Goal: Task Accomplishment & Management: Complete application form

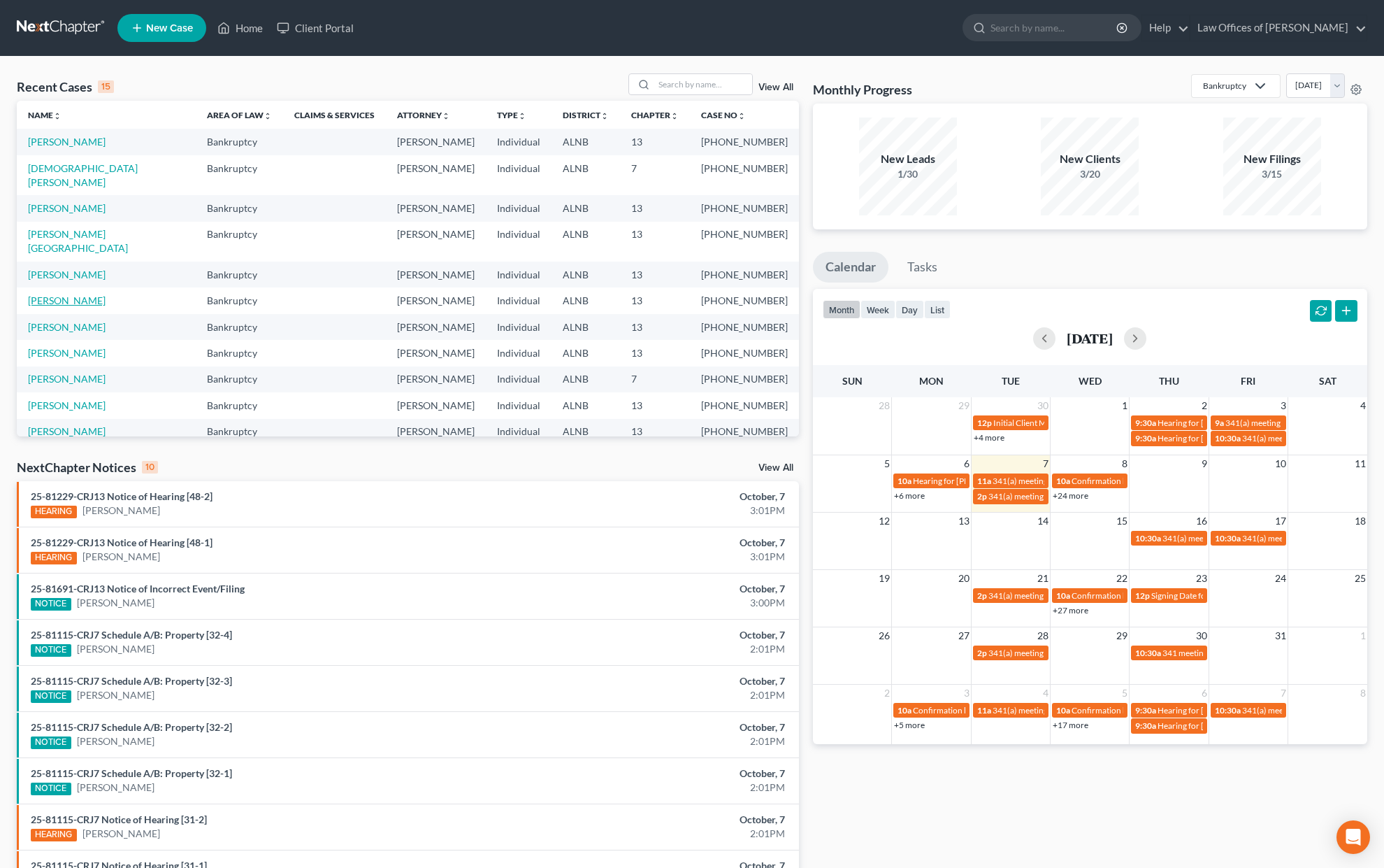
click at [69, 295] on link "[PERSON_NAME]" at bounding box center [67, 300] width 78 height 12
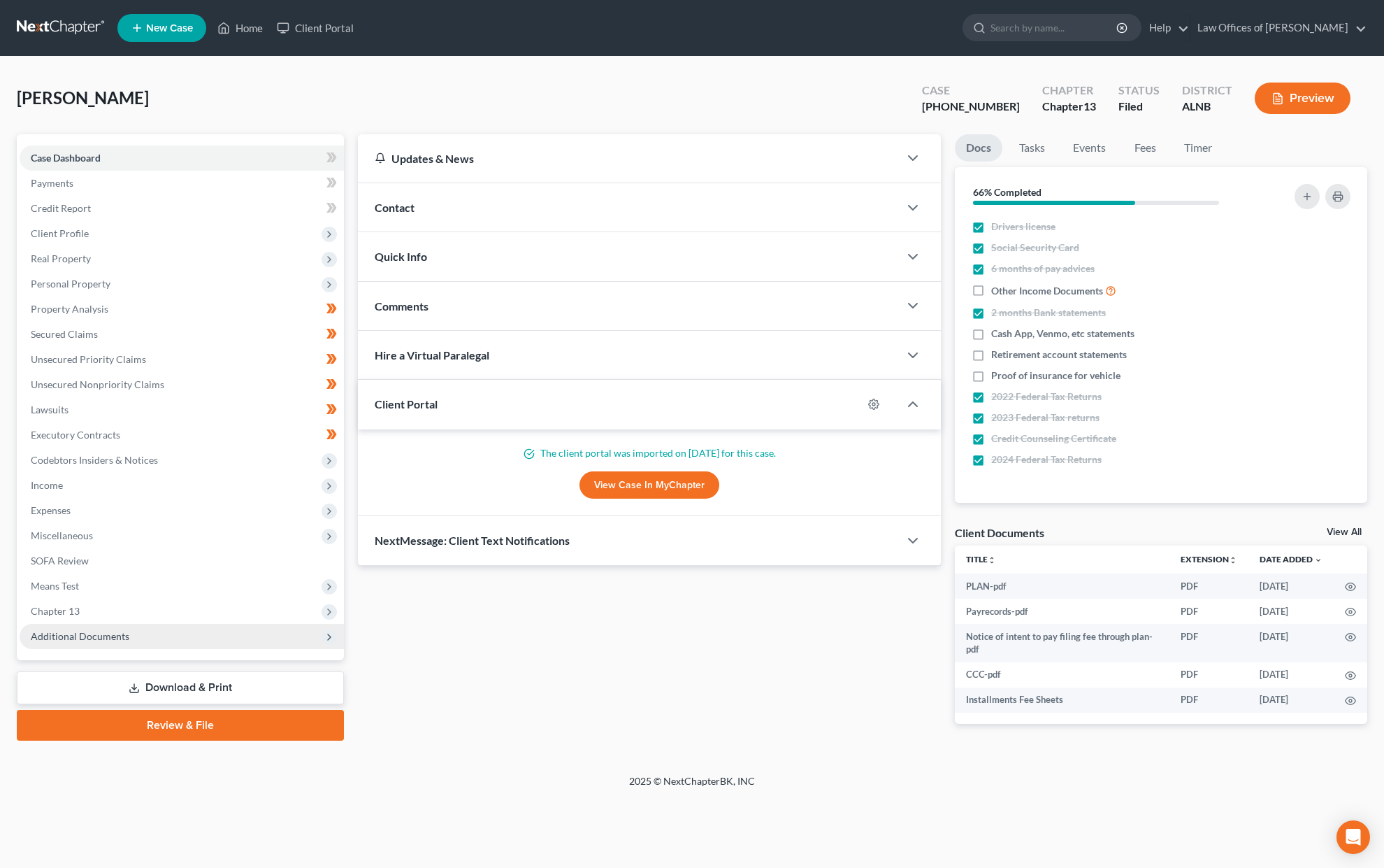
click at [96, 630] on span "Additional Documents" at bounding box center [80, 636] width 98 height 12
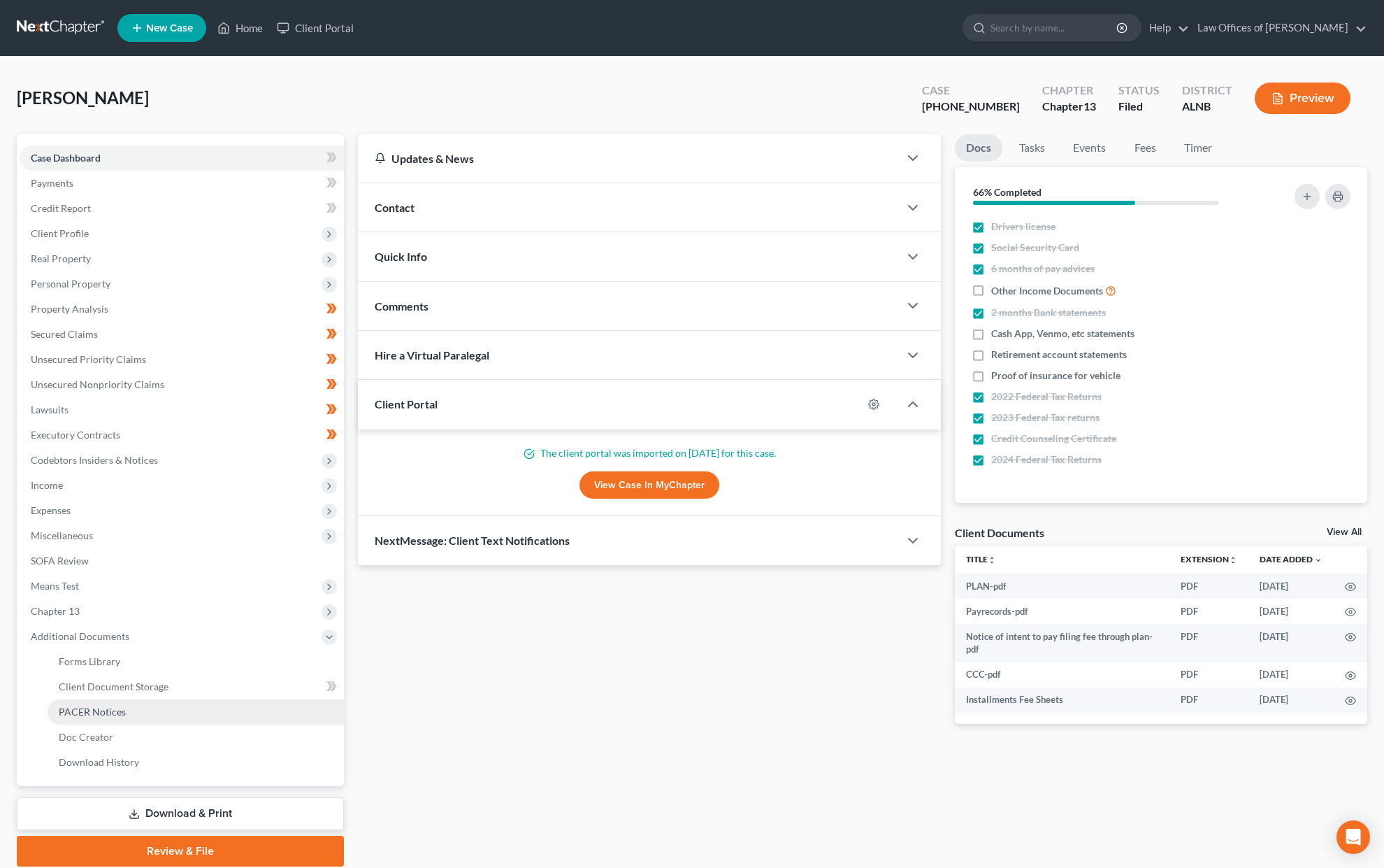
click at [114, 706] on span "PACER Notices" at bounding box center [91, 712] width 67 height 12
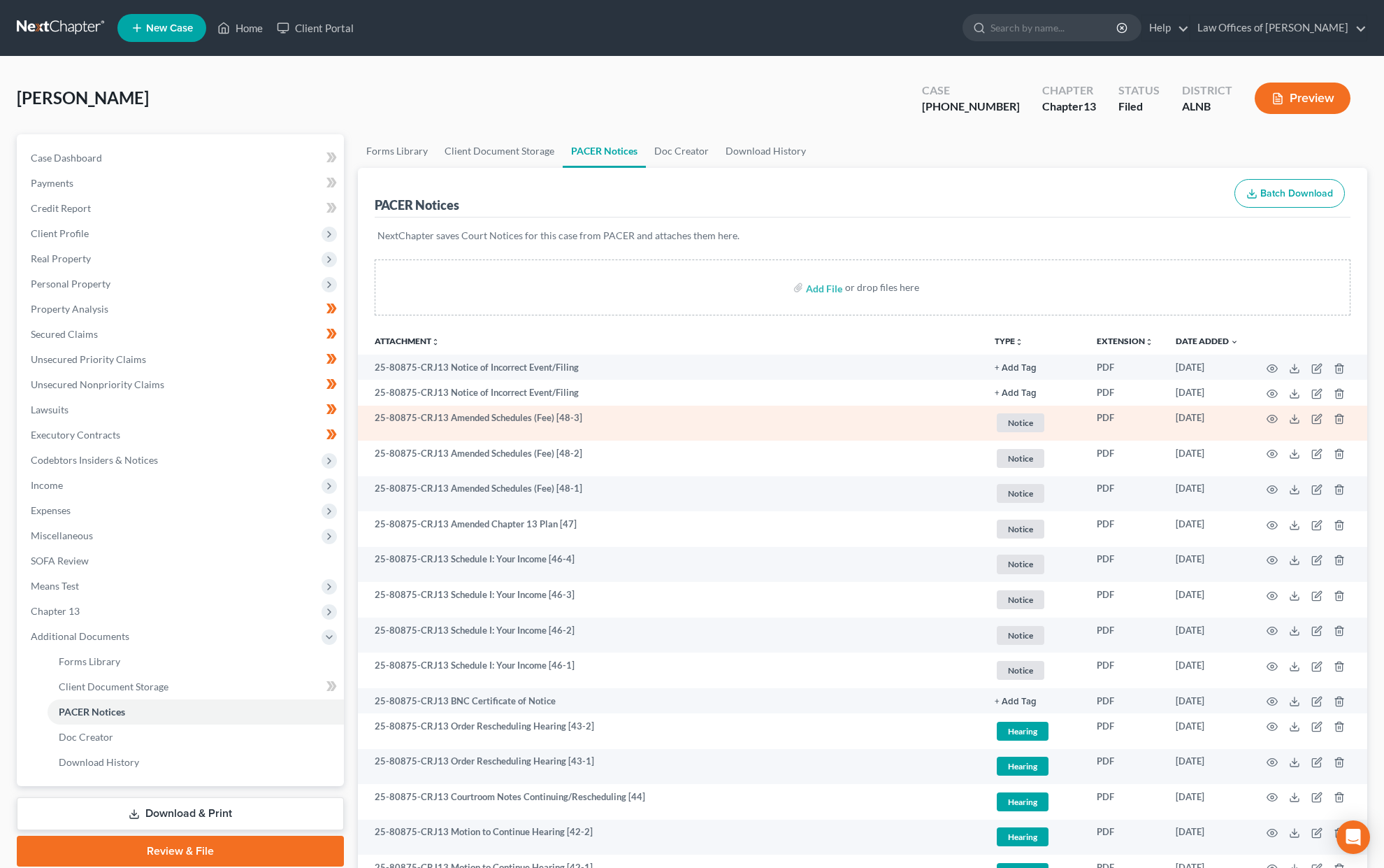
scroll to position [1, 0]
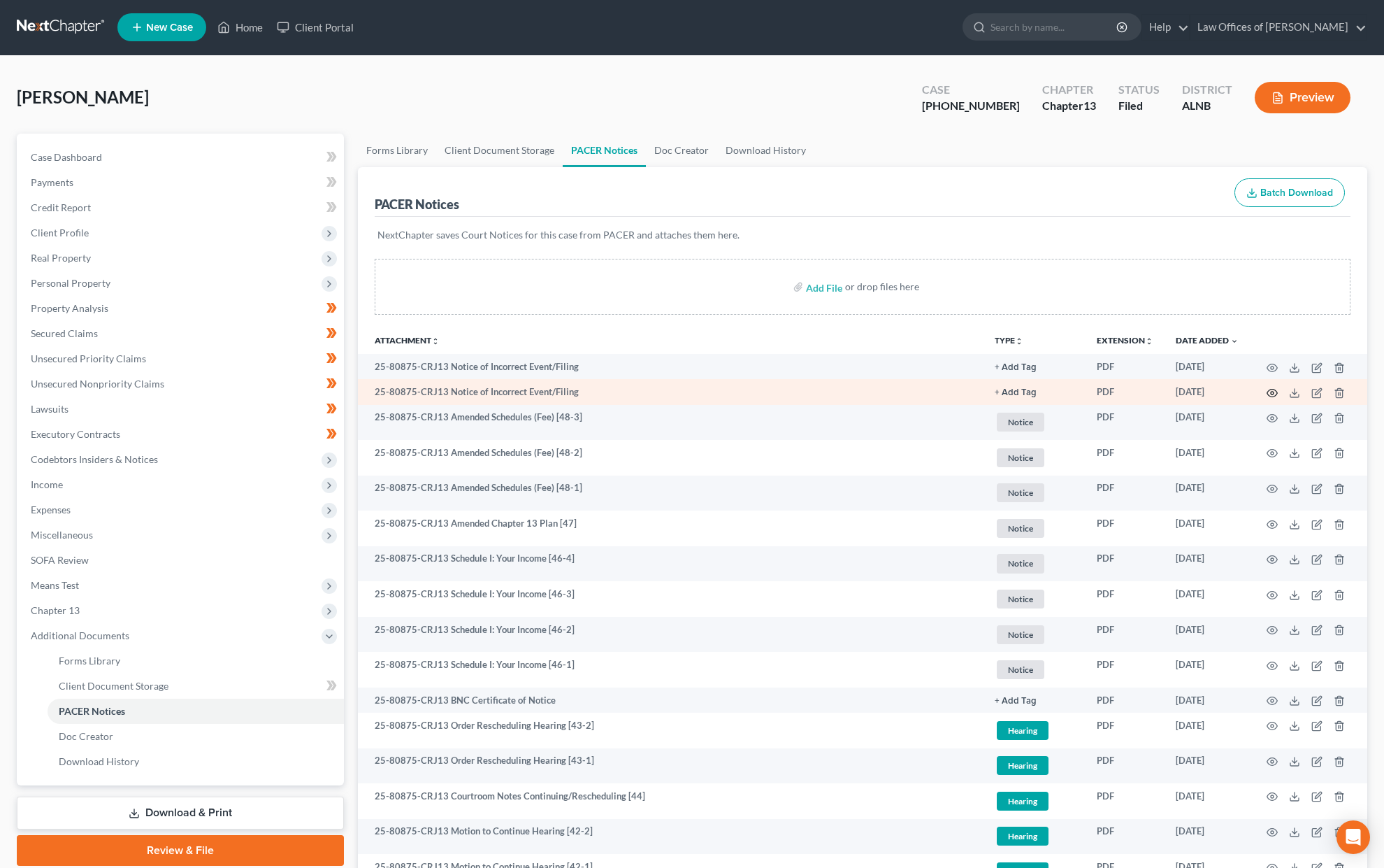
click at [1271, 390] on icon "button" at bounding box center [1272, 393] width 12 height 12
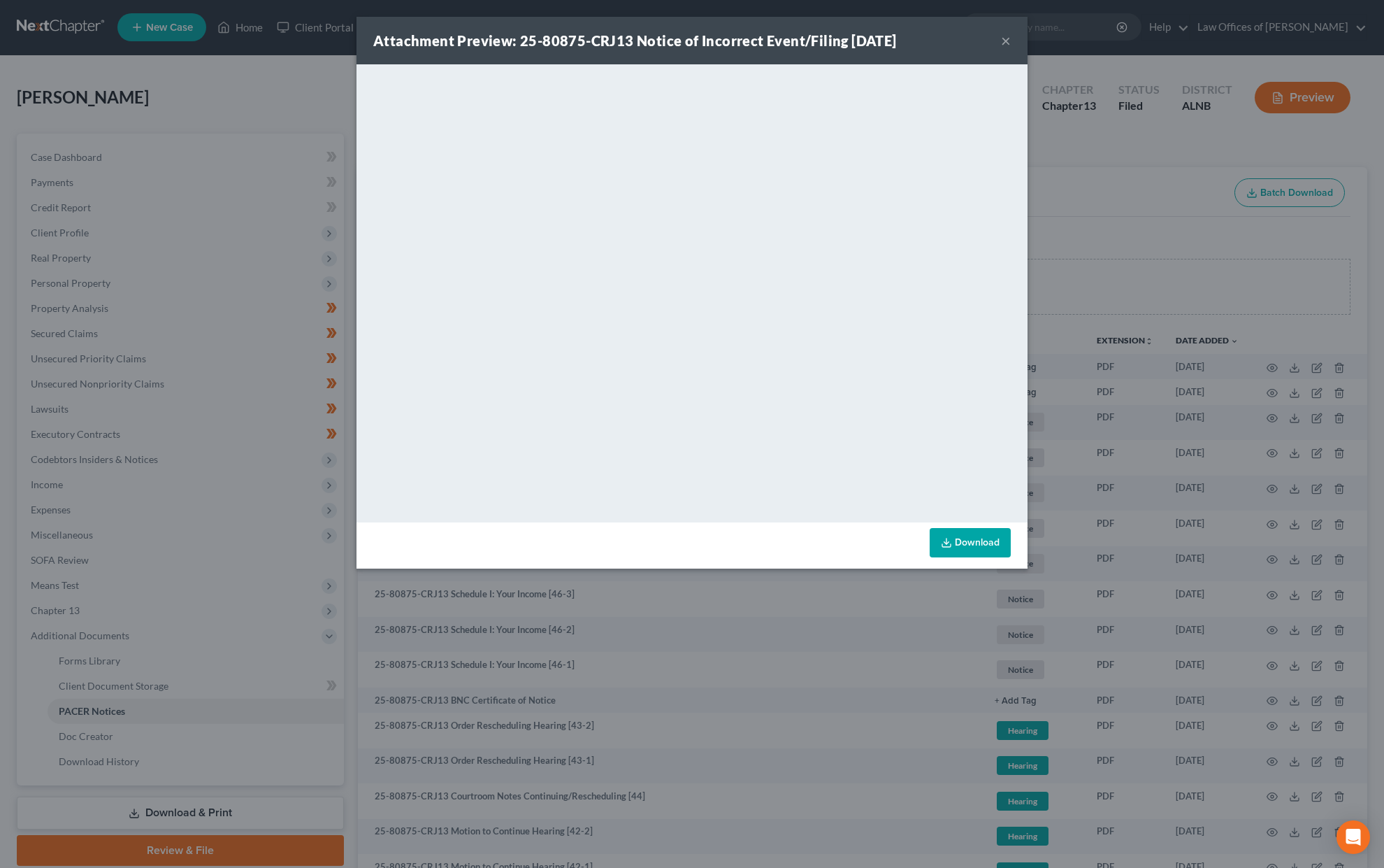
click at [1268, 363] on div "Attachment Preview: 25-80875-CRJ13 Notice of Incorrect Event/Filing 10/06/2025 …" at bounding box center [692, 434] width 1384 height 868
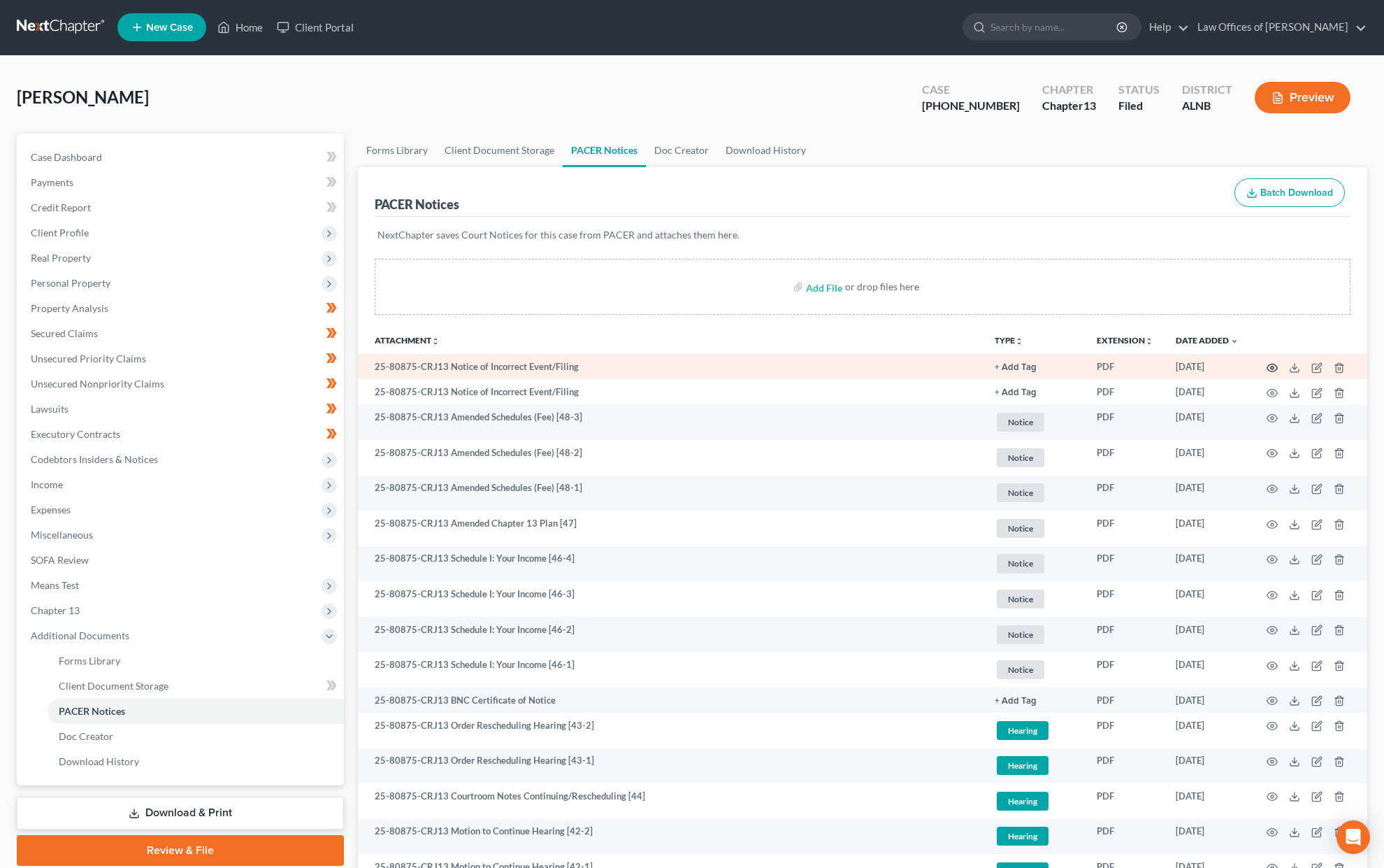
click at [1269, 365] on icon "button" at bounding box center [1272, 368] width 12 height 12
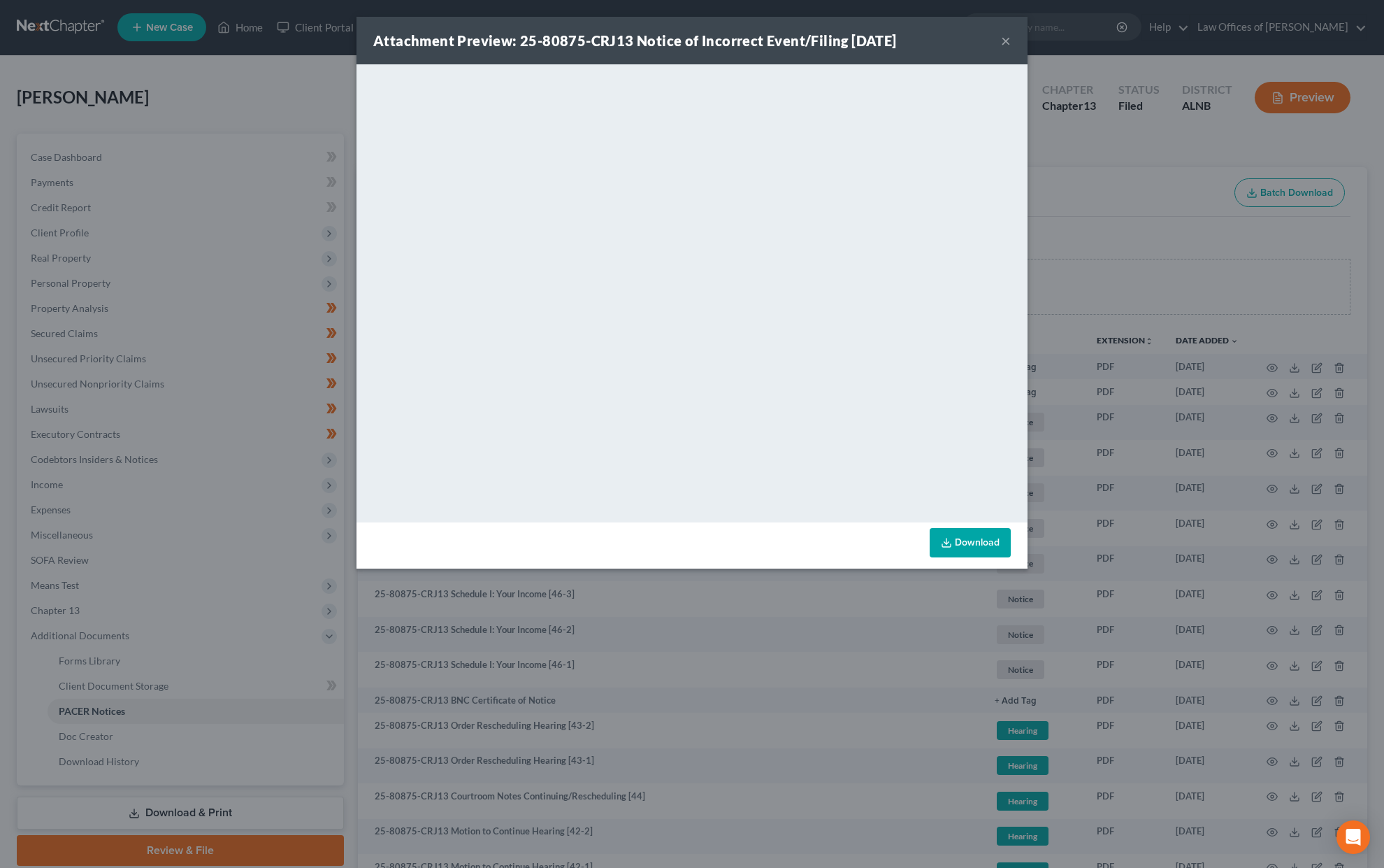
click at [1008, 44] on button "×" at bounding box center [1006, 40] width 10 height 17
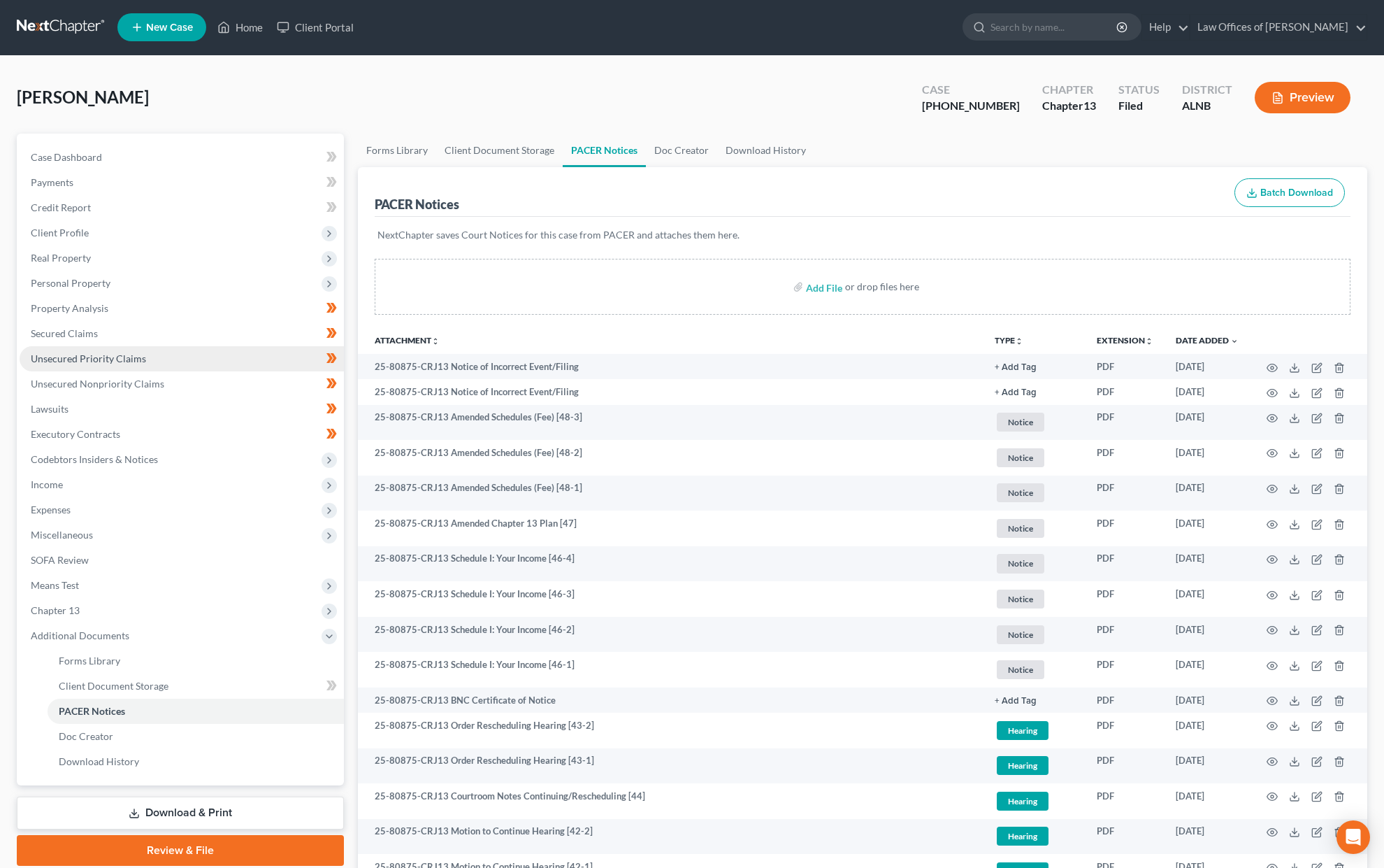
click at [105, 353] on span "Unsecured Priority Claims" at bounding box center [88, 359] width 116 height 12
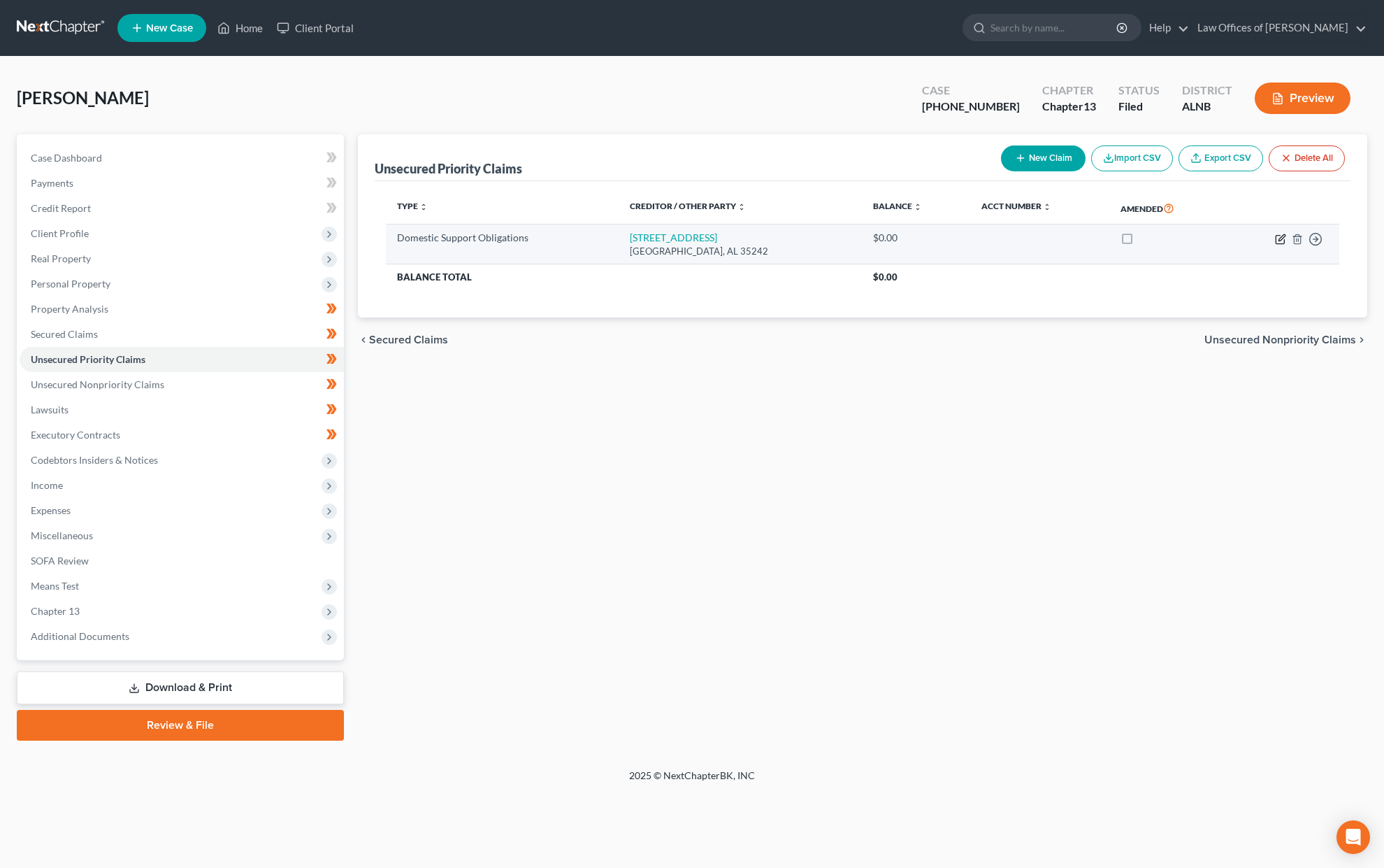
click at [1282, 238] on icon "button" at bounding box center [1281, 239] width 12 height 12
select select "0"
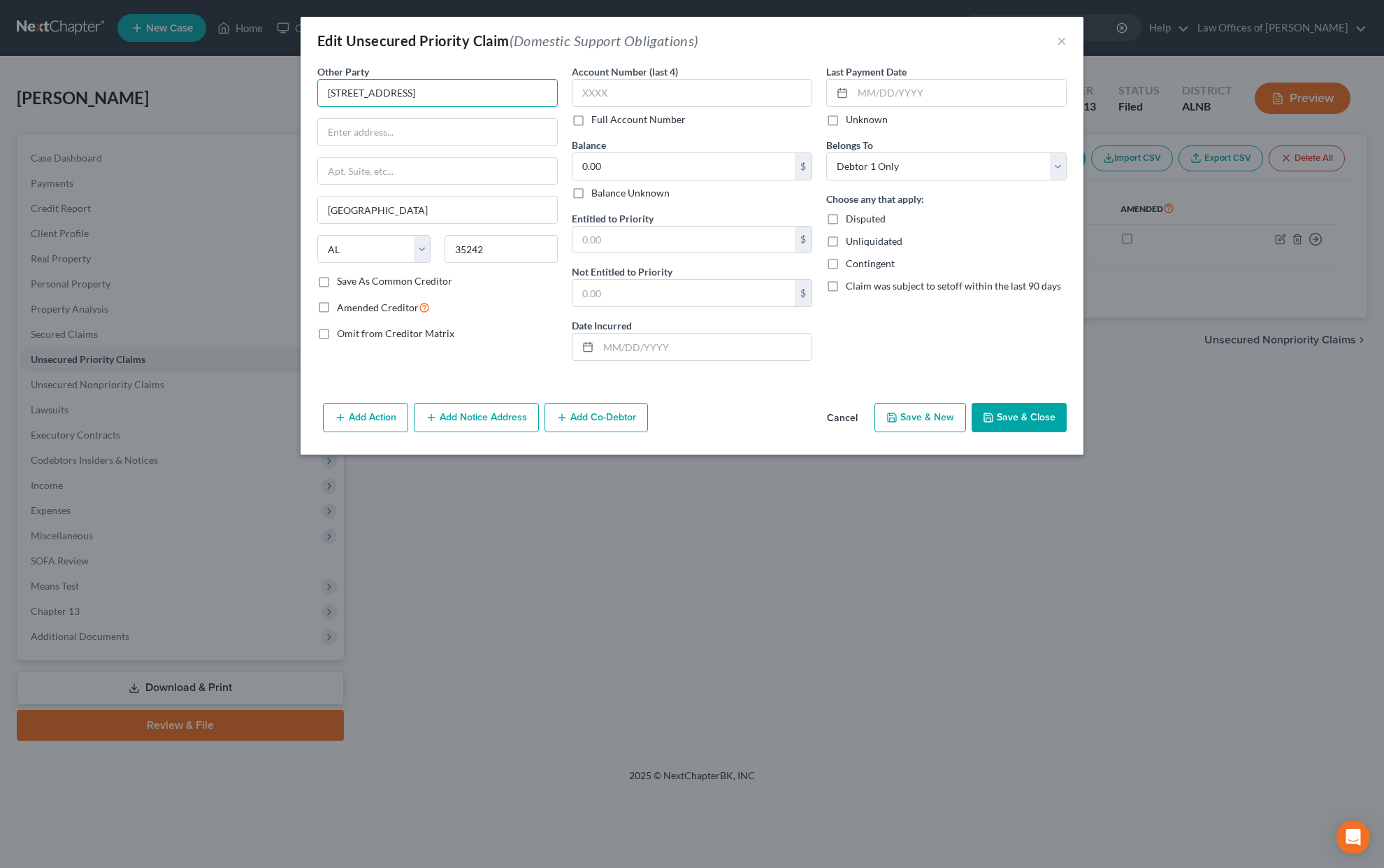
click at [360, 88] on input "2212 21st Ave S" at bounding box center [437, 92] width 240 height 28
type input "2212 21st Ave S"
click at [366, 87] on input "text" at bounding box center [437, 92] width 240 height 28
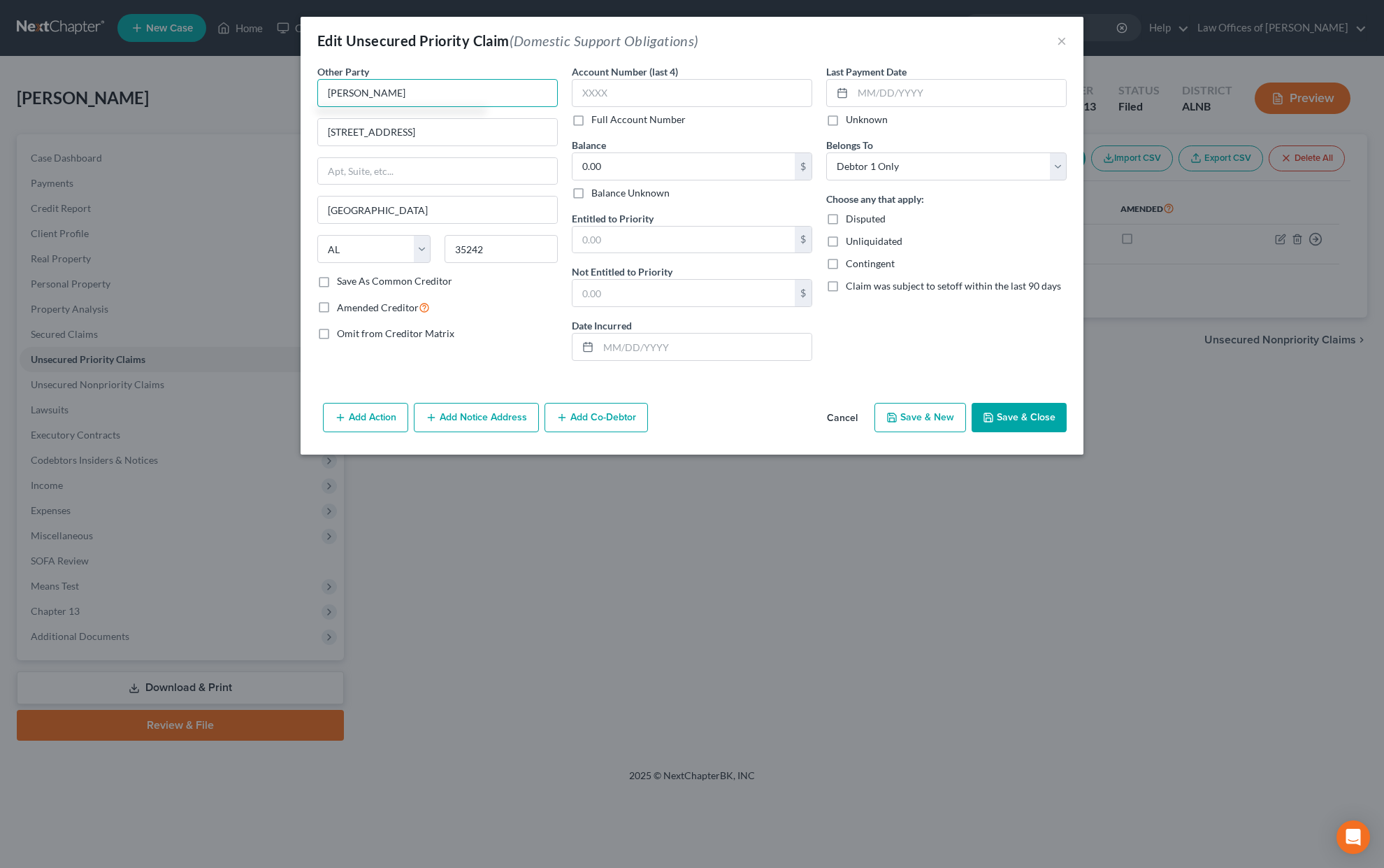
type input "Terri Banks"
click at [1009, 421] on button "Save & Close" at bounding box center [1020, 417] width 95 height 29
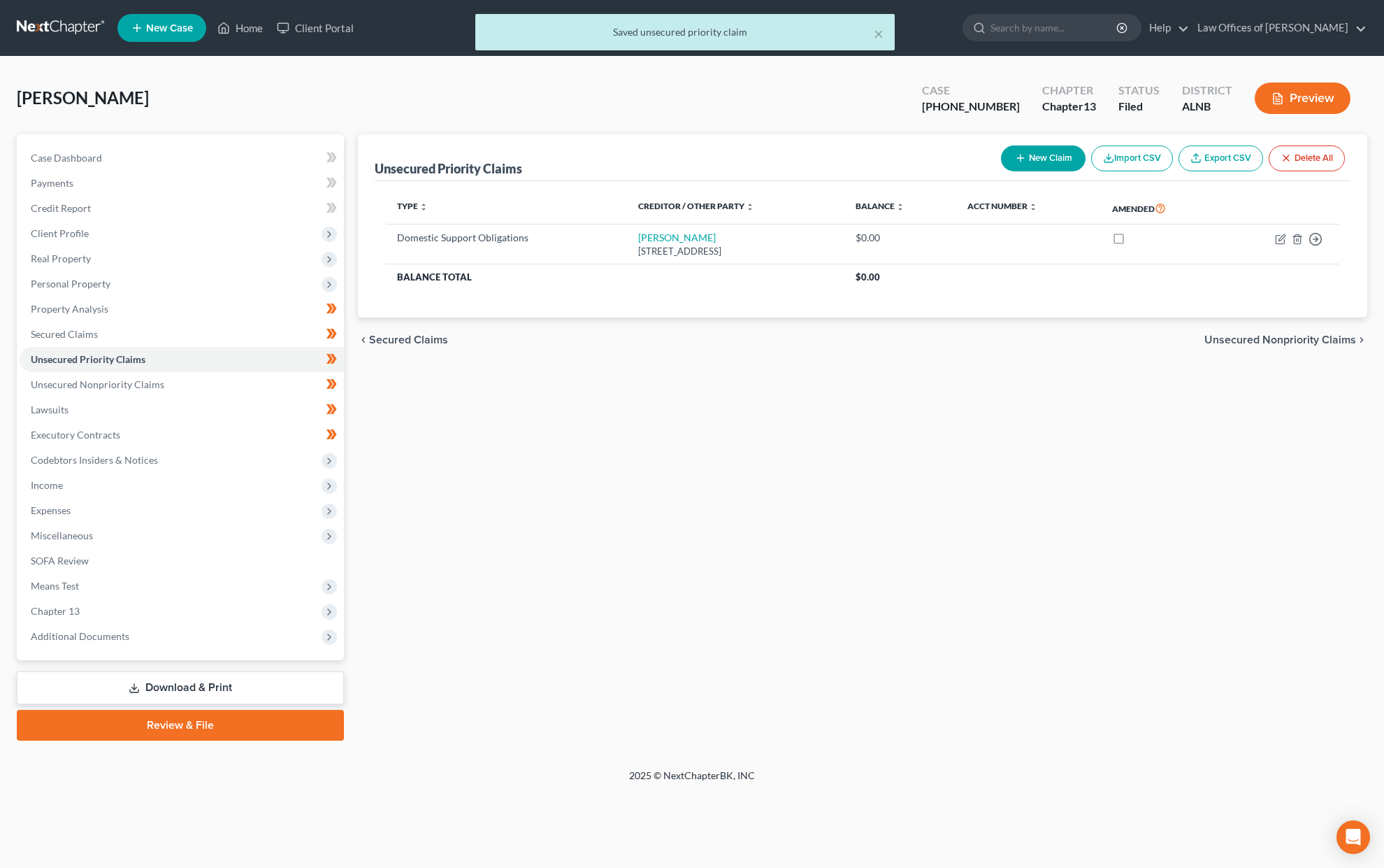
click at [181, 672] on link "Download & Print" at bounding box center [180, 688] width 328 height 33
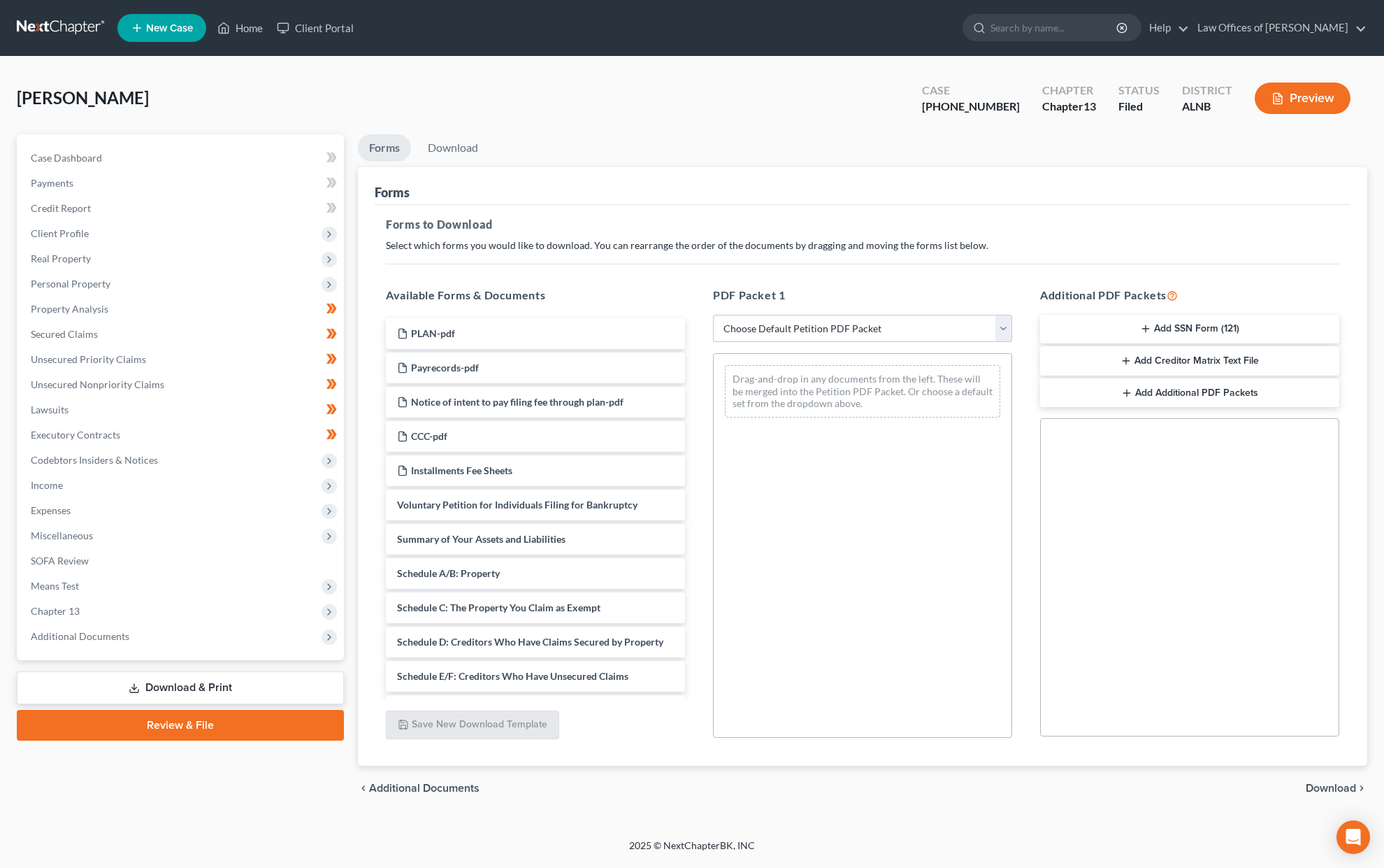
select select "2"
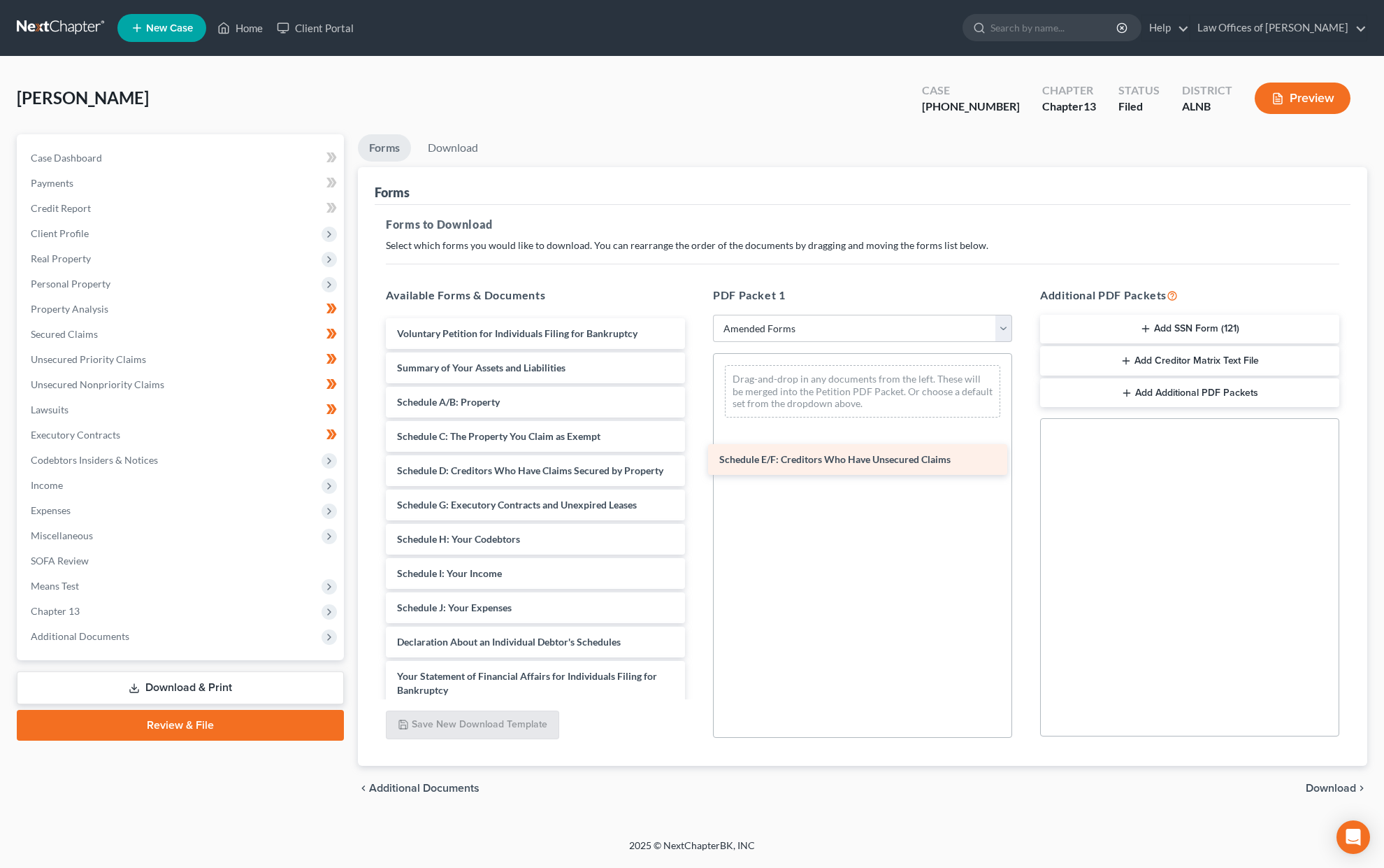
drag, startPoint x: 434, startPoint y: 492, endPoint x: 756, endPoint y: 454, distance: 324.2
click at [696, 454] on div "Schedule E/F: Creditors Who Have Unsecured Claims Voluntary Petition for Indivi…" at bounding box center [536, 604] width 322 height 573
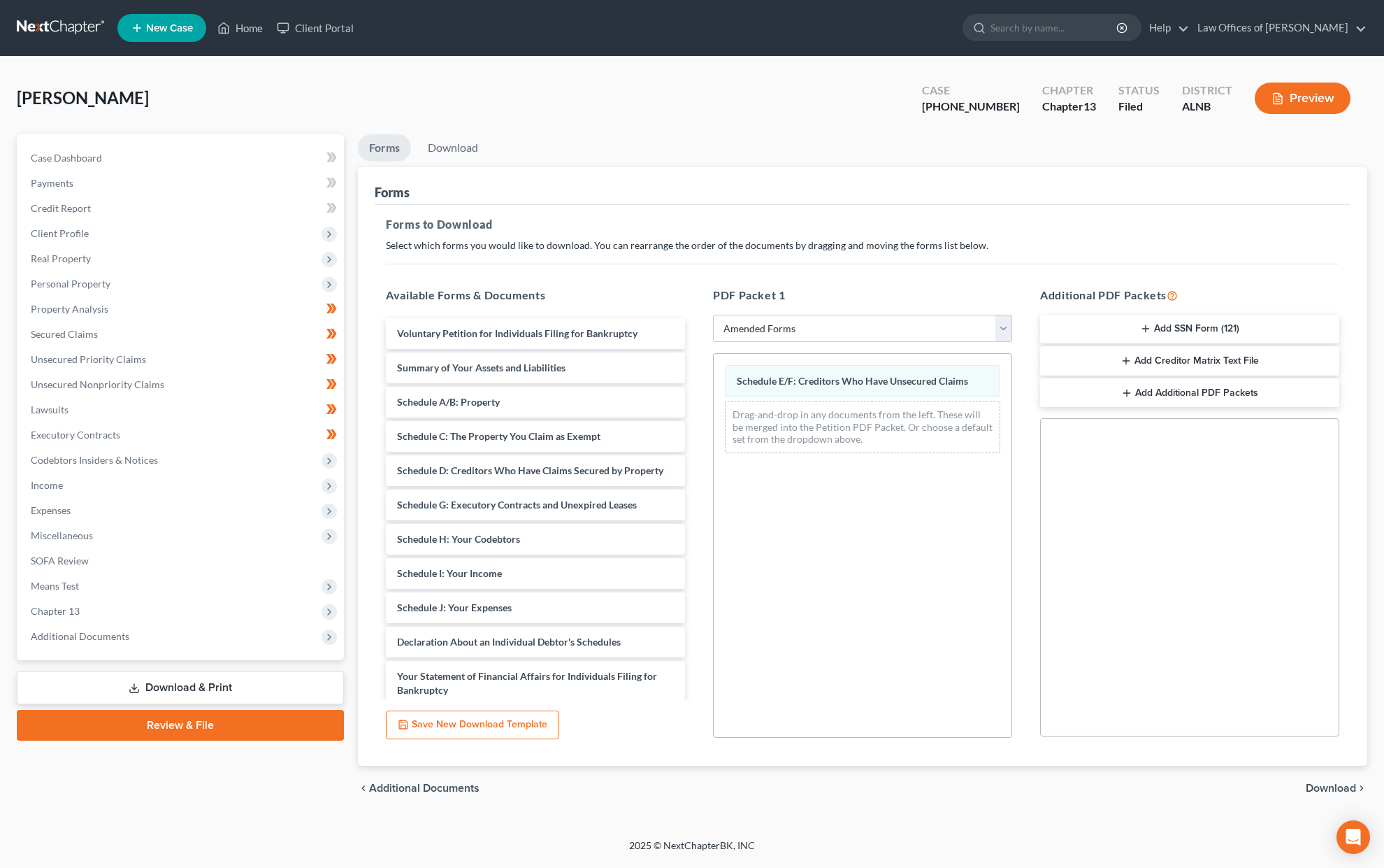
click at [1324, 782] on span "Download" at bounding box center [1332, 788] width 51 height 12
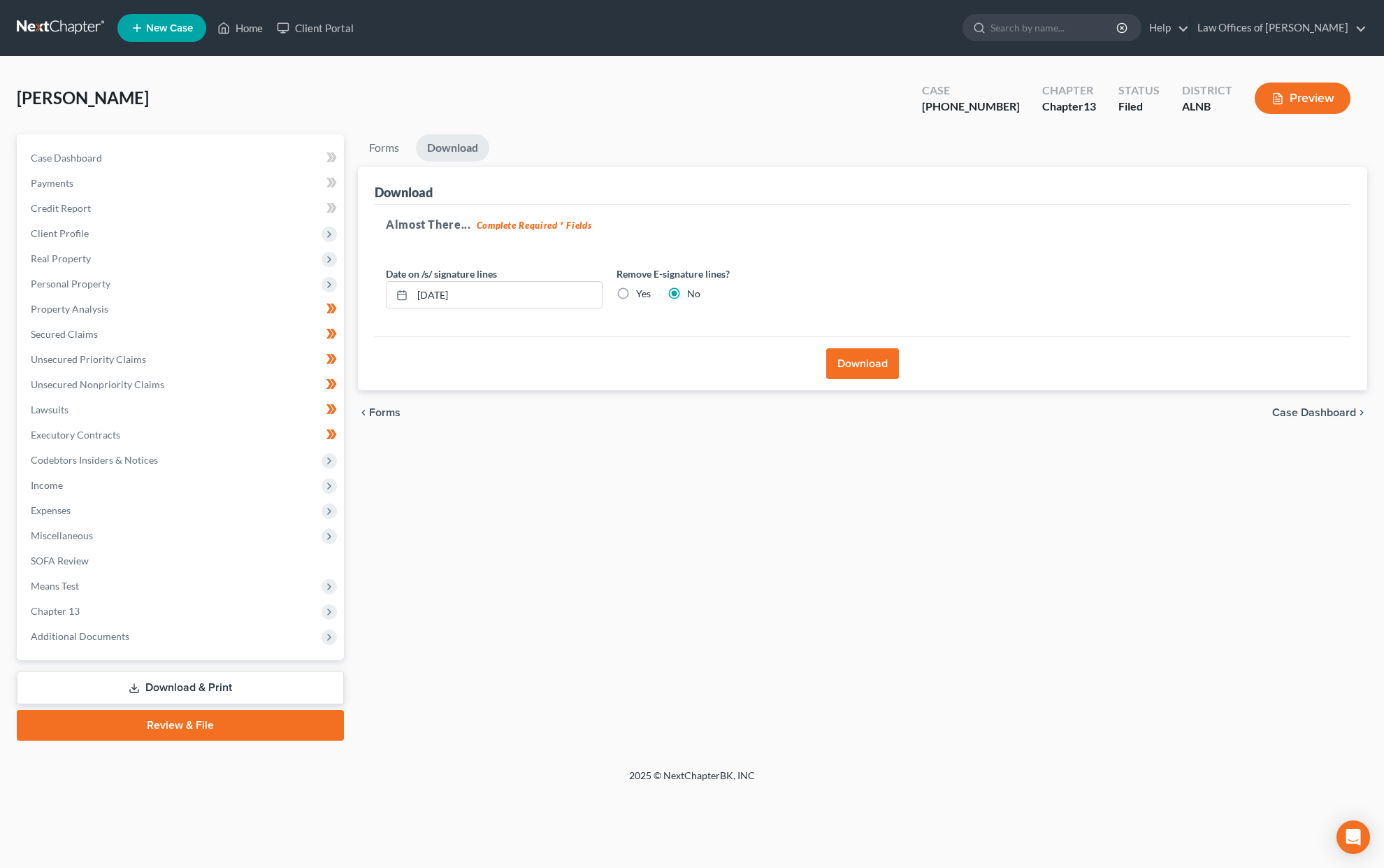
click at [897, 365] on button "Download" at bounding box center [862, 364] width 73 height 31
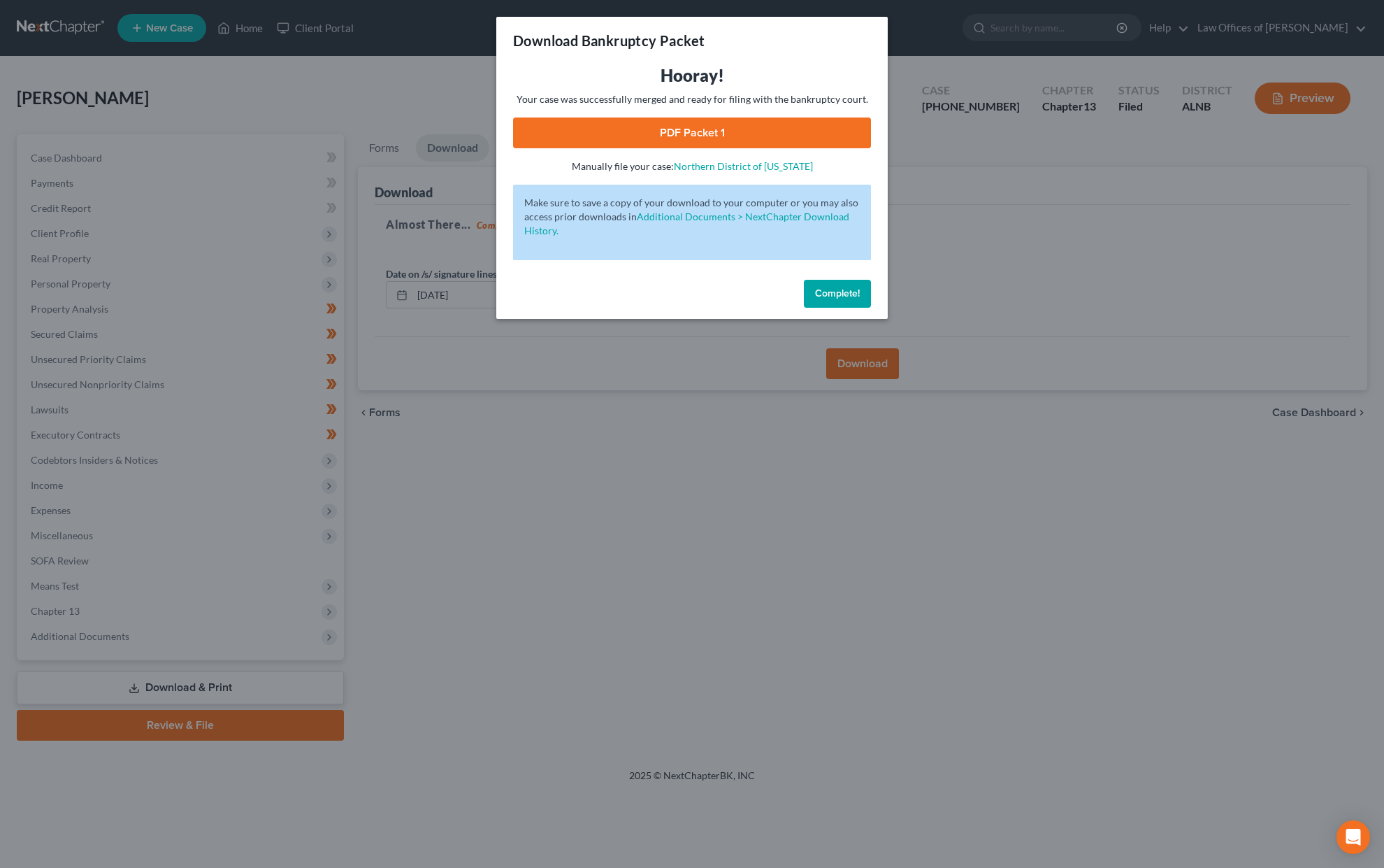
click at [588, 133] on link "PDF Packet 1" at bounding box center [692, 133] width 358 height 31
click at [840, 288] on span "Complete!" at bounding box center [838, 294] width 45 height 12
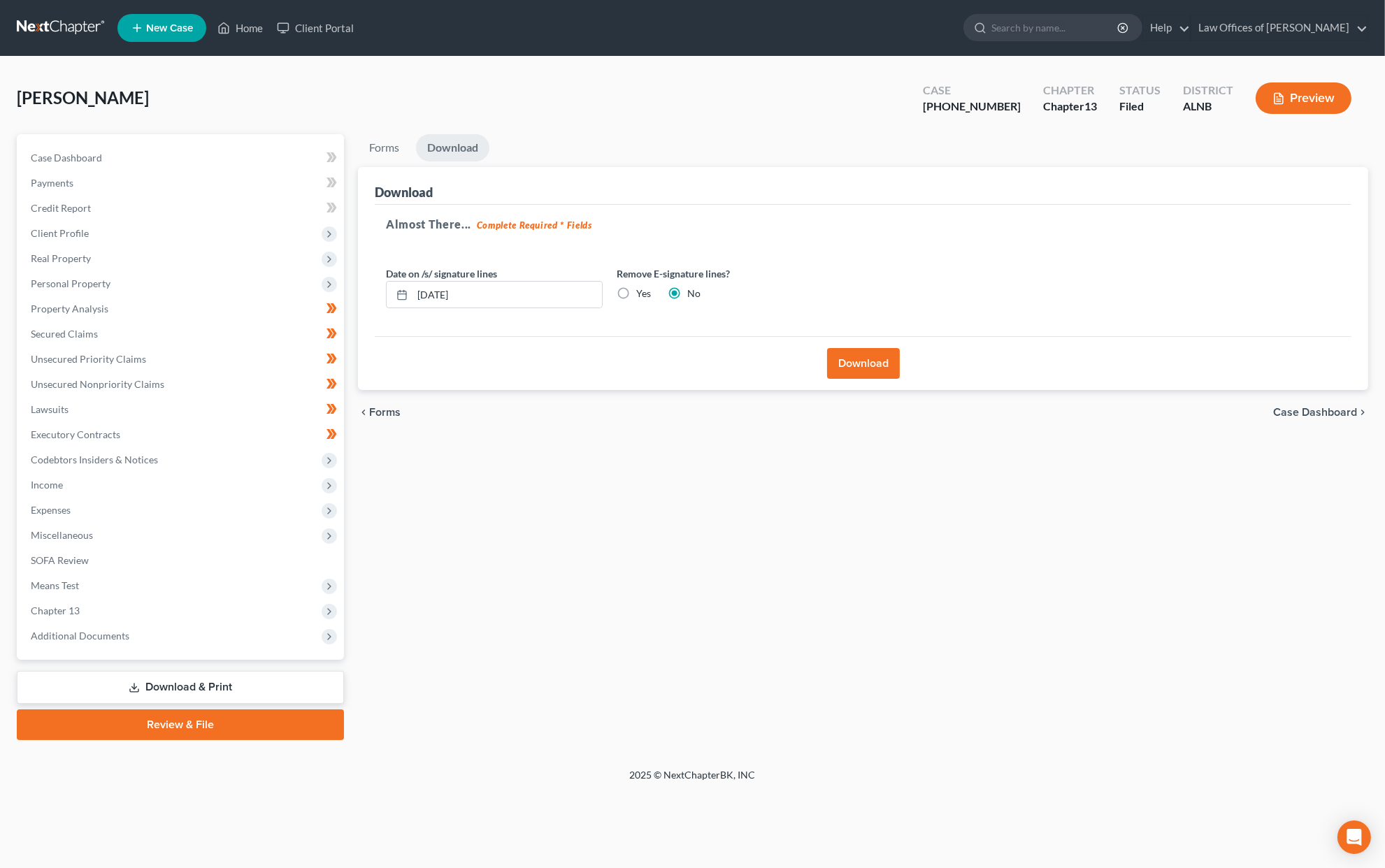
click at [67, 26] on link at bounding box center [61, 28] width 89 height 25
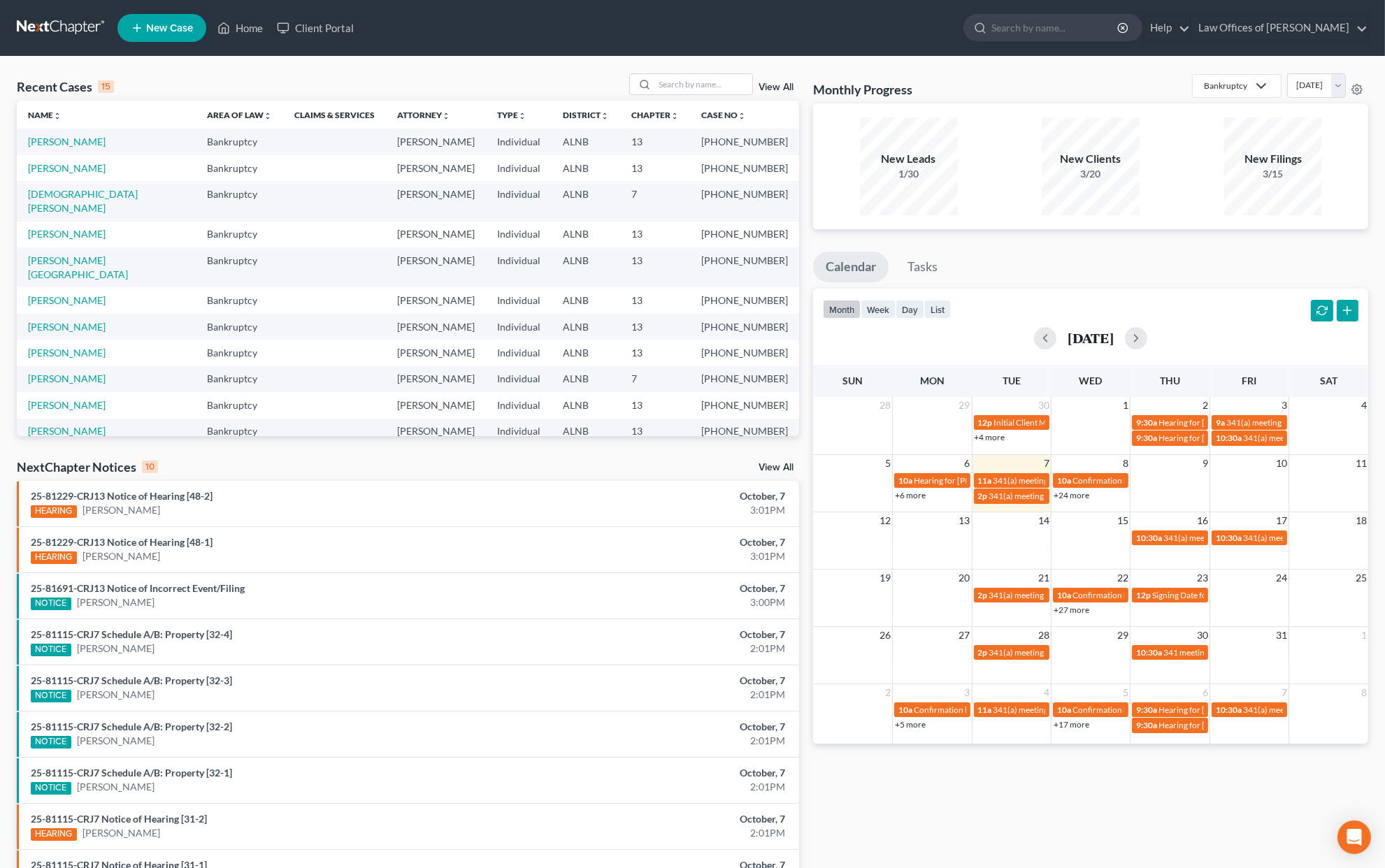
click at [775, 467] on link "View All" at bounding box center [776, 468] width 35 height 10
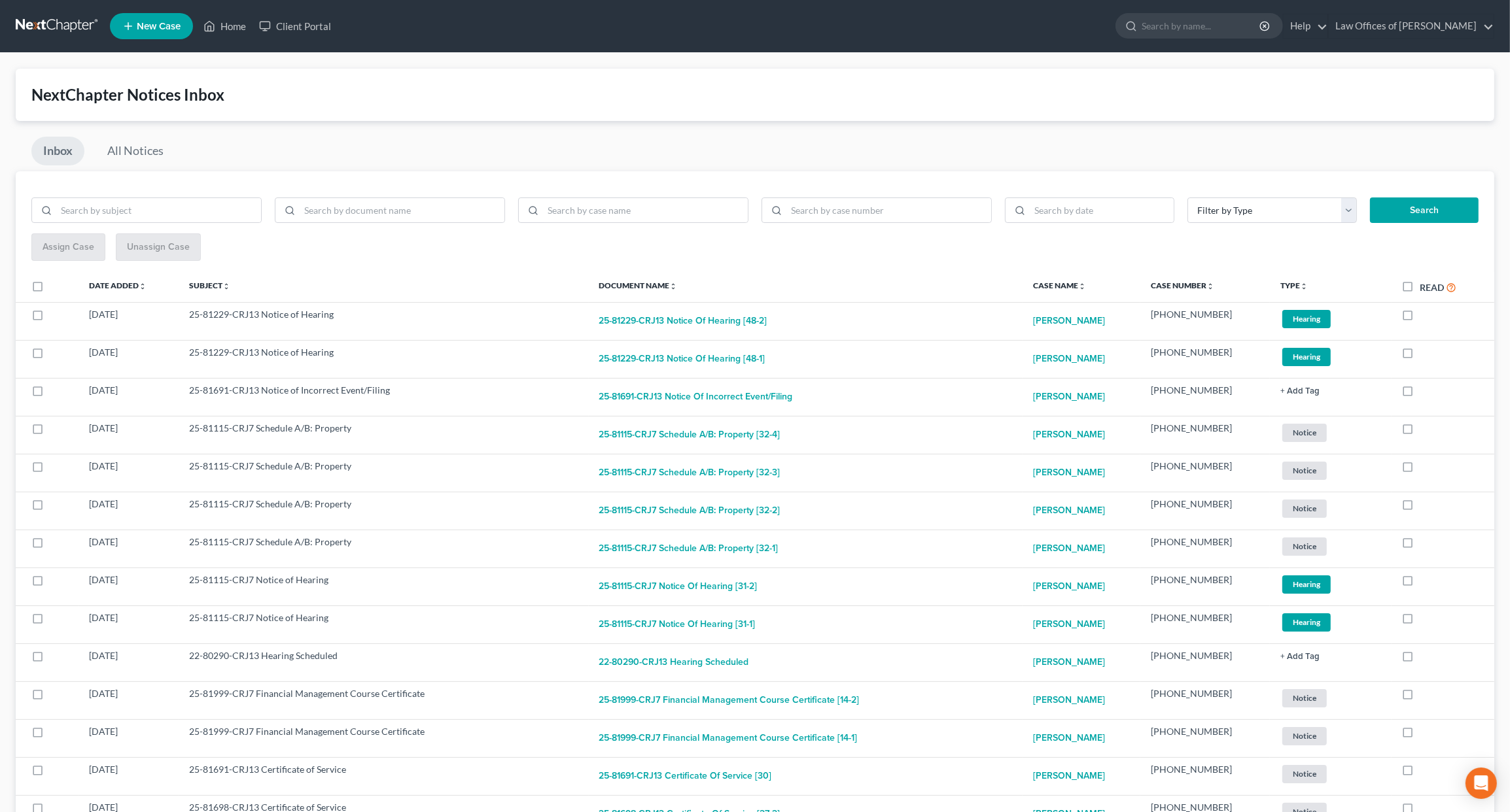
click at [47, 21] on link at bounding box center [57, 26] width 84 height 24
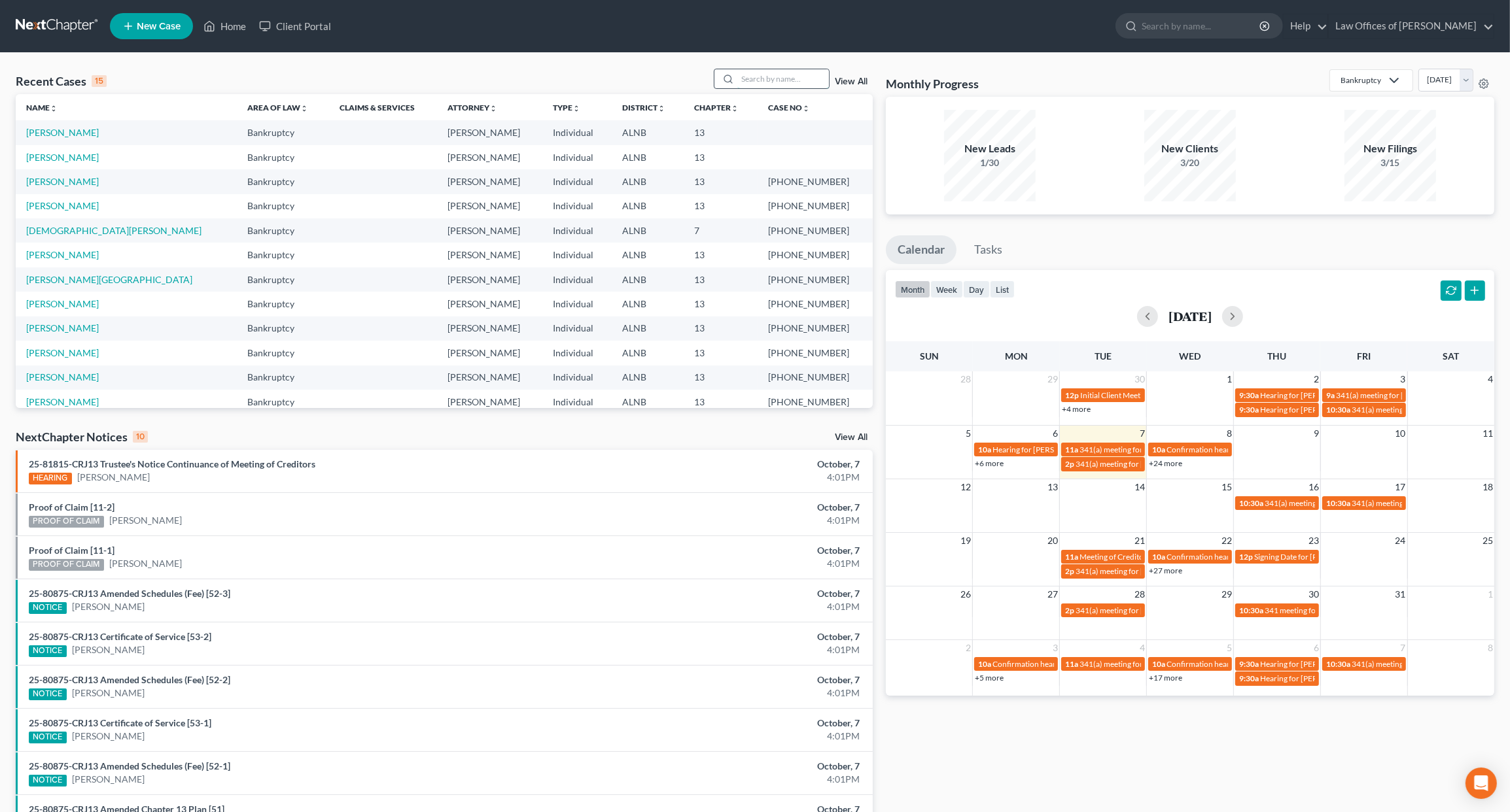
click at [782, 75] on input "search" at bounding box center [783, 78] width 92 height 19
type input "finch"
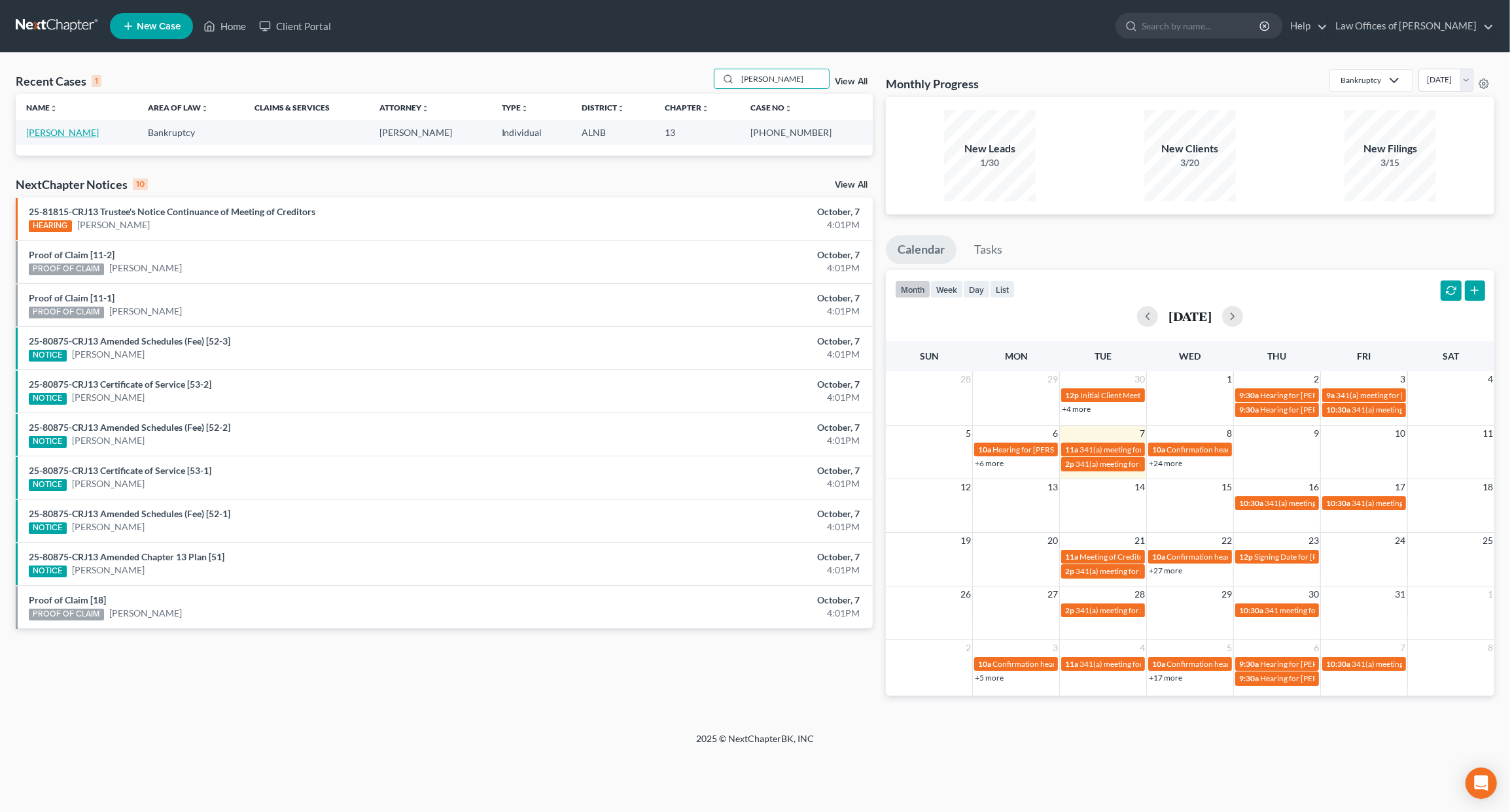
click at [60, 135] on link "[PERSON_NAME]" at bounding box center [63, 133] width 73 height 11
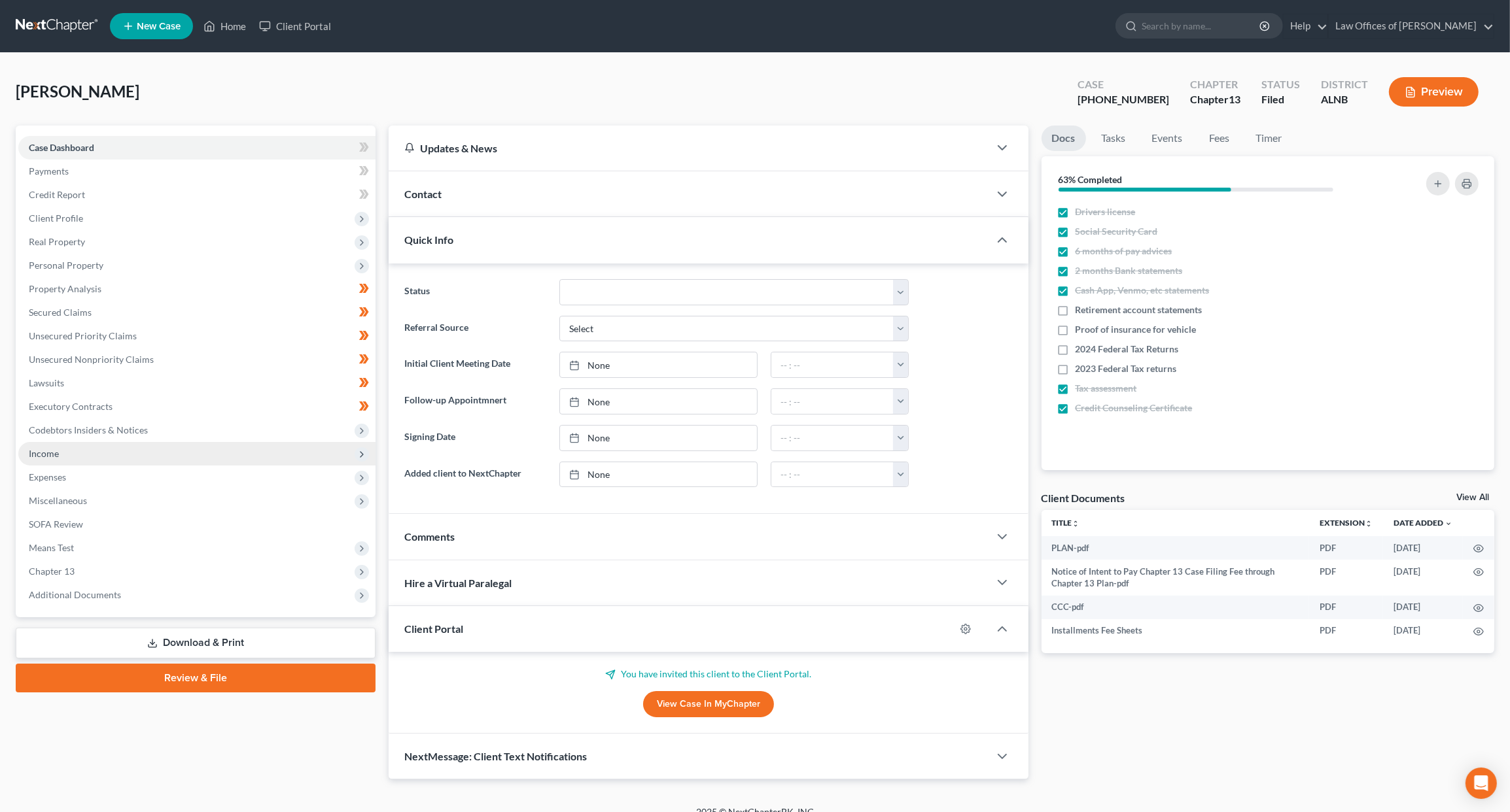
click at [29, 448] on span "Income" at bounding box center [44, 454] width 30 height 11
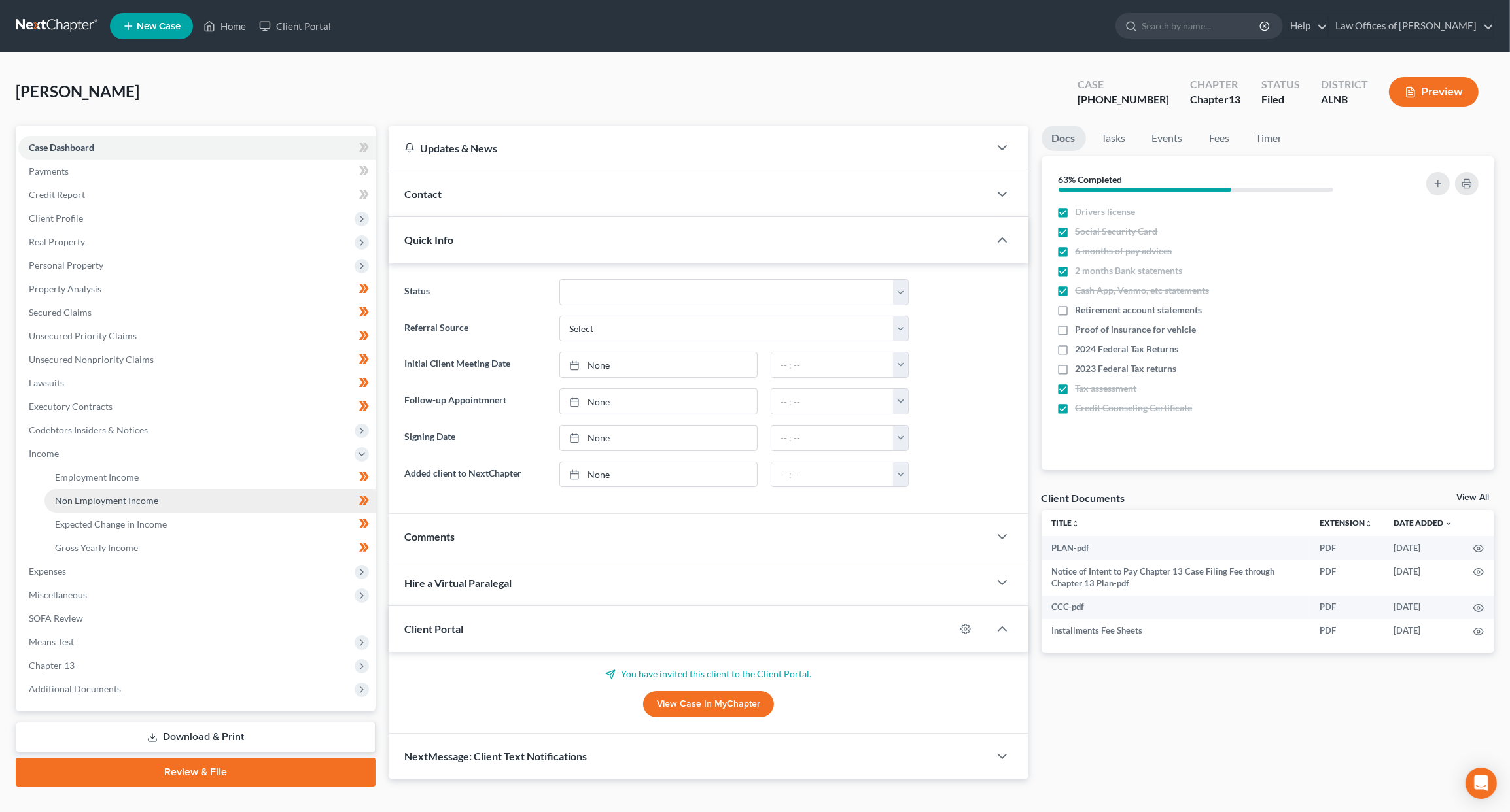
click at [111, 496] on span "Non Employment Income" at bounding box center [106, 501] width 104 height 11
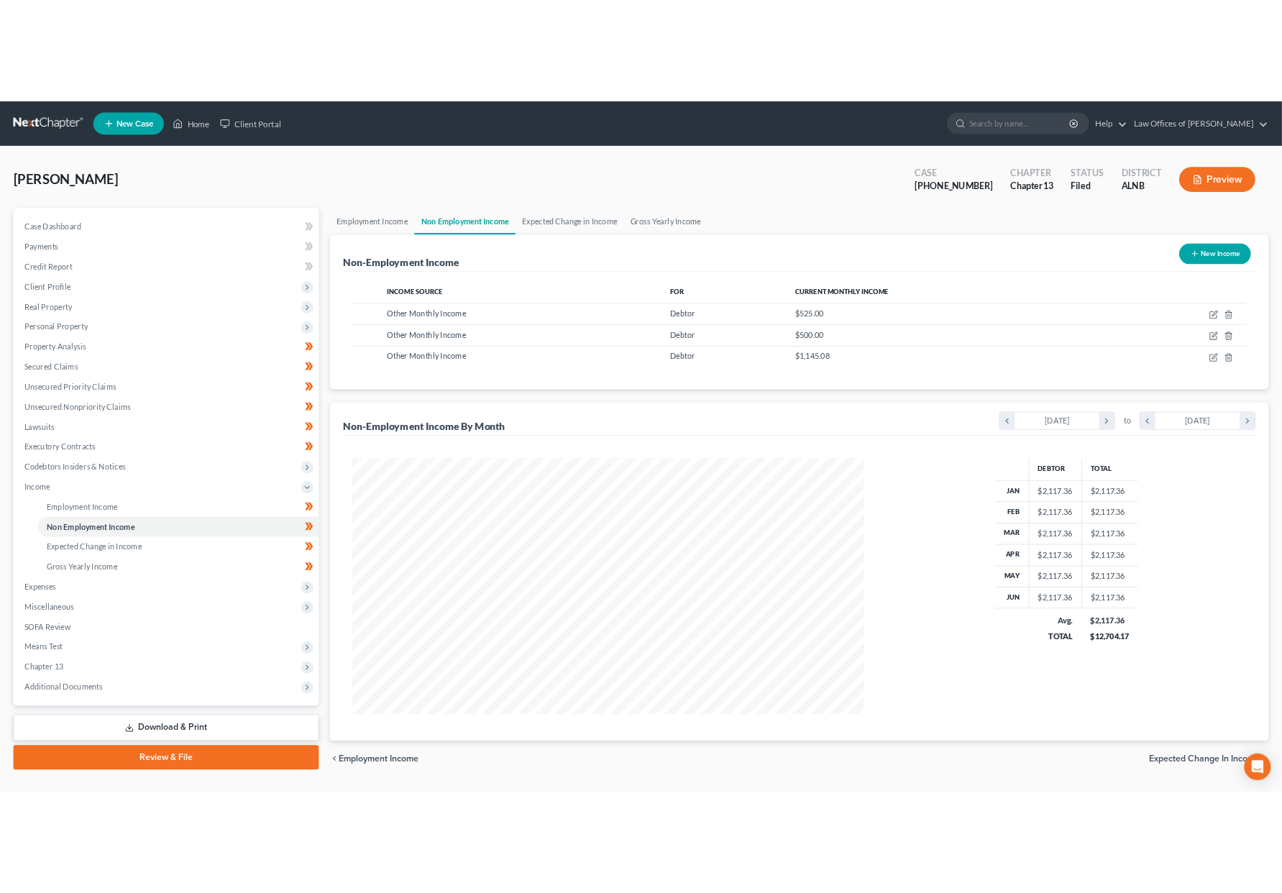
scroll to position [332, 692]
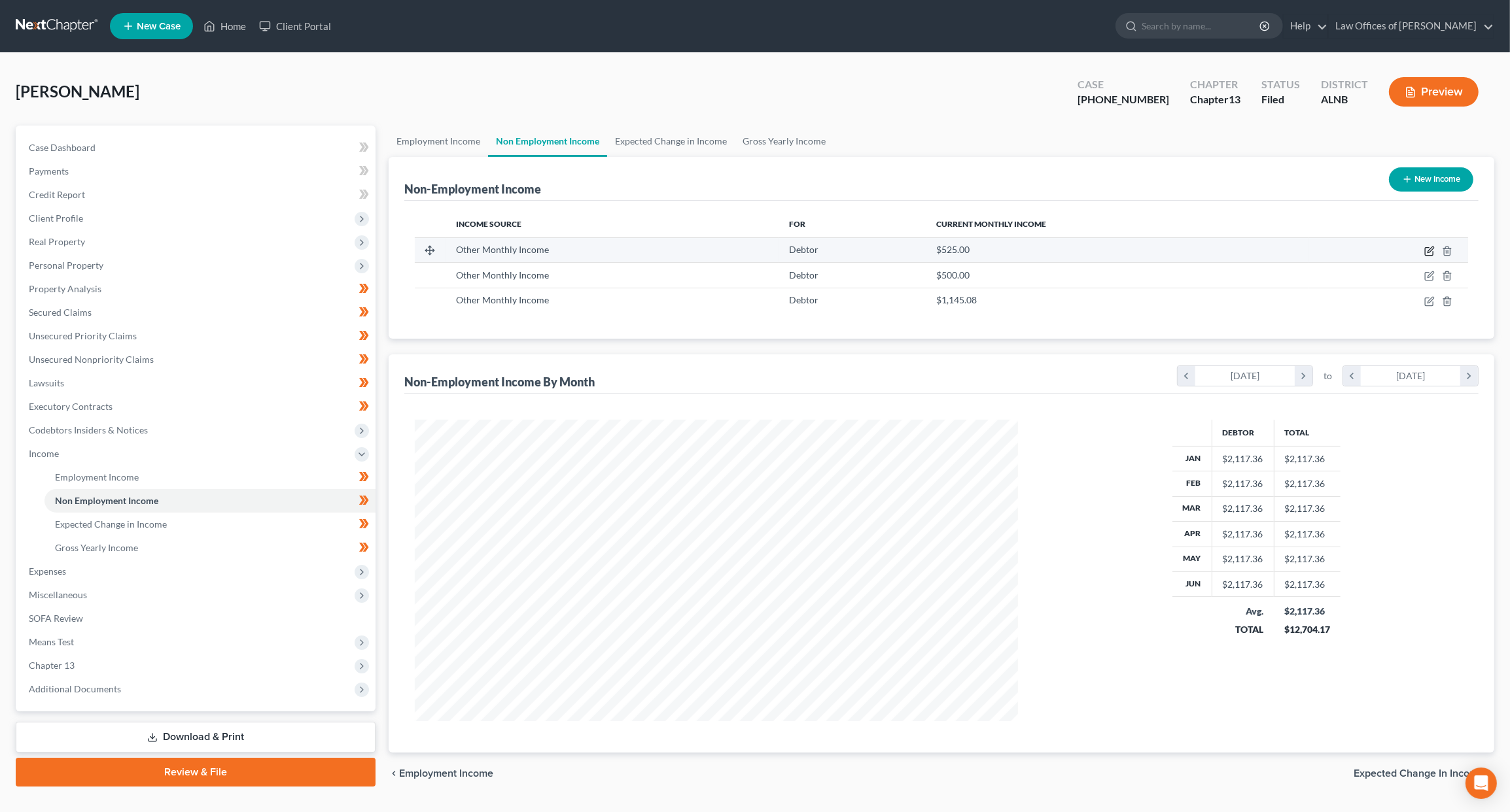
click at [1433, 246] on icon "button" at bounding box center [1430, 251] width 11 height 11
select select "13"
select select "0"
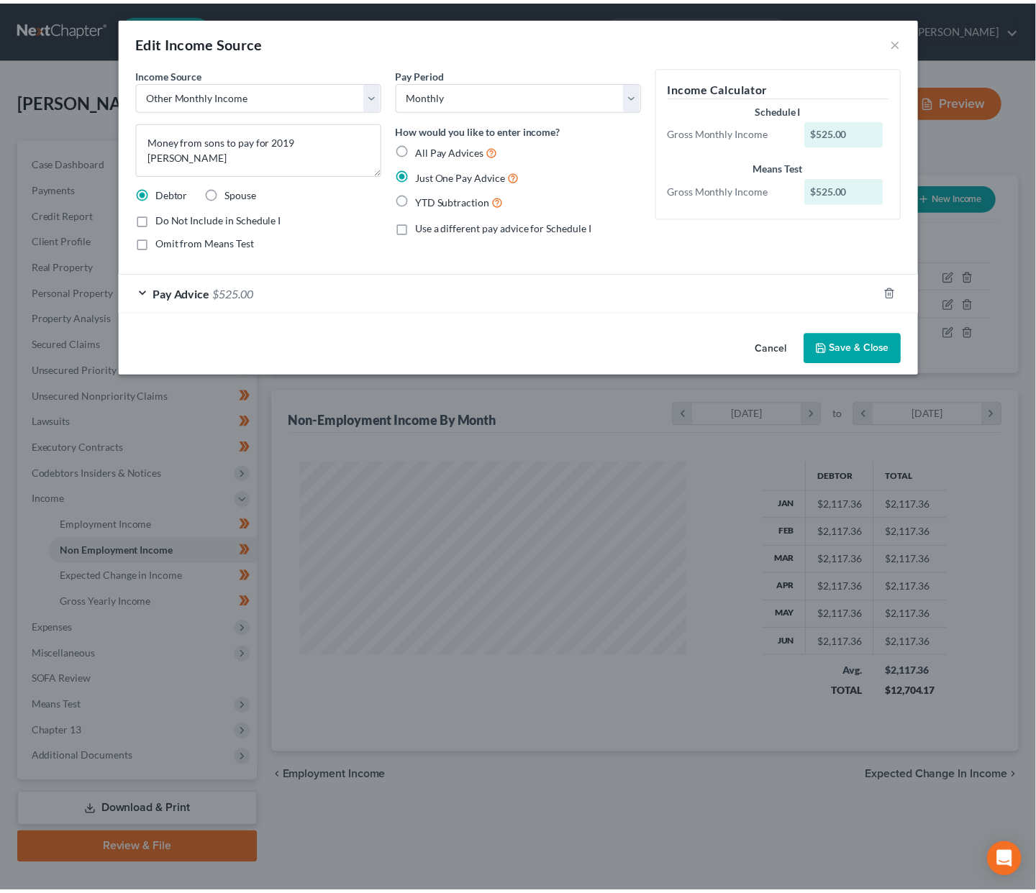
scroll to position [0, 0]
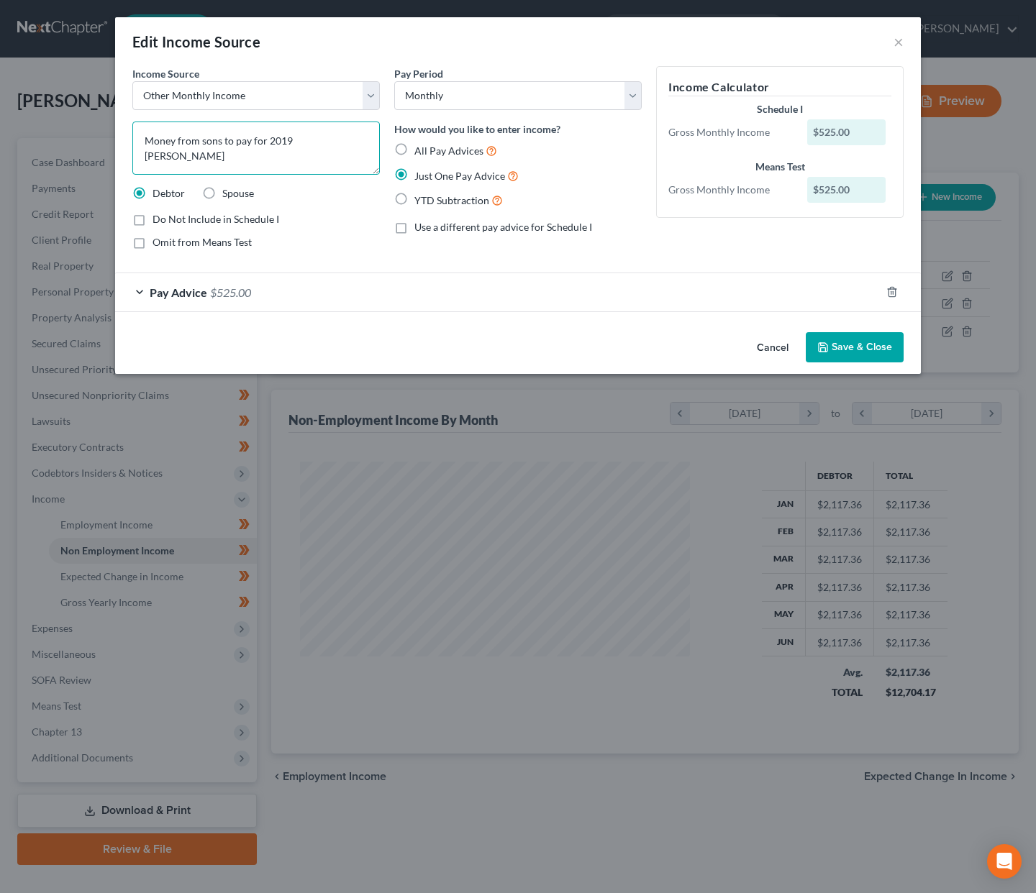
click at [299, 132] on textarea "Money from sons to pay for 2019 Kia" at bounding box center [255, 148] width 247 height 53
type textarea "Money from sons to pay for 2019 Kia (will pay until 6-2028)"
click at [237, 295] on span "$525.00" at bounding box center [230, 293] width 41 height 14
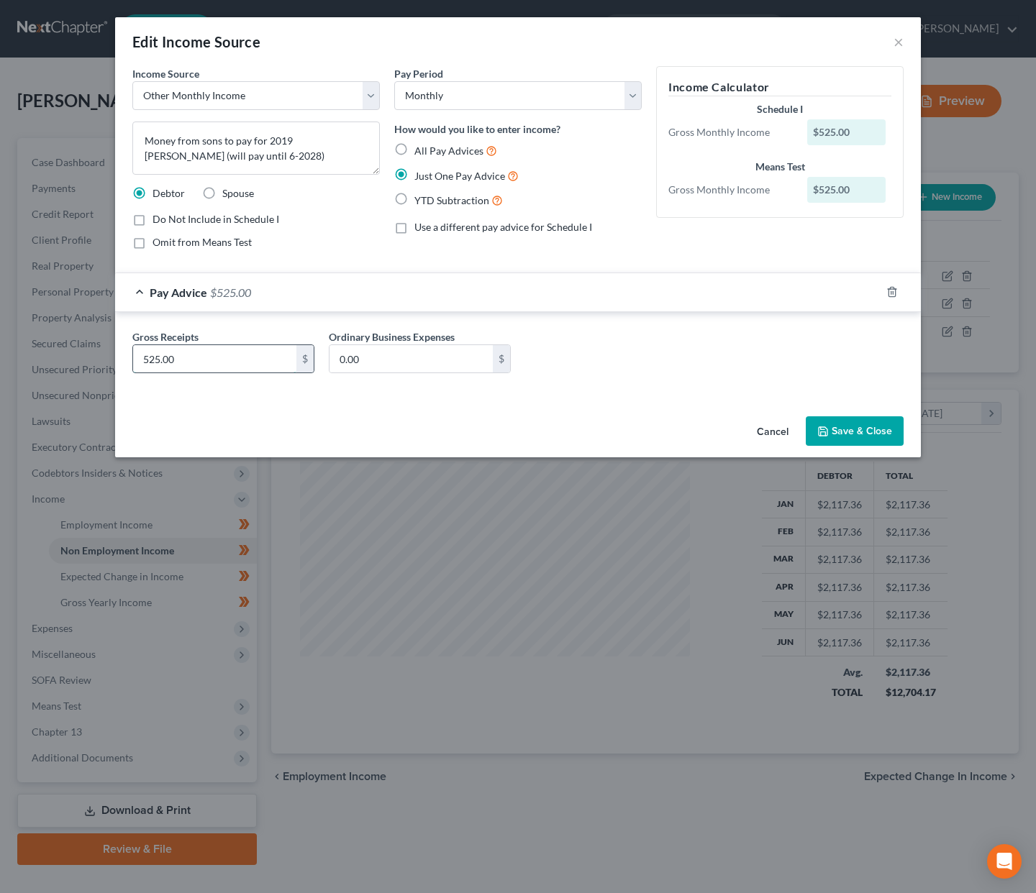
click at [239, 353] on input "525.00" at bounding box center [214, 358] width 163 height 27
type input "525.38"
click at [862, 438] on button "Save & Close" at bounding box center [855, 431] width 98 height 30
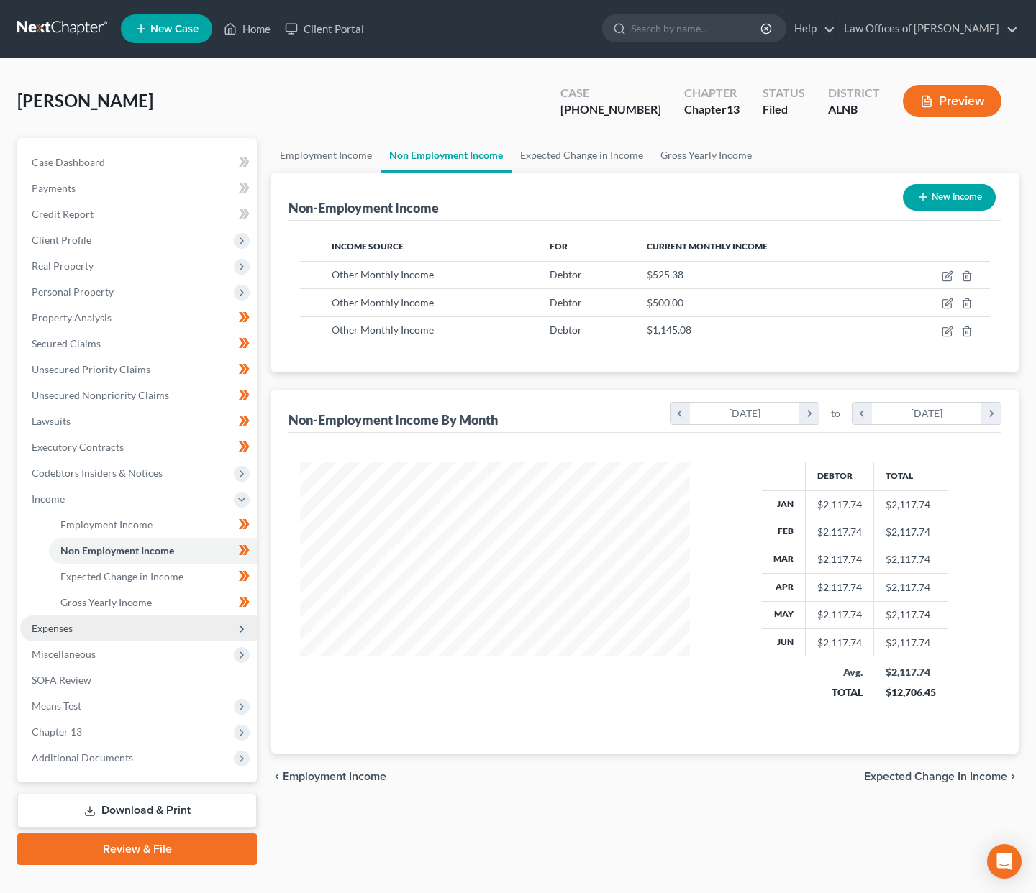
click at [55, 622] on span "Expenses" at bounding box center [52, 628] width 41 height 12
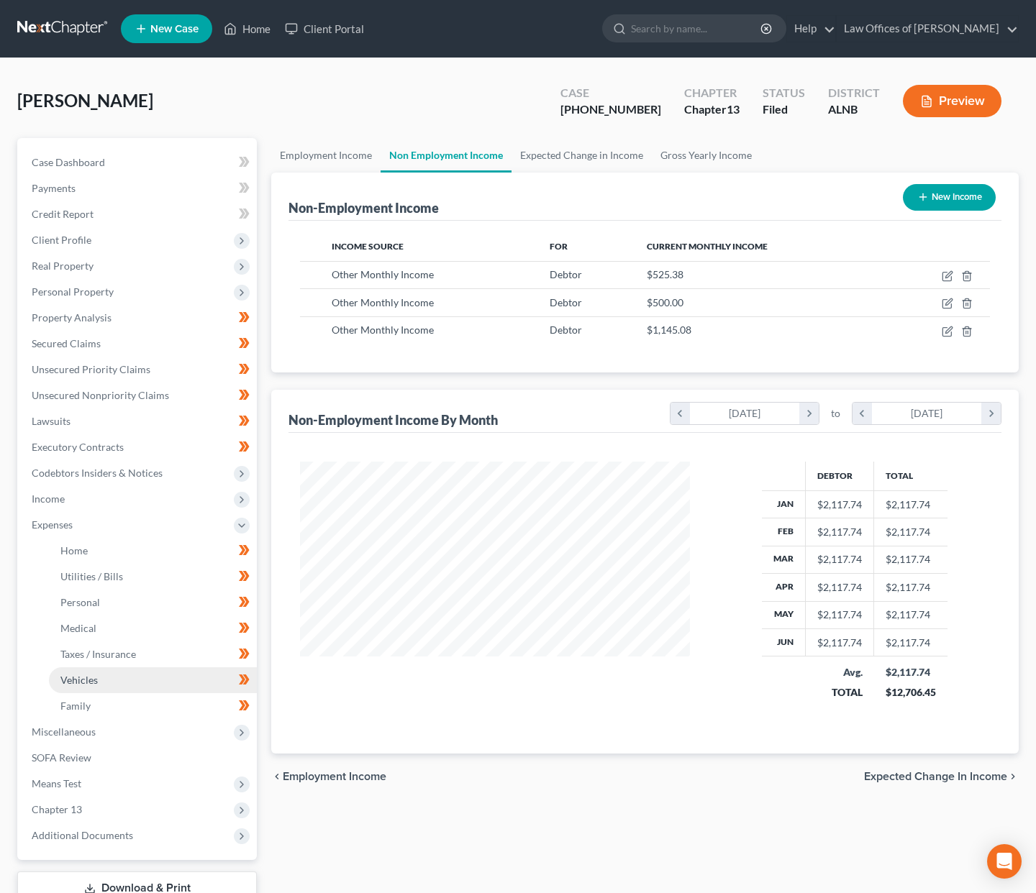
click at [77, 667] on link "Vehicles" at bounding box center [153, 680] width 208 height 26
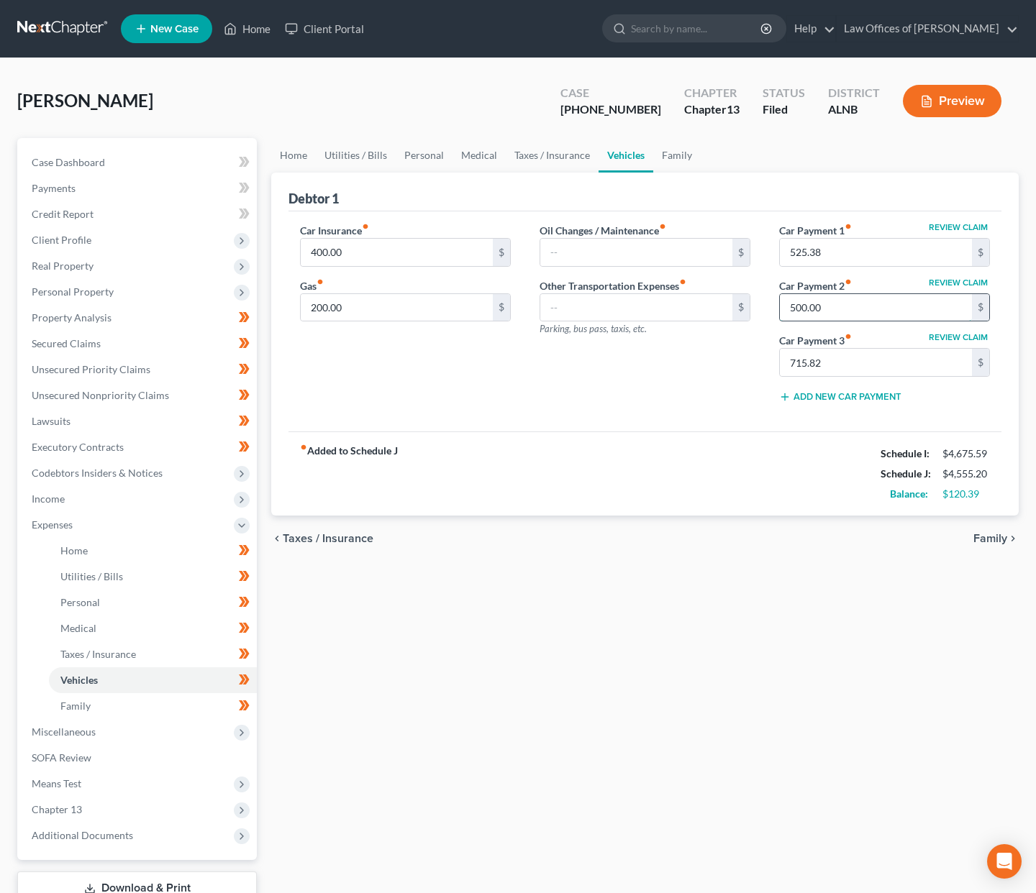
click at [808, 301] on input "500.00" at bounding box center [876, 307] width 192 height 27
click at [824, 357] on input "715.82" at bounding box center [876, 362] width 192 height 27
click at [299, 161] on link "Home" at bounding box center [293, 155] width 45 height 35
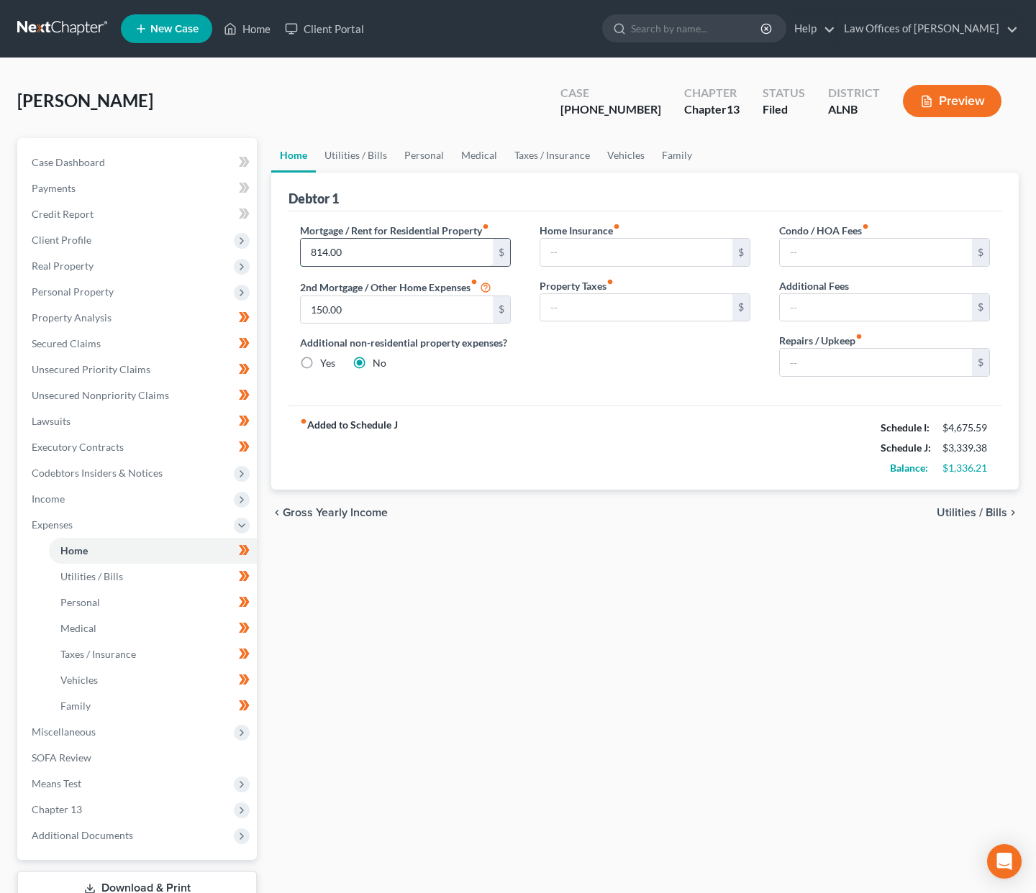
click at [346, 244] on input "814.00" at bounding box center [397, 252] width 192 height 27
type input "863.14"
click at [404, 308] on input "150.00" at bounding box center [397, 309] width 192 height 27
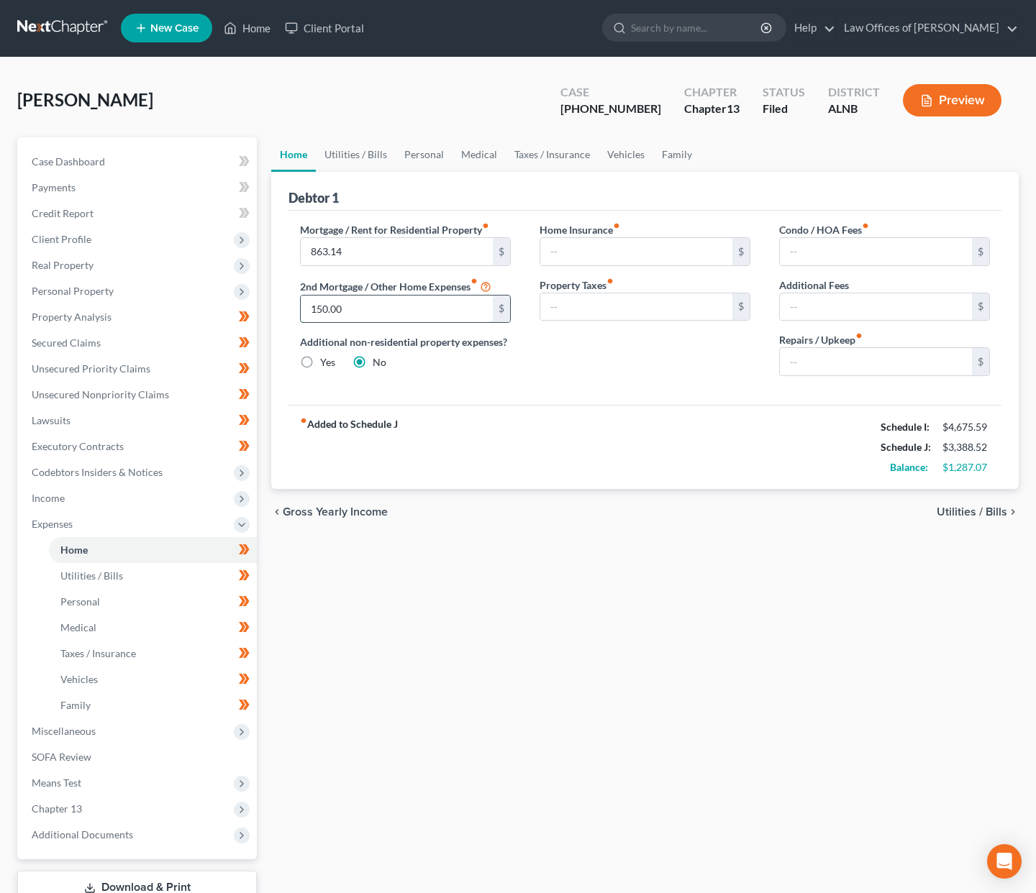
click at [404, 308] on input "150.00" at bounding box center [397, 309] width 192 height 27
click at [379, 150] on link "Utilities / Bills" at bounding box center [356, 154] width 80 height 35
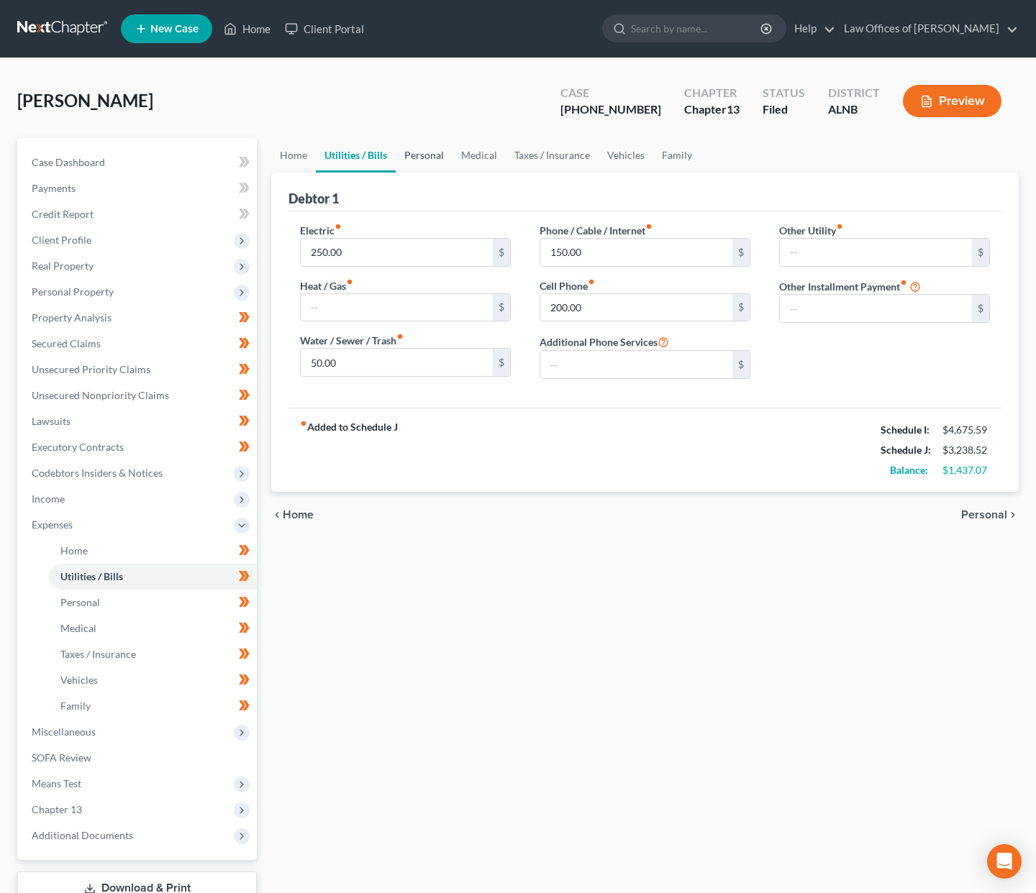
click at [439, 152] on link "Personal" at bounding box center [424, 155] width 57 height 35
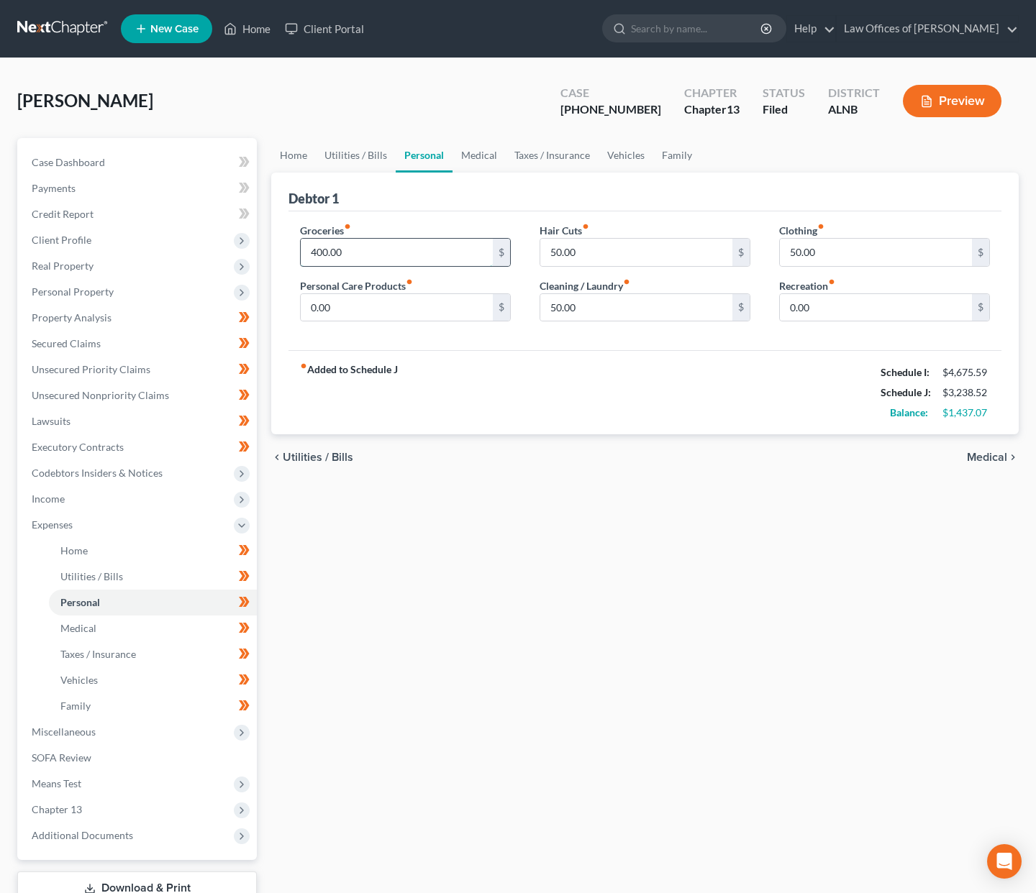
click at [380, 256] on input "400.00" at bounding box center [397, 252] width 192 height 27
type input "600"
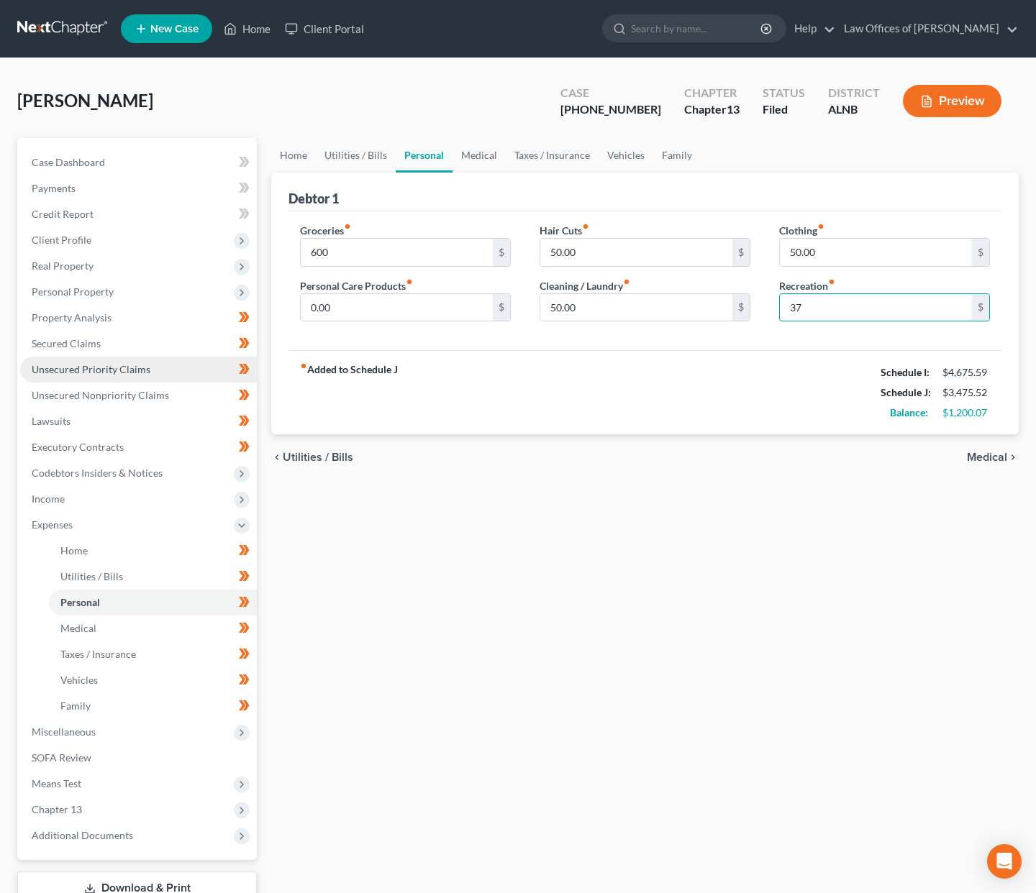
type input "37"
click at [95, 370] on link "Unsecured Priority Claims" at bounding box center [138, 370] width 237 height 26
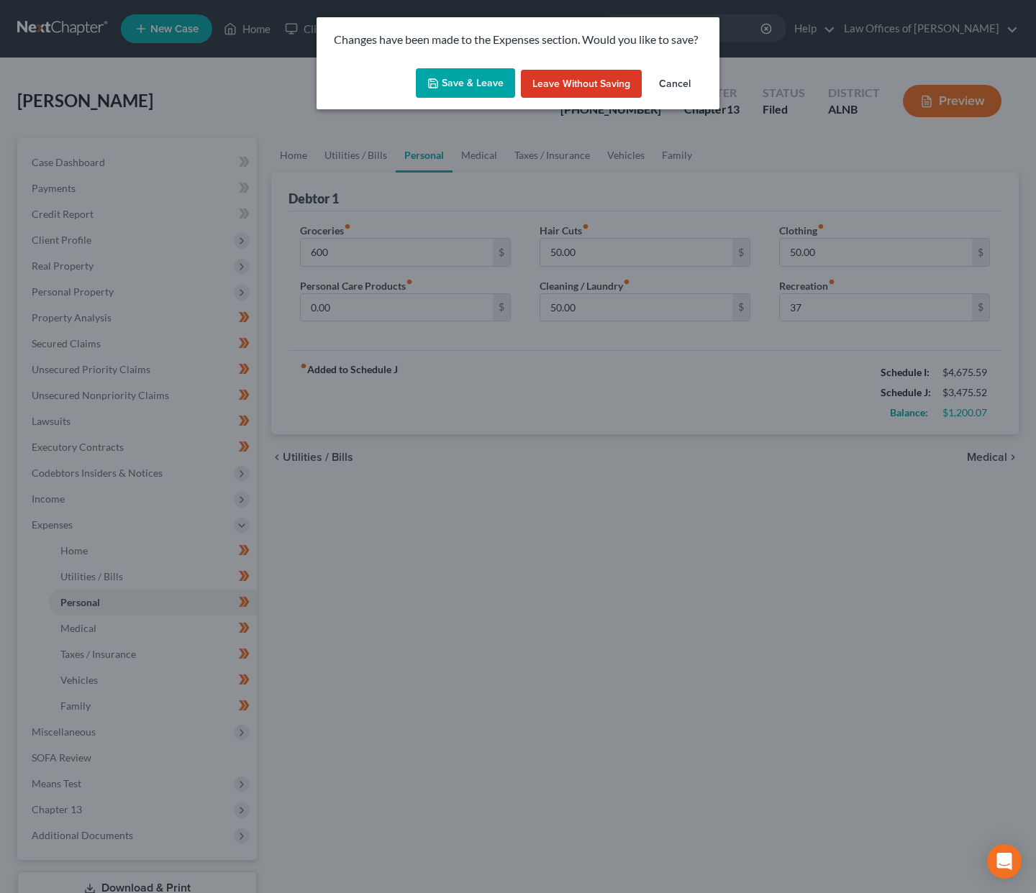
click at [437, 89] on button "Save & Leave" at bounding box center [465, 83] width 99 height 30
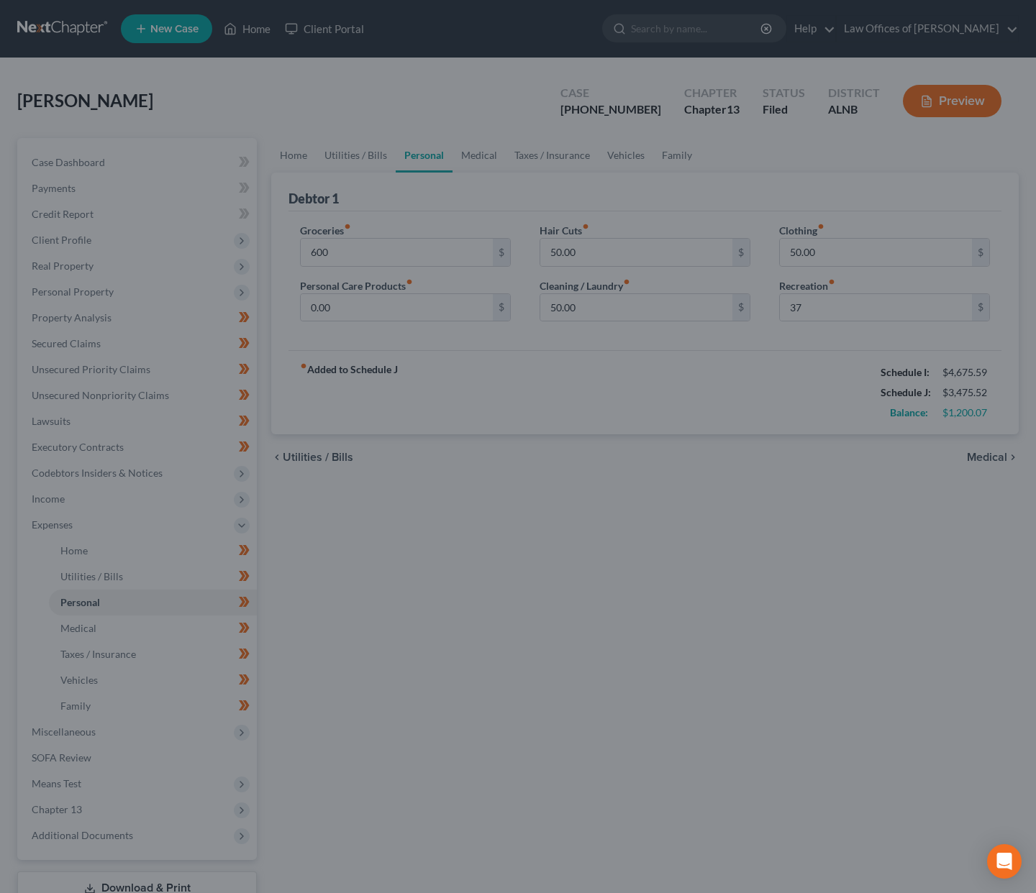
type input "600.00"
type input "37.00"
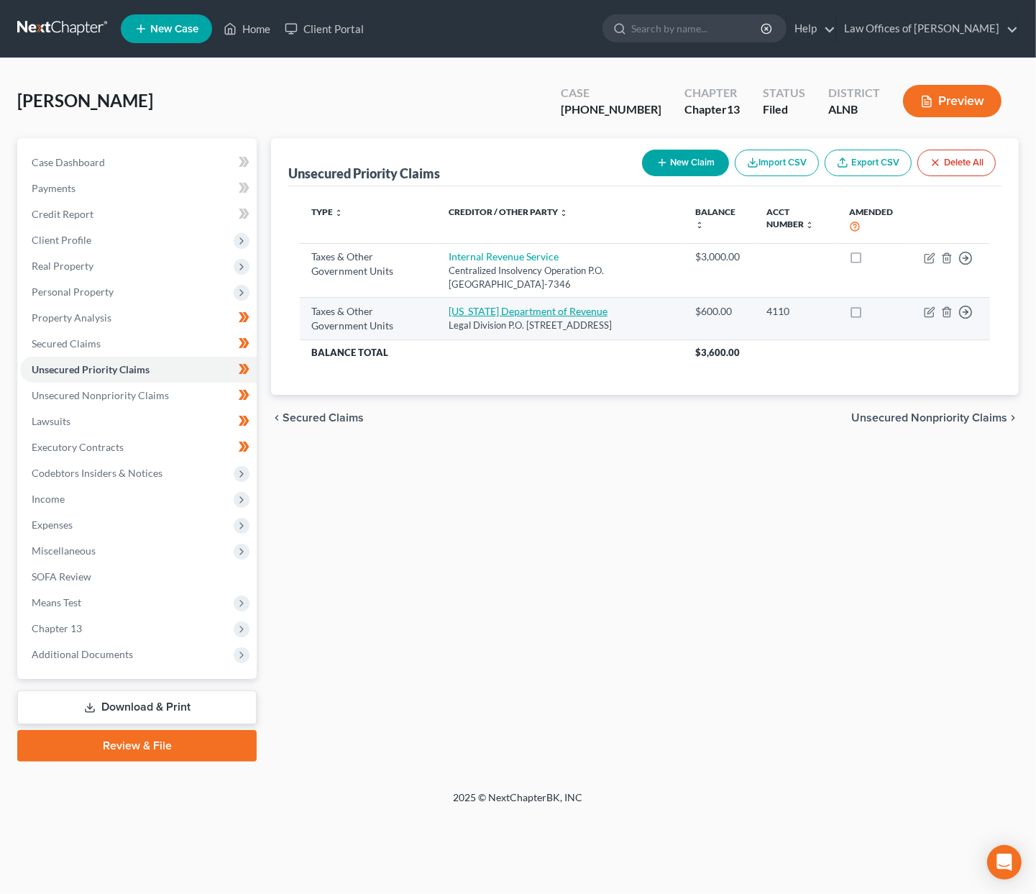
click at [488, 309] on link "Alabama Department of Revenue" at bounding box center [528, 311] width 159 height 12
select select "2"
select select "0"
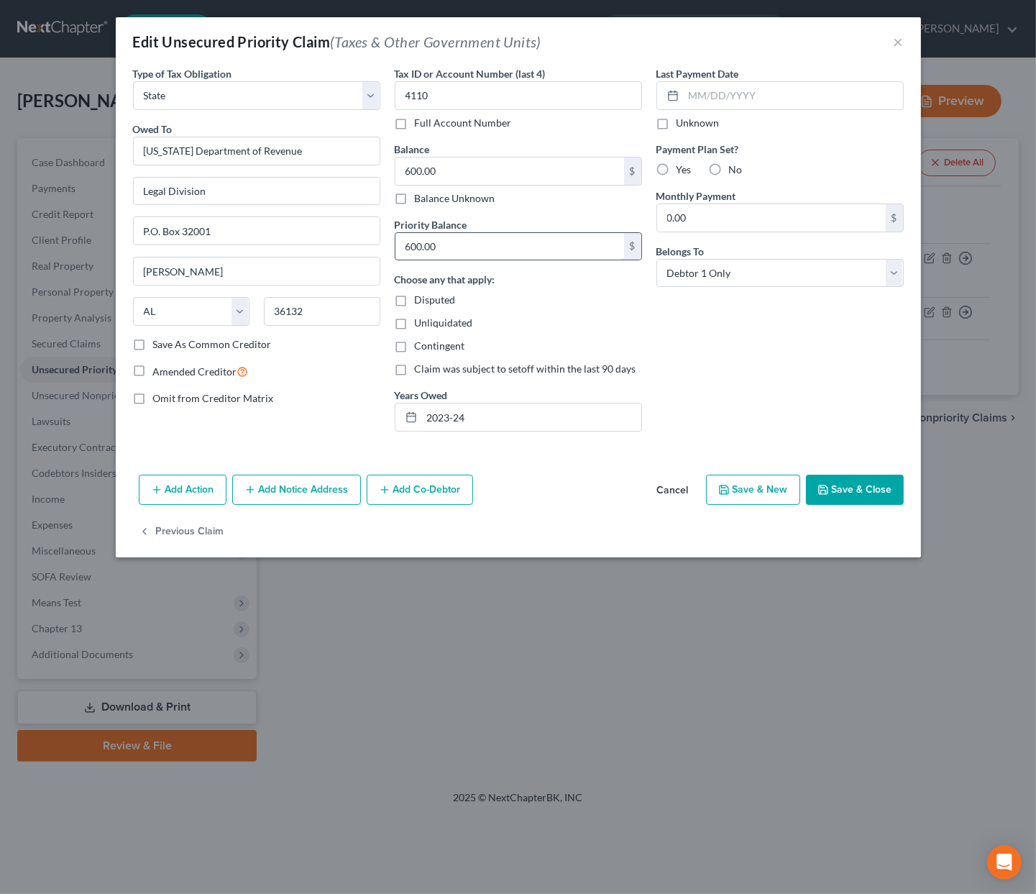
click at [465, 239] on input "600.00" at bounding box center [510, 246] width 229 height 27
type input "846.71"
drag, startPoint x: 841, startPoint y: 488, endPoint x: 429, endPoint y: 167, distance: 522.2
click at [434, 173] on div "Edit Unsecured Priority Claim (Taxes & Other Government Units) × Type of Tax Ob…" at bounding box center [519, 287] width 806 height 540
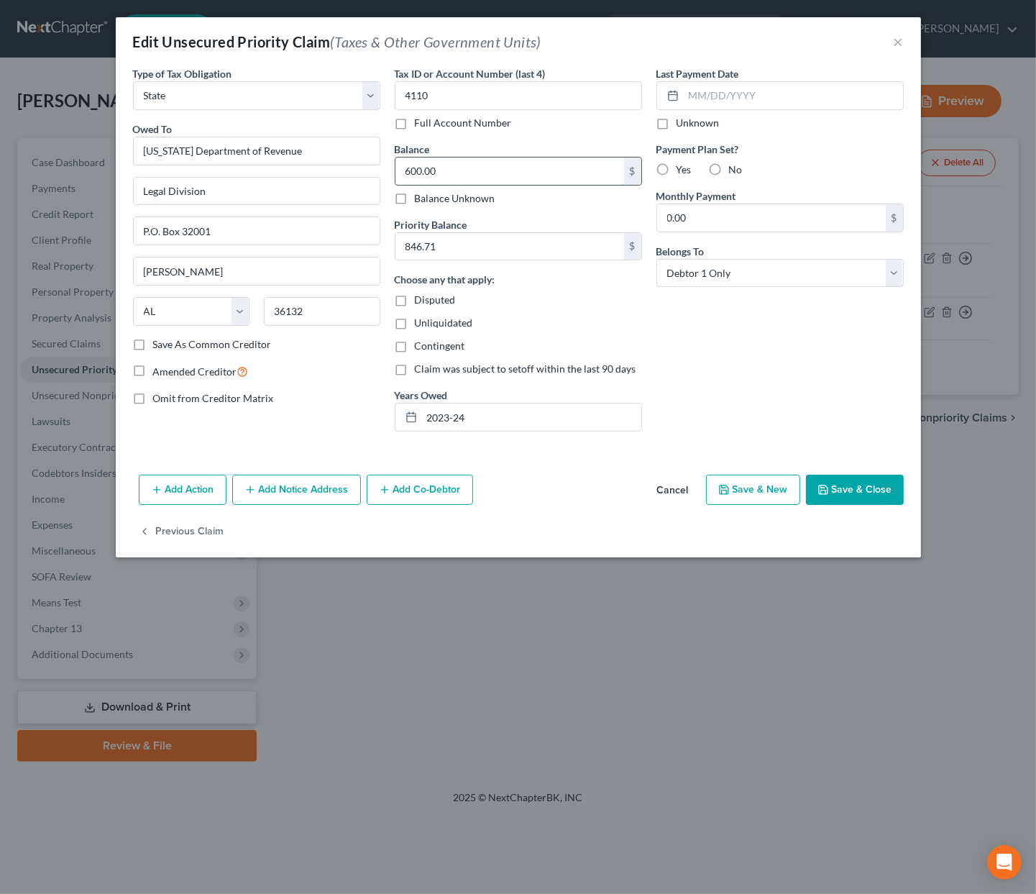
click at [429, 166] on input "600.00" at bounding box center [510, 171] width 229 height 27
type input "846.71"
click at [836, 482] on button "Save & Close" at bounding box center [855, 490] width 98 height 30
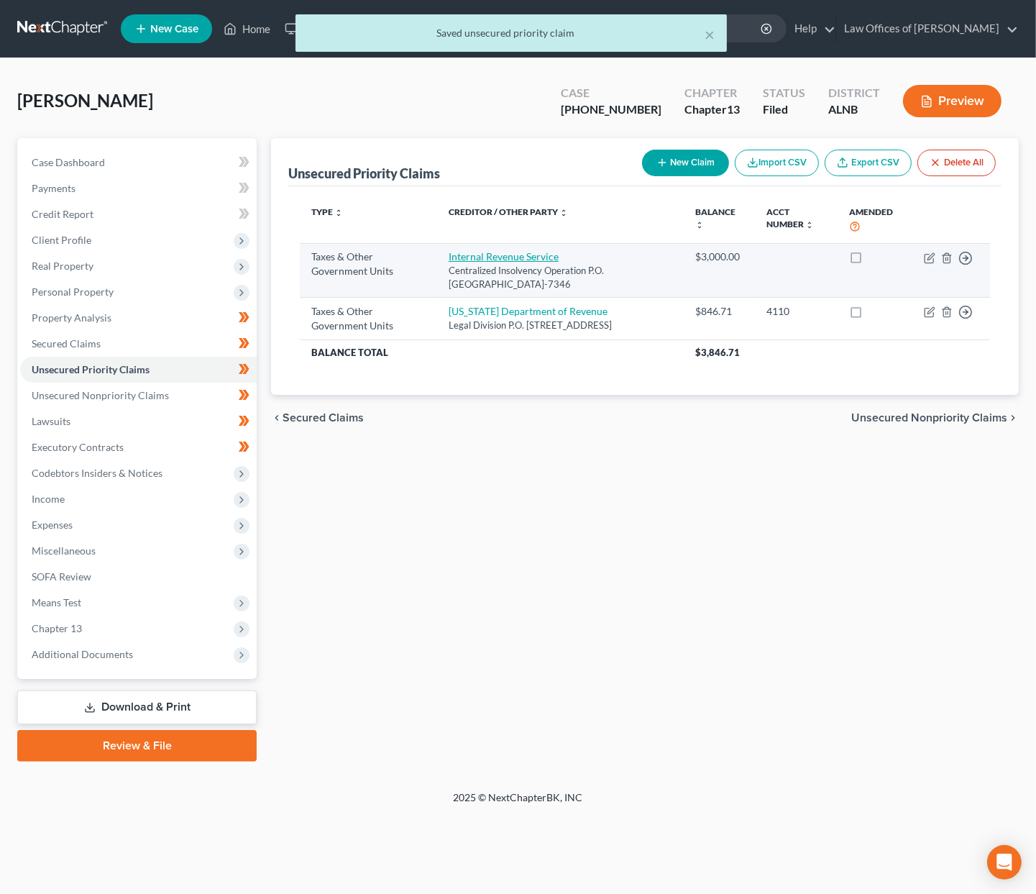
click at [523, 252] on link "Internal Revenue Service" at bounding box center [504, 256] width 110 height 12
select select "0"
select select "39"
select select "0"
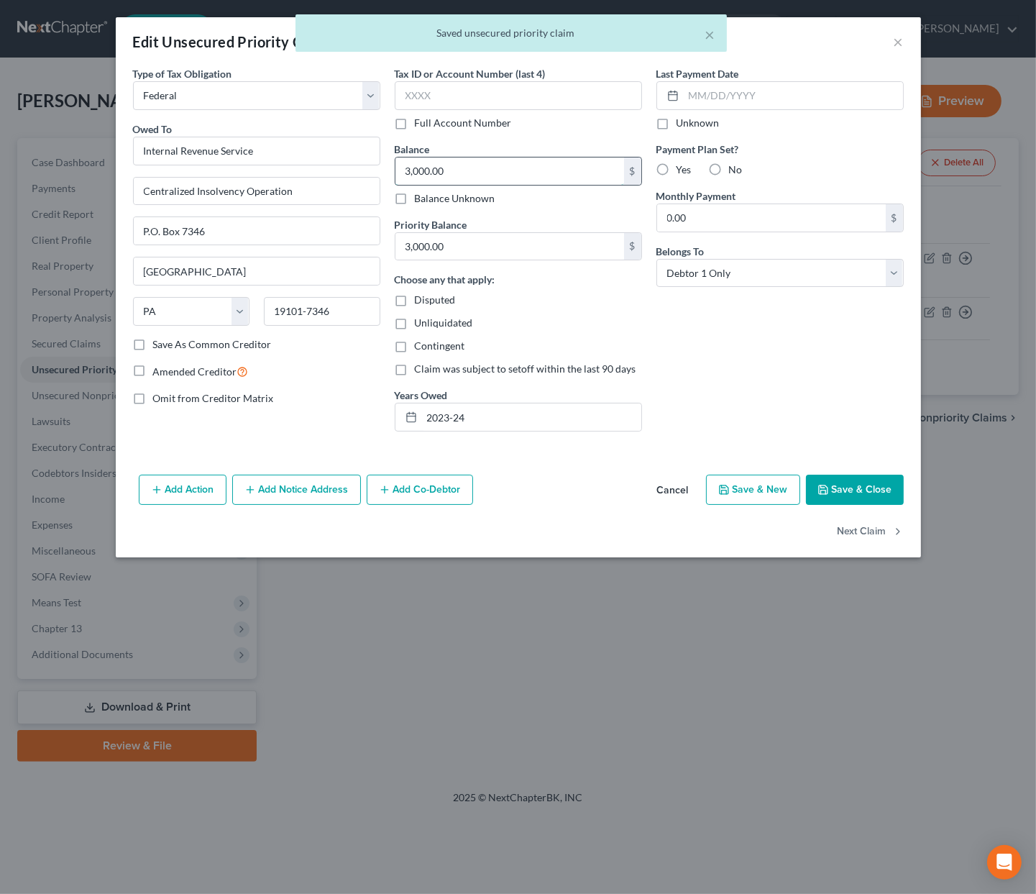
click at [468, 169] on input "3,000.00" at bounding box center [510, 171] width 229 height 27
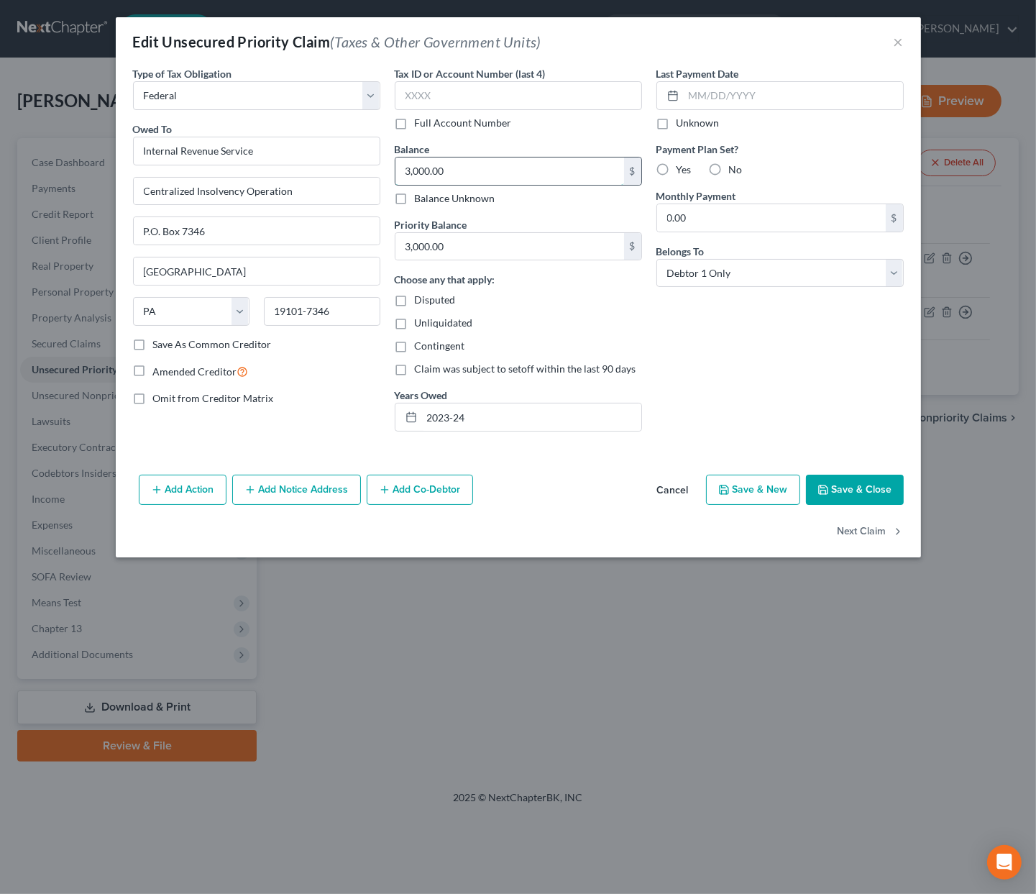
click at [468, 169] on input "3,000.00" at bounding box center [510, 171] width 229 height 27
type input "2,847.84"
click at [464, 237] on input "3,000.00" at bounding box center [510, 246] width 229 height 27
type input "2,847.84"
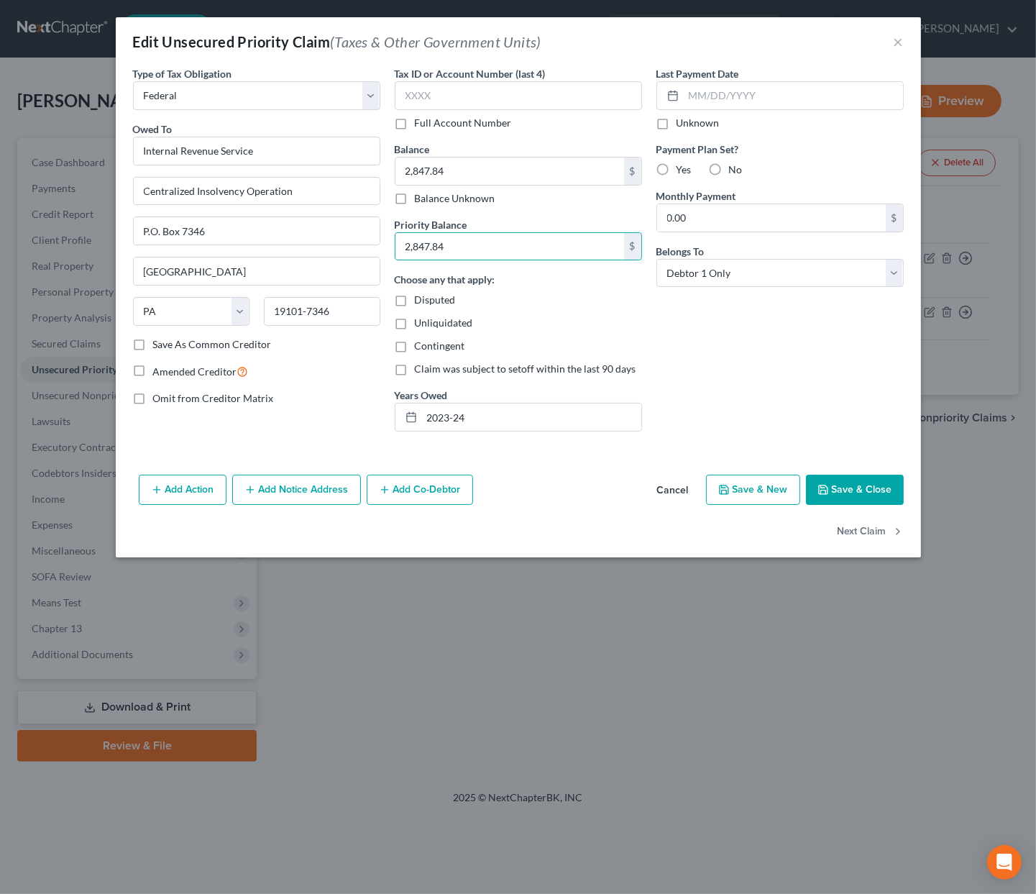
click at [860, 485] on button "Save & Close" at bounding box center [855, 490] width 98 height 30
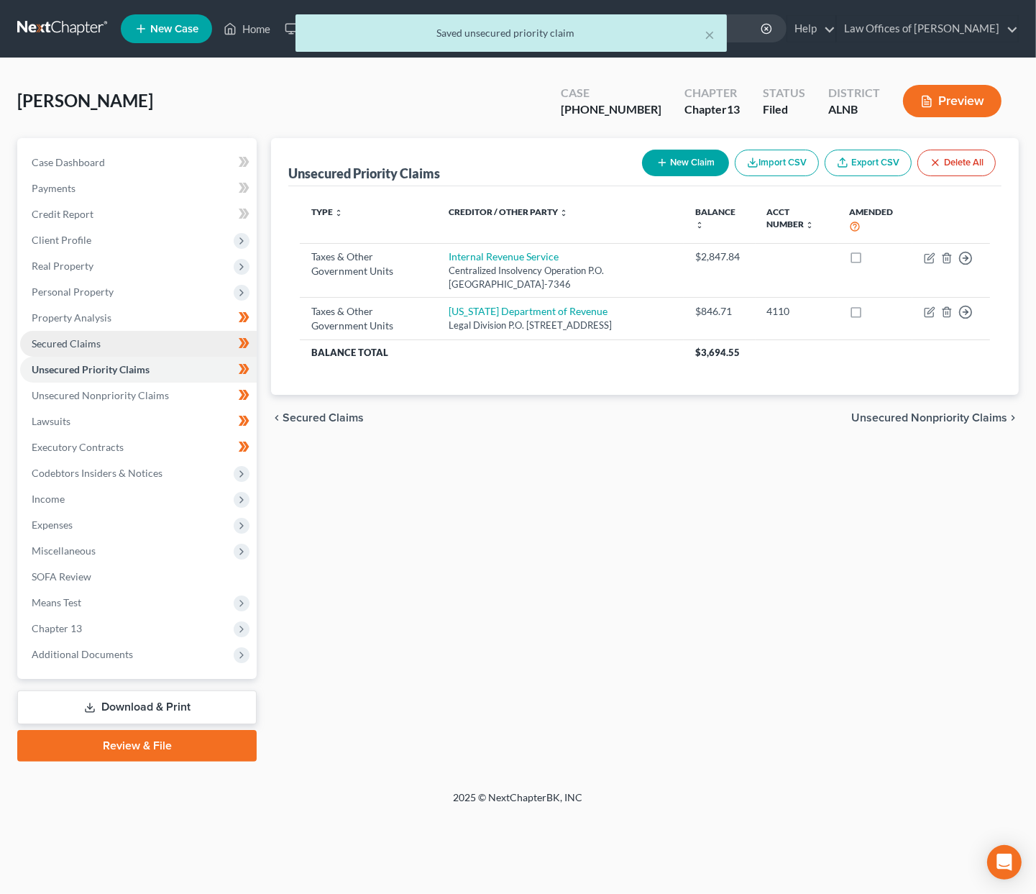
click at [102, 331] on link "Secured Claims" at bounding box center [138, 344] width 237 height 26
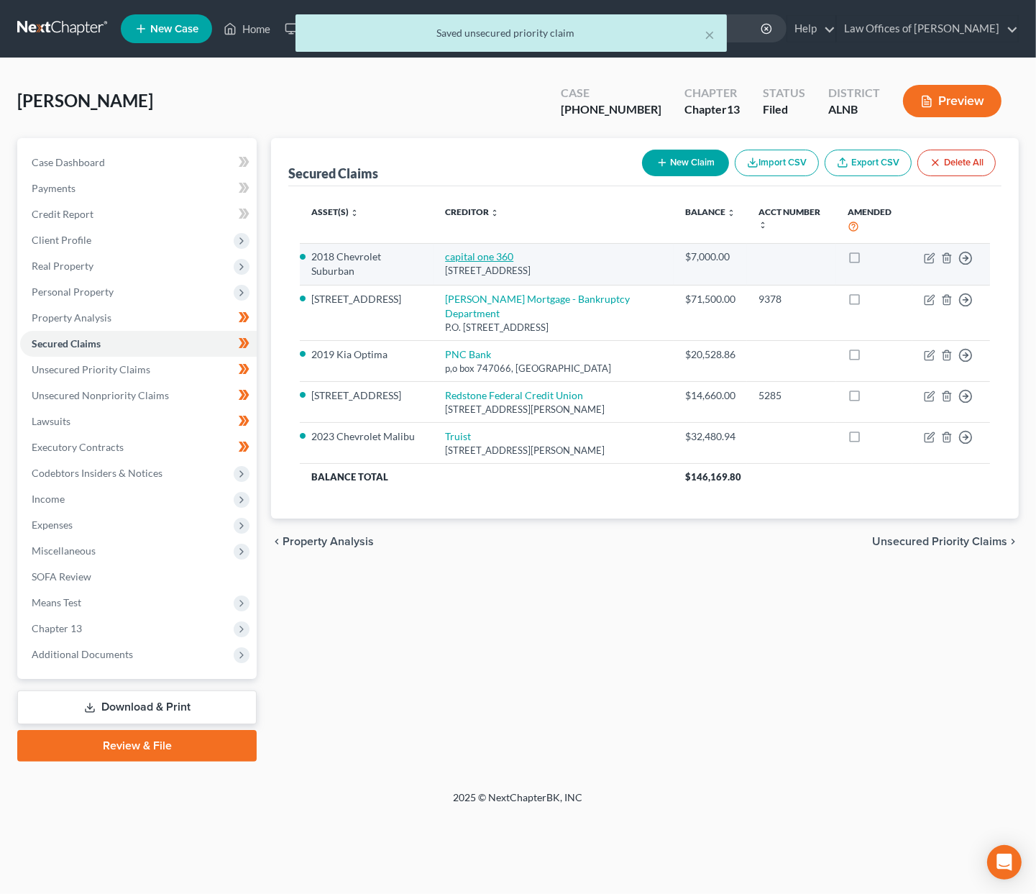
click at [482, 256] on link "capital one 360" at bounding box center [479, 256] width 68 height 12
select select "4"
select select "10"
select select "2"
select select "0"
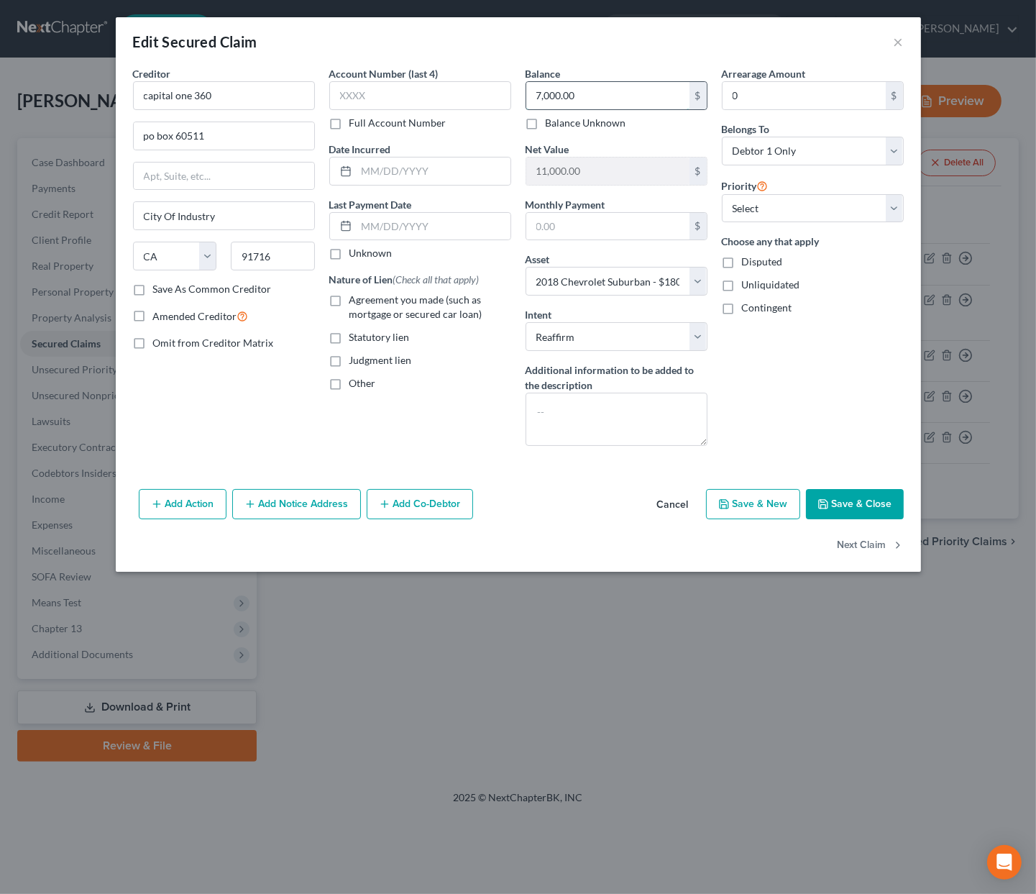
click at [578, 95] on input "7,000.00" at bounding box center [608, 95] width 163 height 27
click at [363, 85] on input "text" at bounding box center [420, 95] width 182 height 29
type input "1204"
click at [439, 174] on input "text" at bounding box center [434, 171] width 154 height 27
click at [597, 89] on input "7,000.00" at bounding box center [608, 95] width 163 height 27
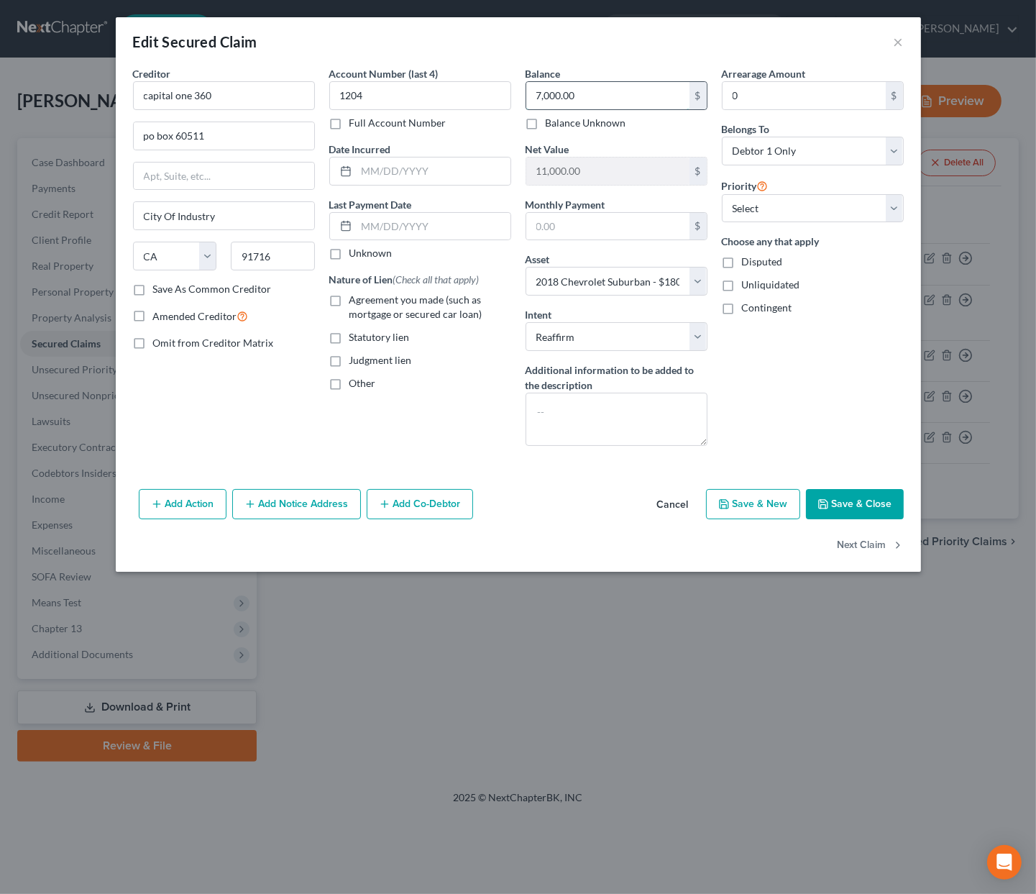
click at [597, 89] on input "7,000.00" at bounding box center [608, 95] width 163 height 27
type input "6,839.92"
click at [421, 178] on input "text" at bounding box center [434, 171] width 154 height 27
type input "11/2018"
click at [836, 505] on button "Save & Close" at bounding box center [855, 504] width 98 height 30
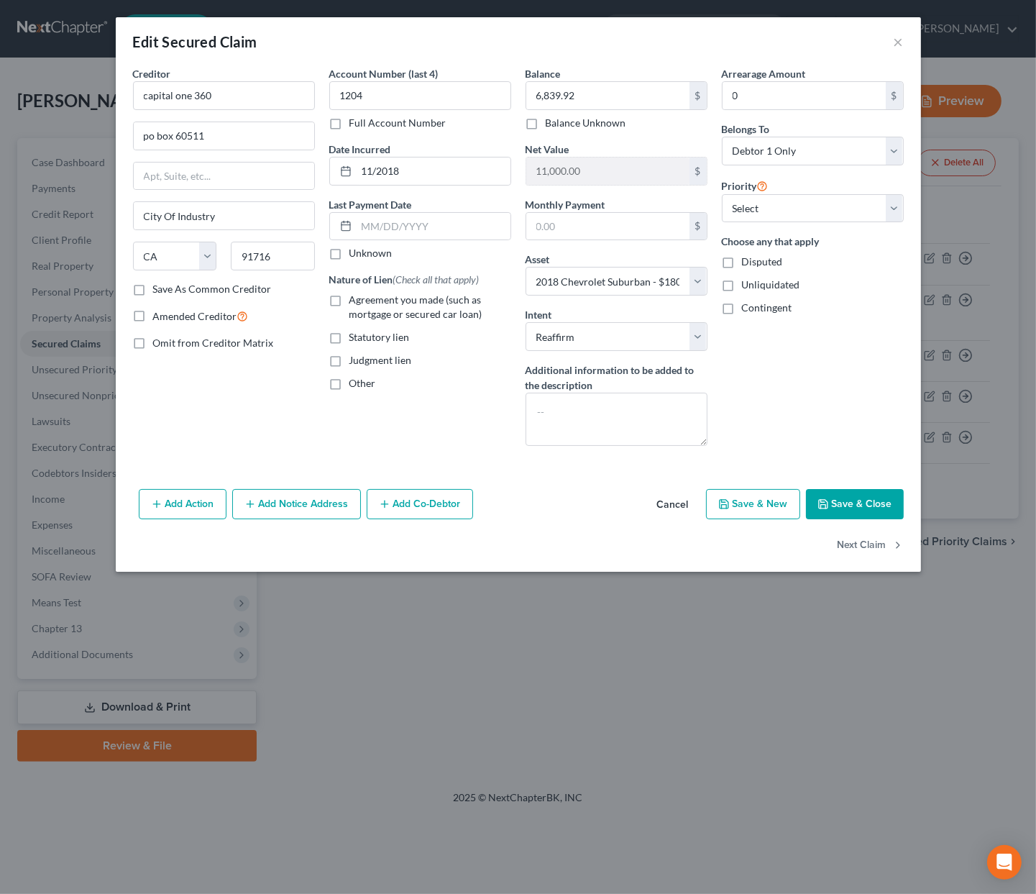
select select
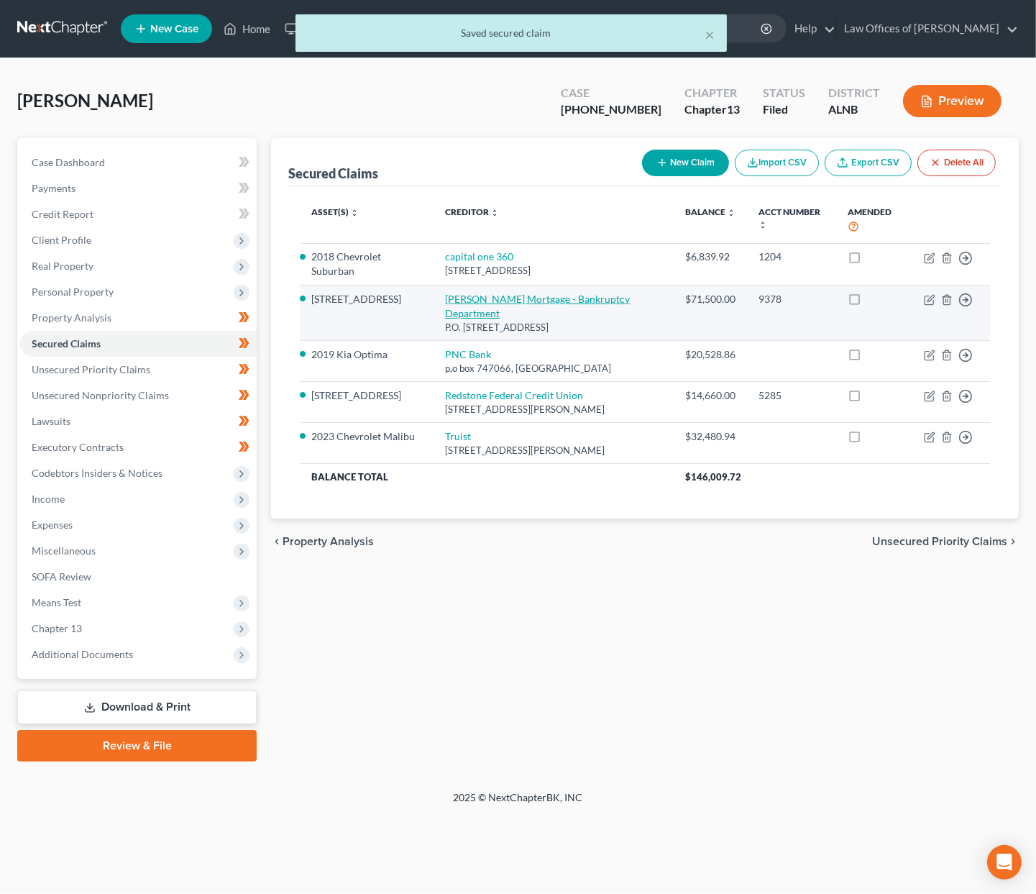
click at [466, 300] on link "Carrington Mortgage - Bankruptcy Department" at bounding box center [537, 306] width 185 height 27
select select "4"
select select "2"
select select "0"
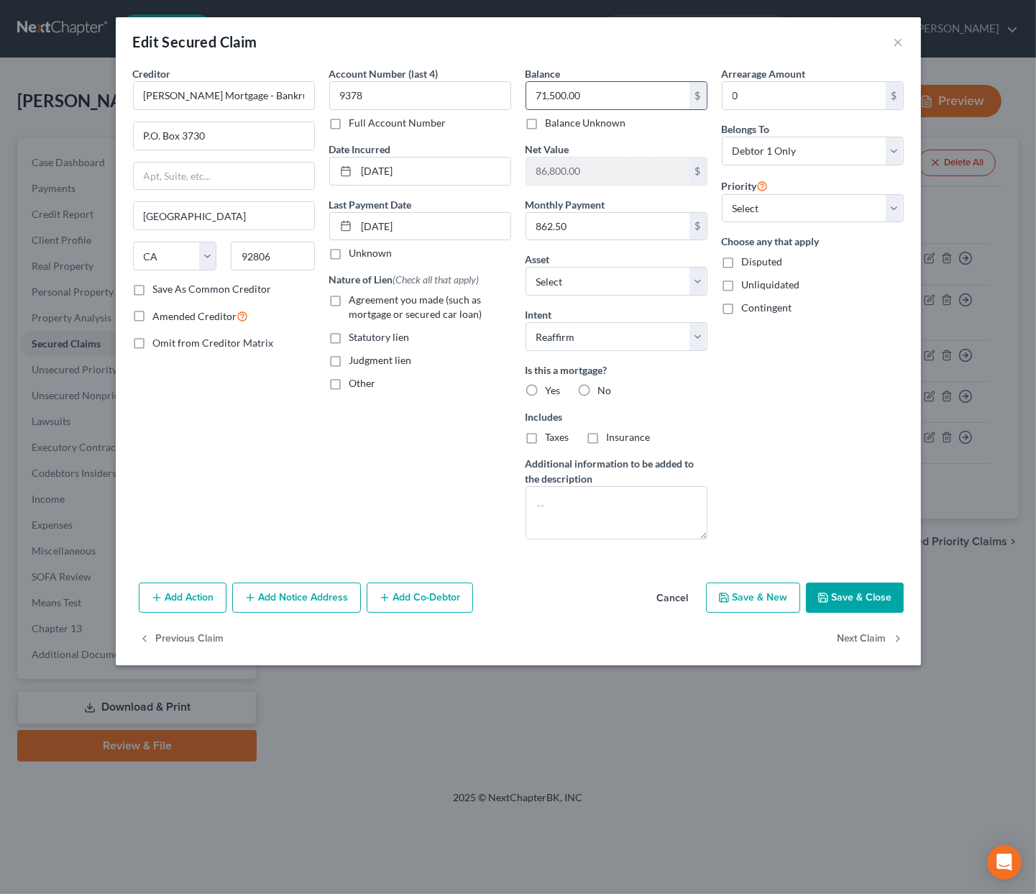
click at [593, 89] on input "71,500.00" at bounding box center [608, 95] width 163 height 27
type input "73,201"
click at [626, 229] on input "862.50" at bounding box center [608, 226] width 163 height 27
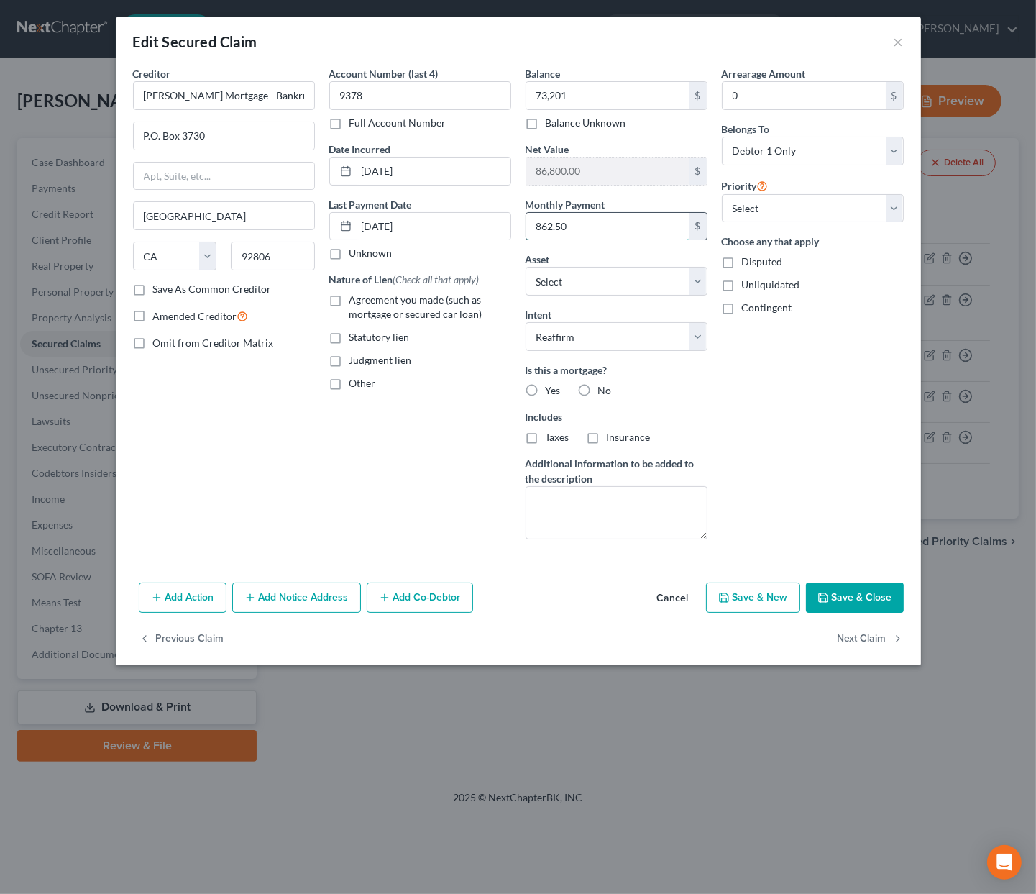
click at [581, 223] on input "862.50" at bounding box center [608, 226] width 163 height 27
type input "863.14"
click at [546, 384] on label "Yes" at bounding box center [553, 390] width 15 height 14
click at [552, 384] on input "Yes" at bounding box center [556, 387] width 9 height 9
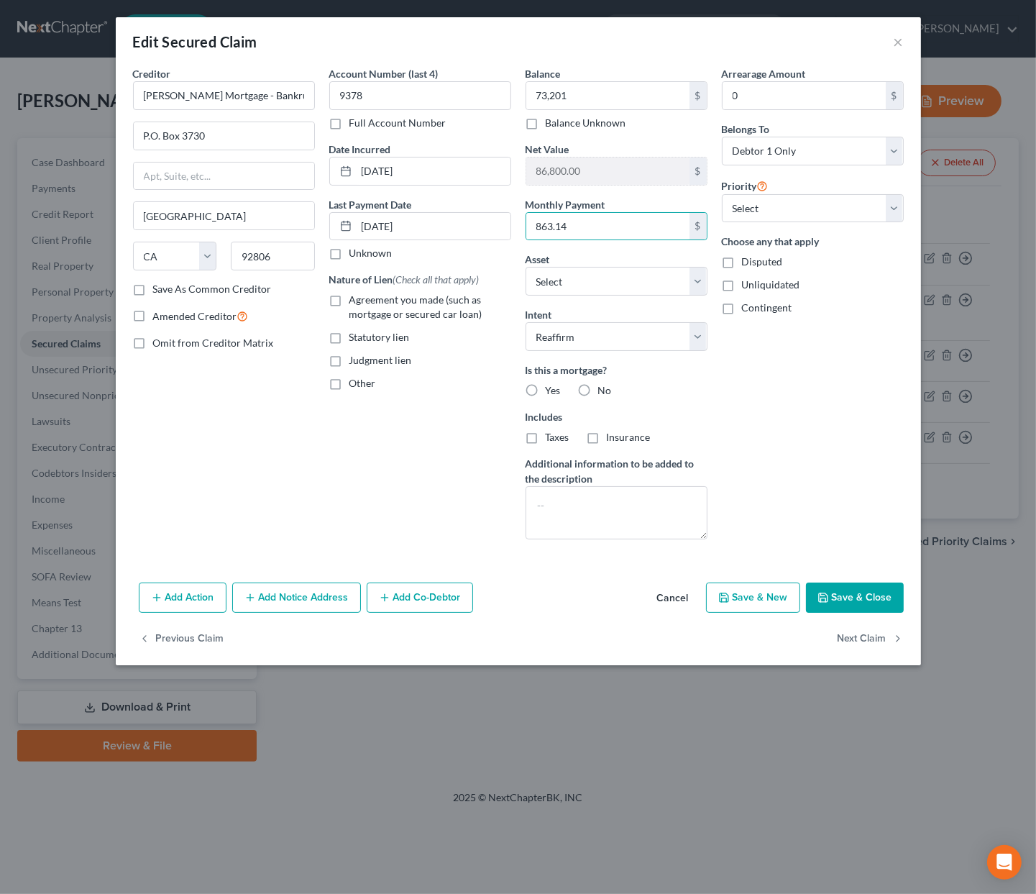
radio input "true"
drag, startPoint x: 528, startPoint y: 426, endPoint x: 534, endPoint y: 429, distance: 7.4
click at [546, 430] on label "Taxes" at bounding box center [558, 437] width 24 height 14
click at [552, 430] on input "Taxes" at bounding box center [556, 434] width 9 height 9
checkbox input "true"
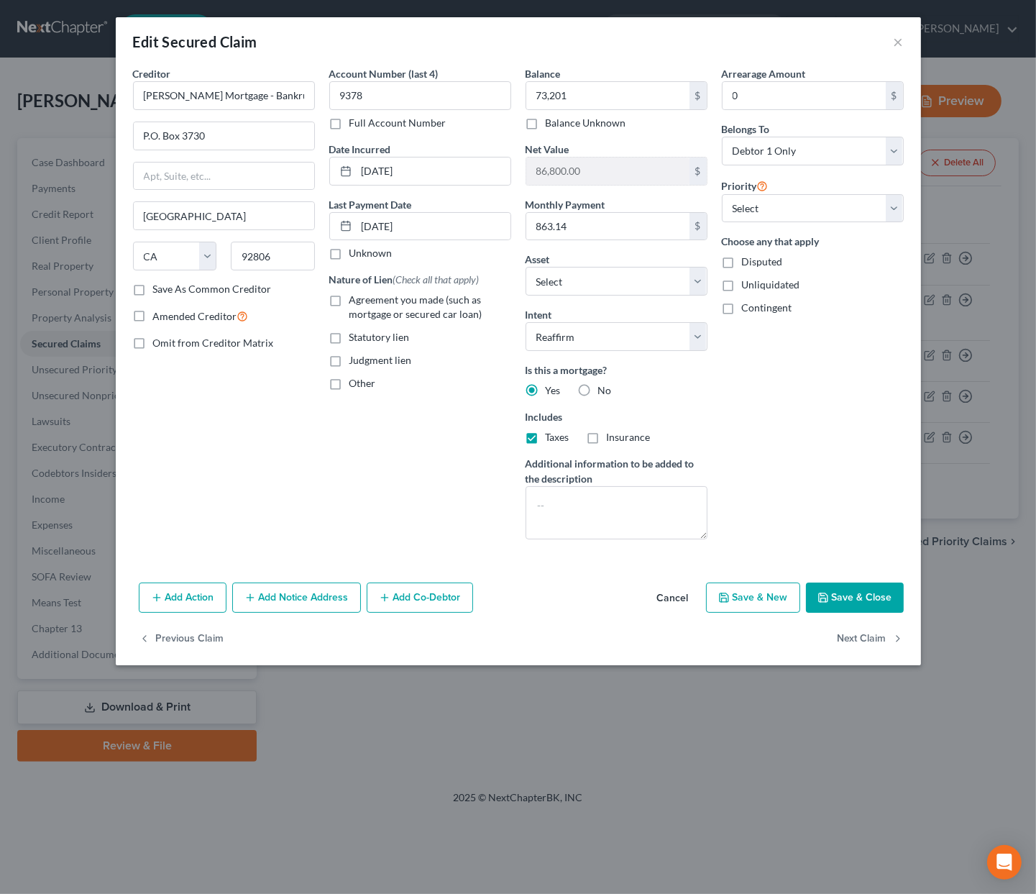
click at [607, 430] on label "Insurance" at bounding box center [629, 437] width 44 height 14
click at [613, 430] on input "Insurance" at bounding box center [617, 434] width 9 height 9
checkbox input "true"
click at [350, 299] on label "Agreement you made (such as mortgage or secured car loan)" at bounding box center [431, 307] width 162 height 29
click at [355, 299] on input "Agreement you made (such as mortgage or secured car loan)" at bounding box center [359, 297] width 9 height 9
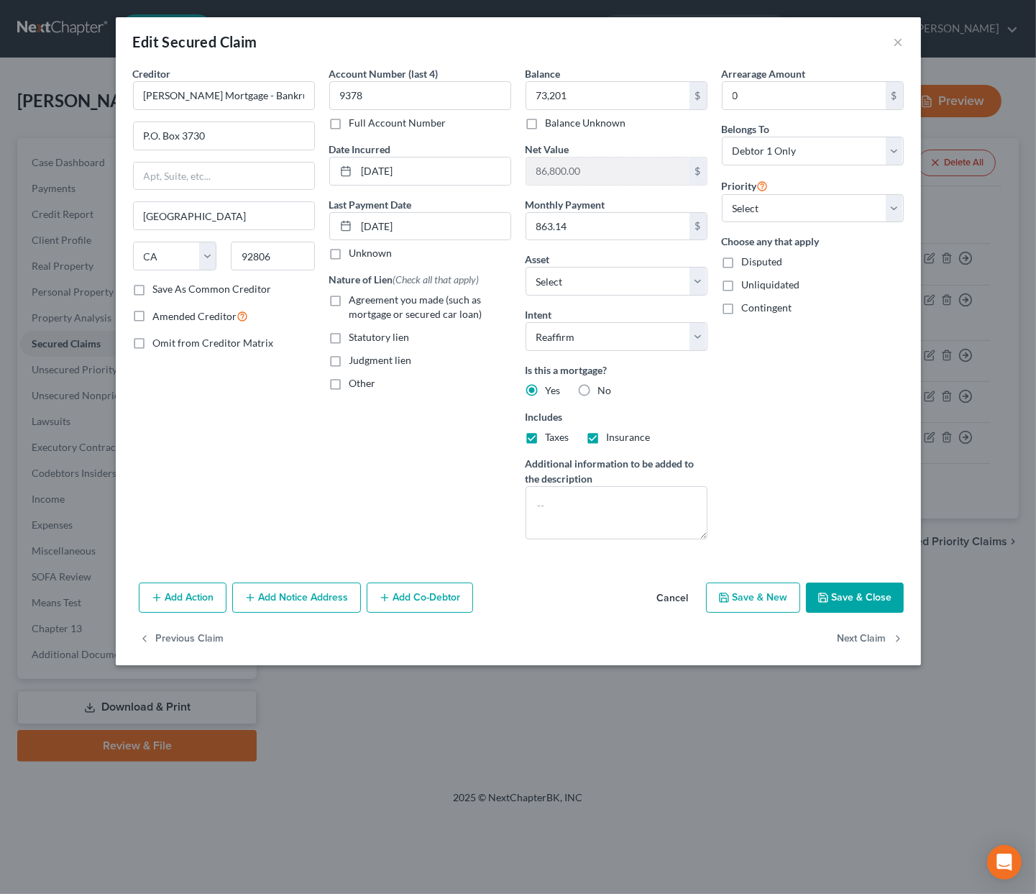
checkbox input "true"
click at [842, 597] on button "Save & Close" at bounding box center [855, 598] width 98 height 30
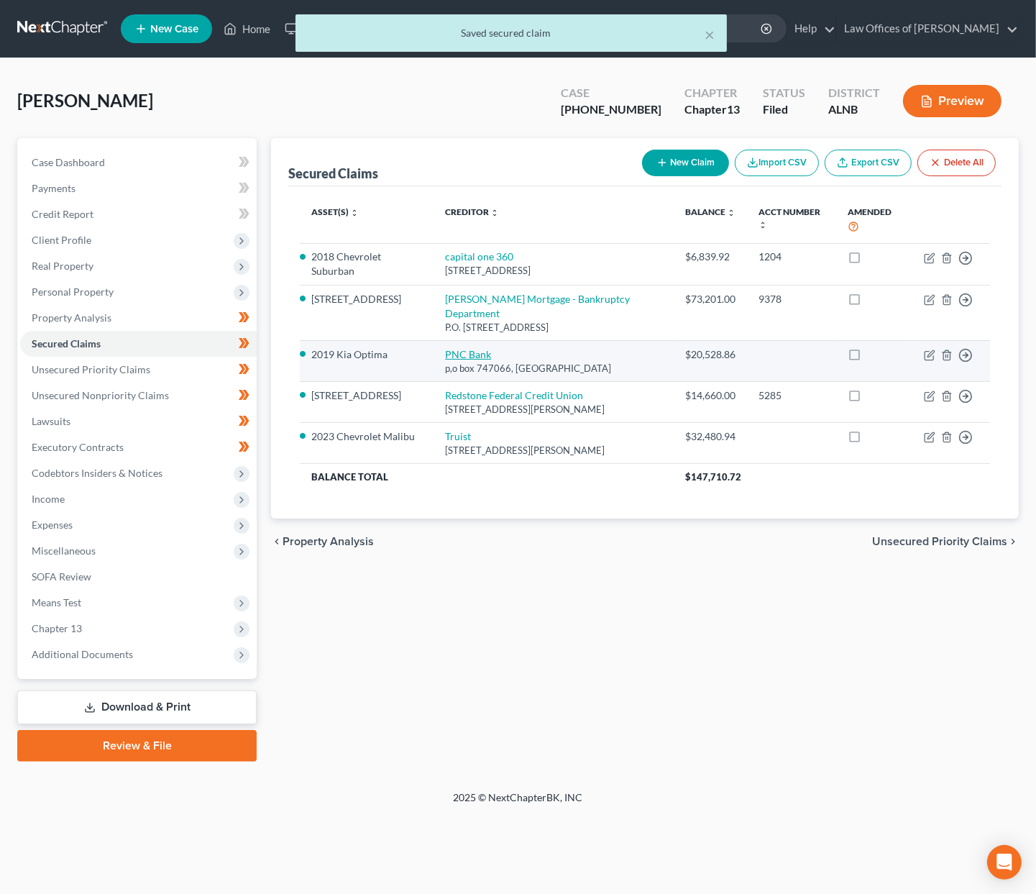
click at [468, 349] on link "PNC Bank" at bounding box center [468, 354] width 46 height 12
select select "39"
select select "0"
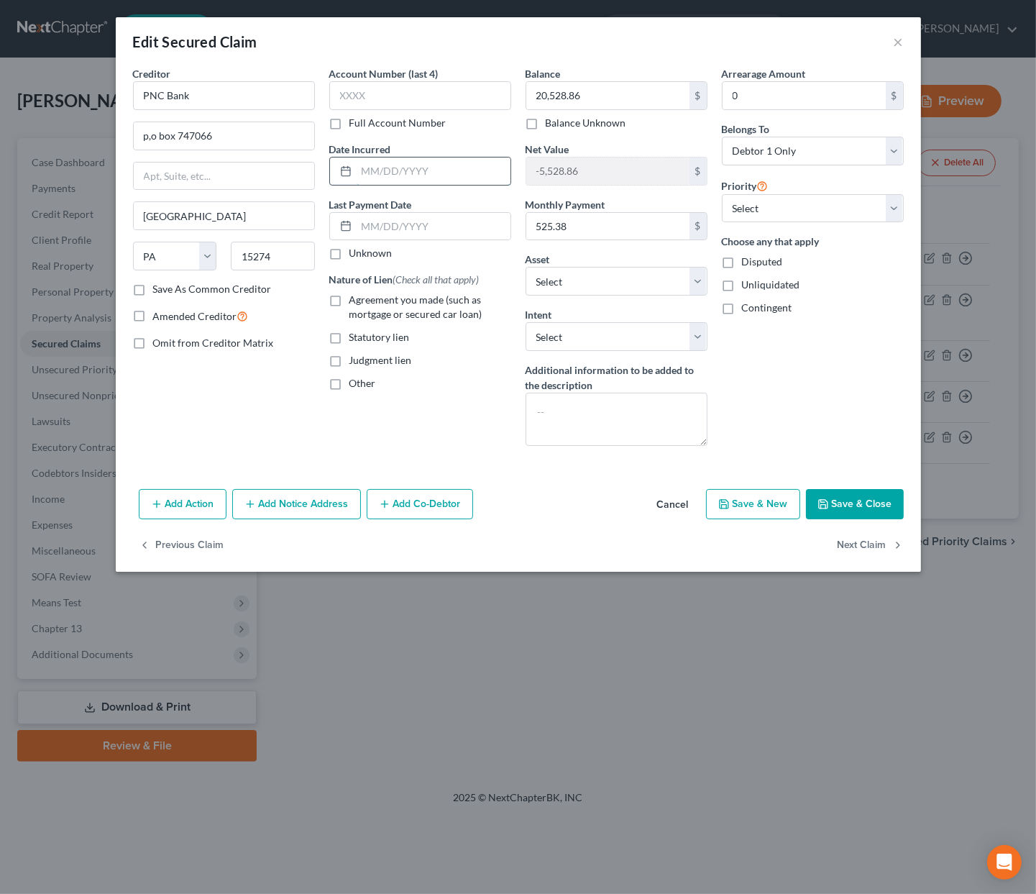
click at [400, 167] on input "text" at bounding box center [434, 171] width 154 height 27
type input "3/2022"
type input "3158"
click at [643, 92] on input "20,528.86" at bounding box center [608, 95] width 163 height 27
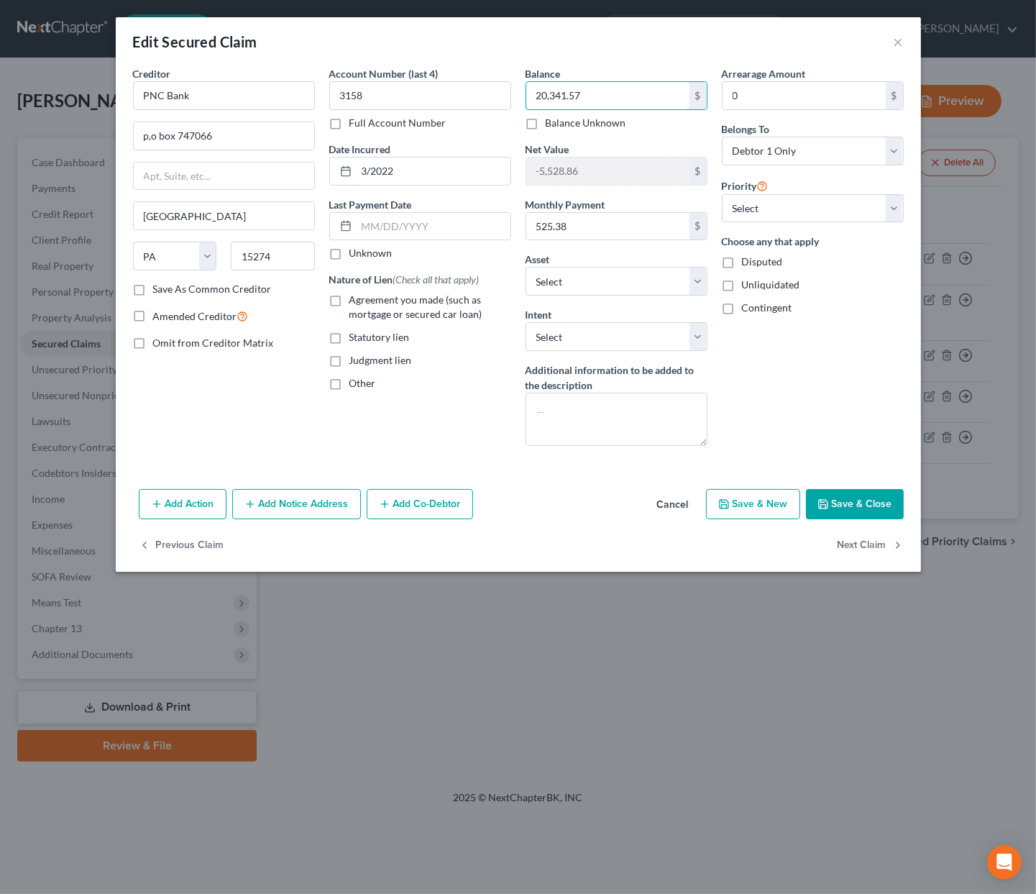
type input "20,341.57"
drag, startPoint x: 860, startPoint y: 505, endPoint x: 616, endPoint y: 405, distance: 262.9
click at [616, 405] on div "Edit Secured Claim × Creditor * PNC Bank p,o box 747066 pittsburgh State AL AK …" at bounding box center [519, 294] width 806 height 555
click at [847, 498] on button "Save & Close" at bounding box center [855, 504] width 98 height 30
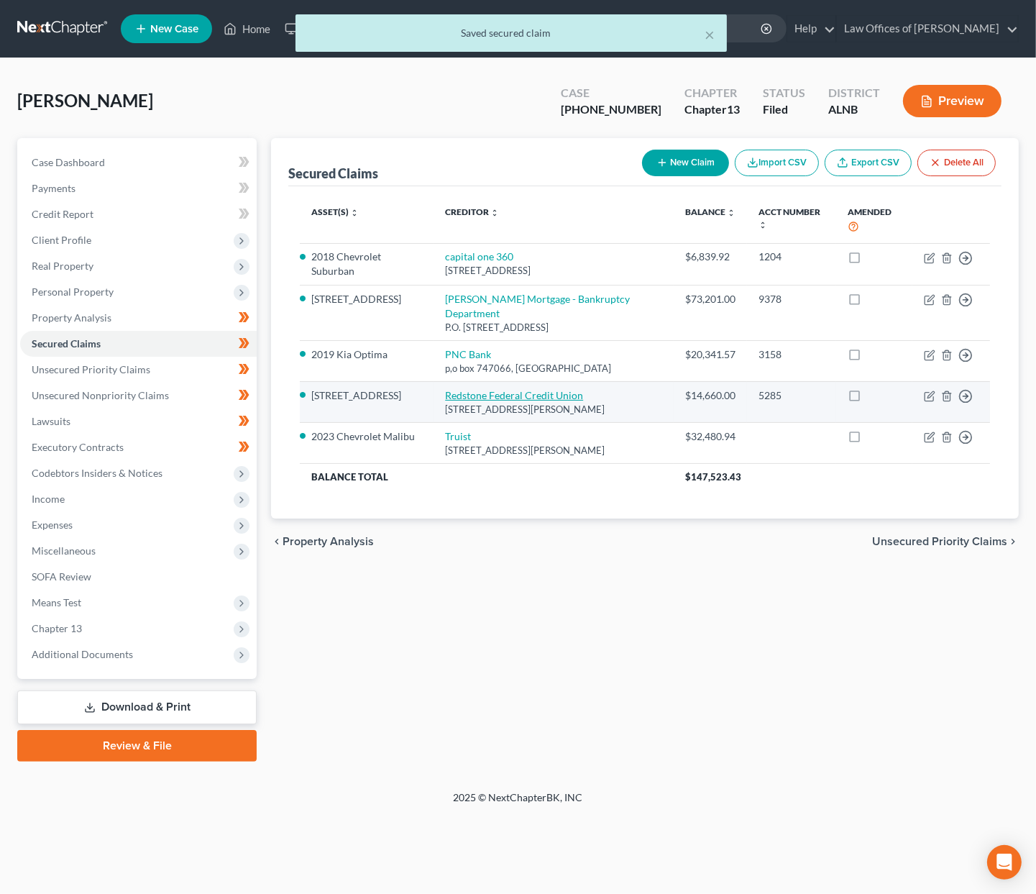
scroll to position [1, 0]
click at [527, 389] on link "Redstone Federal Credit Union" at bounding box center [514, 395] width 138 height 12
select select "0"
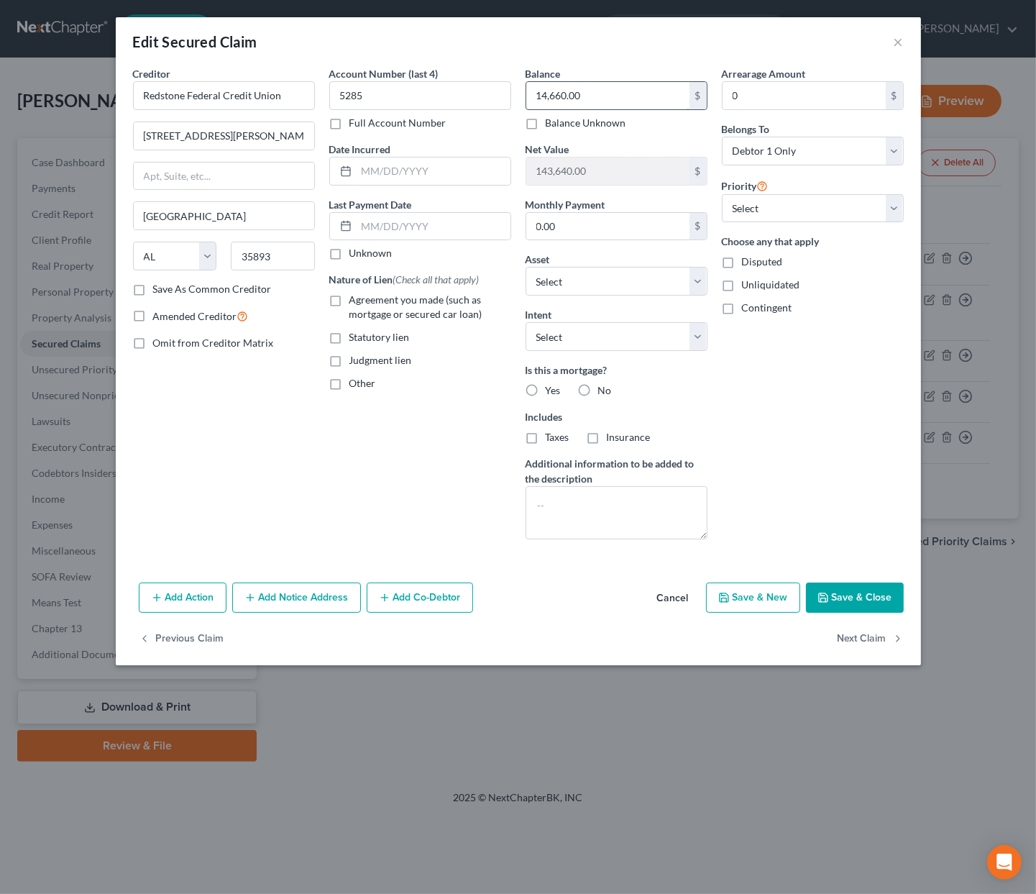
click at [610, 96] on input "14,660.00" at bounding box center [608, 95] width 163 height 27
type input "122,009"
click at [411, 162] on input "text" at bounding box center [434, 171] width 154 height 27
type input "12/2009"
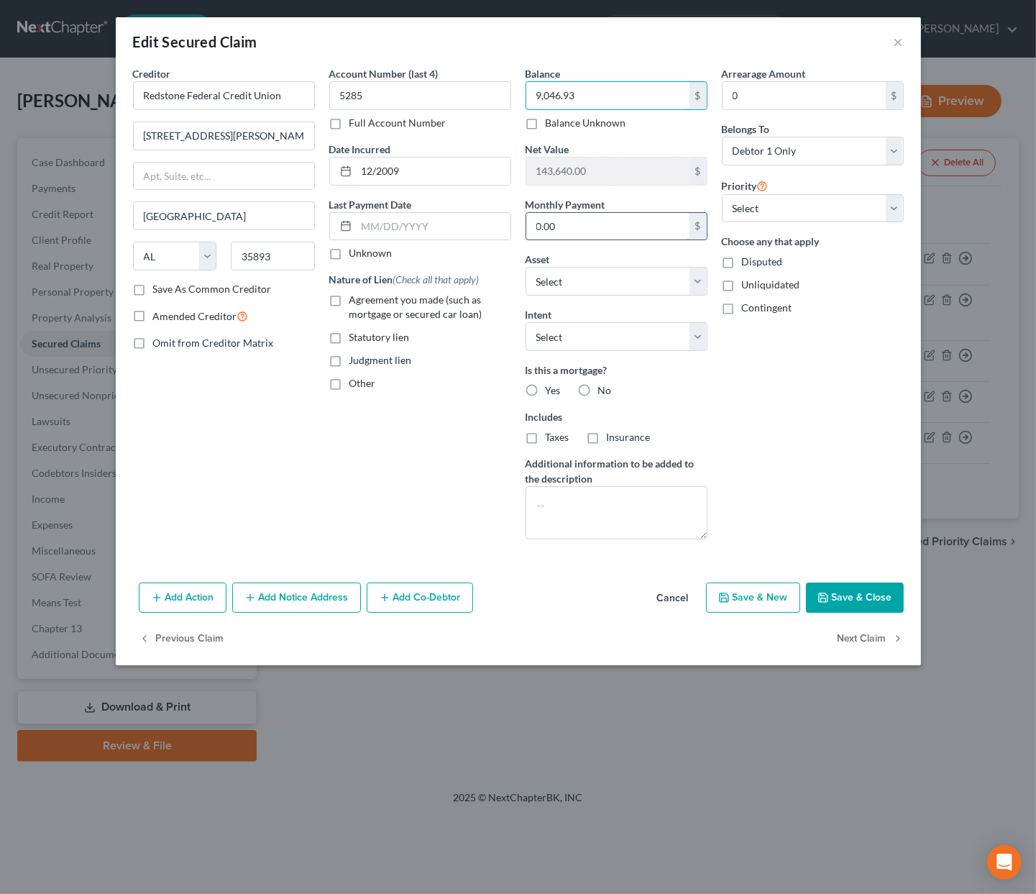
type input "9,046.93"
click at [562, 217] on input "0.00" at bounding box center [608, 226] width 163 height 27
click at [855, 587] on button "Save & Close" at bounding box center [855, 598] width 98 height 30
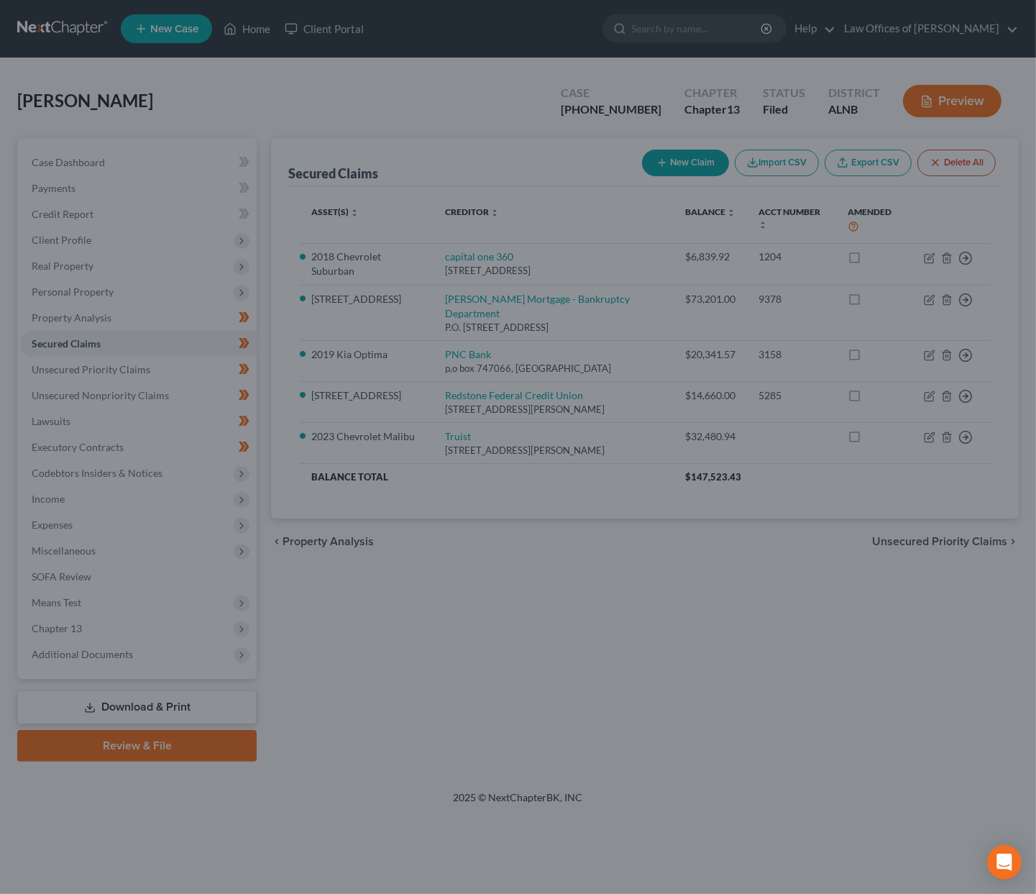
type input "149,253.07"
select select "8"
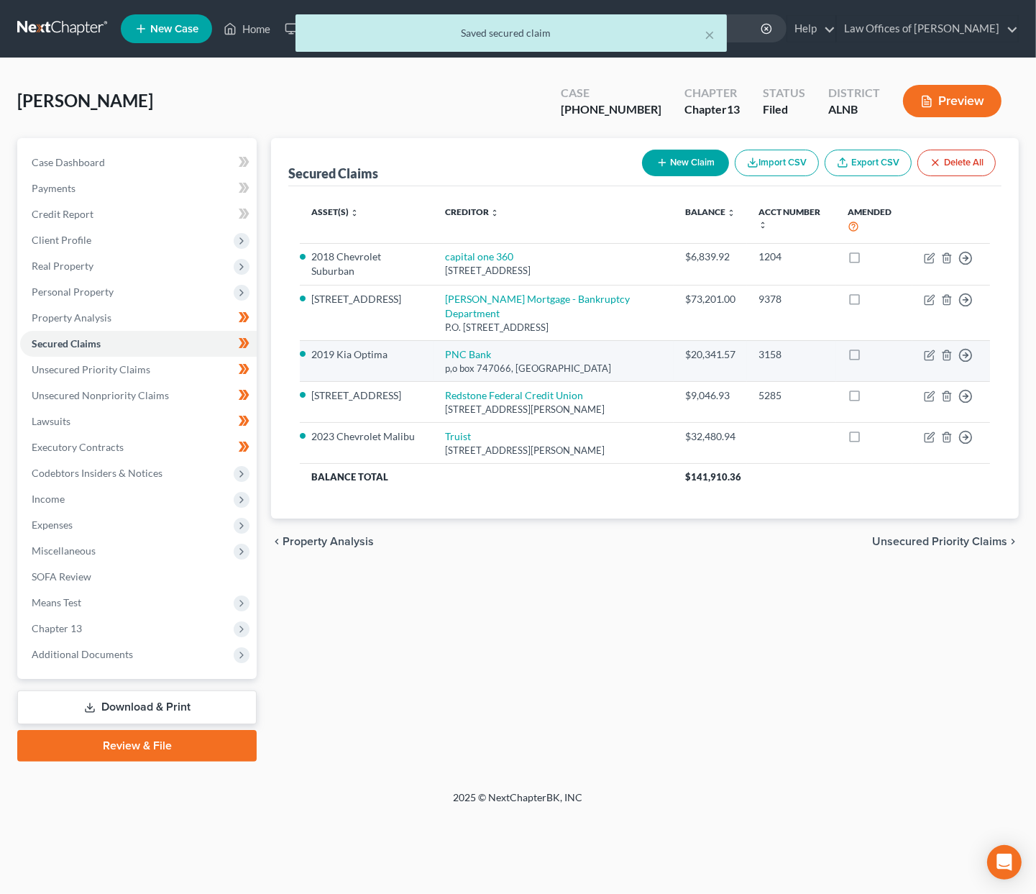
scroll to position [0, 0]
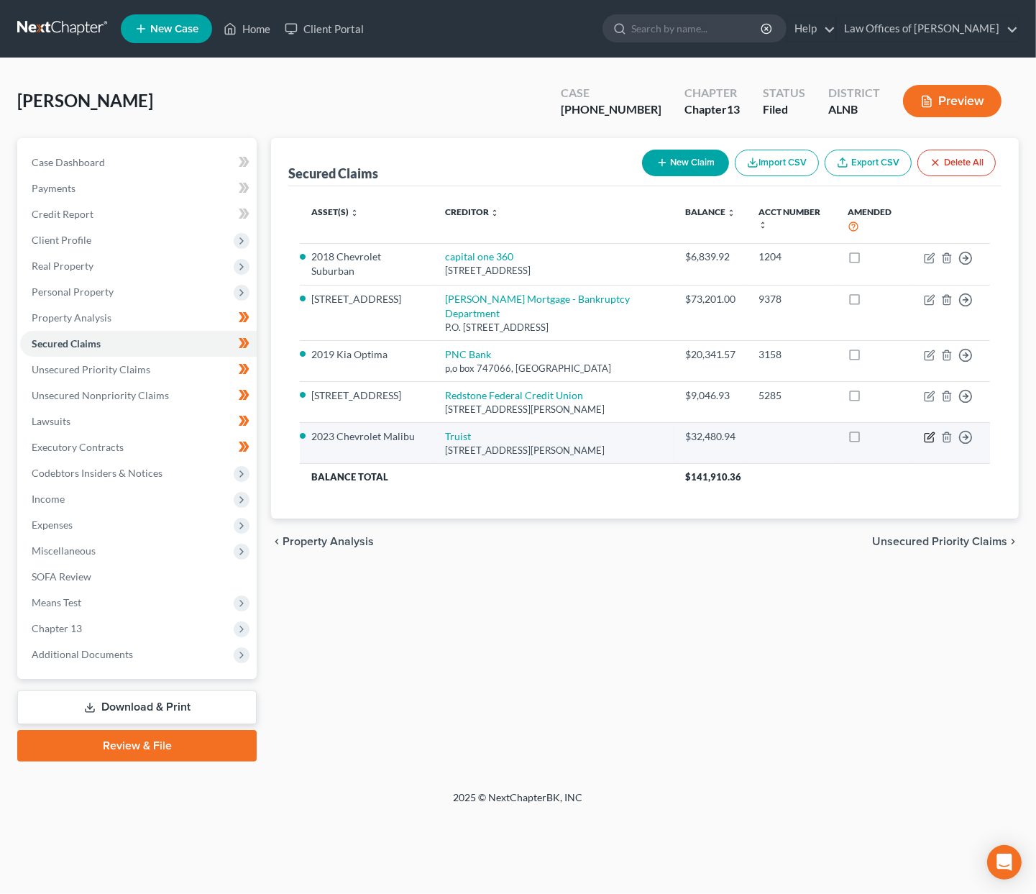
click at [931, 432] on icon "button" at bounding box center [930, 438] width 12 height 12
select select "28"
select select "9"
select select "2"
select select "0"
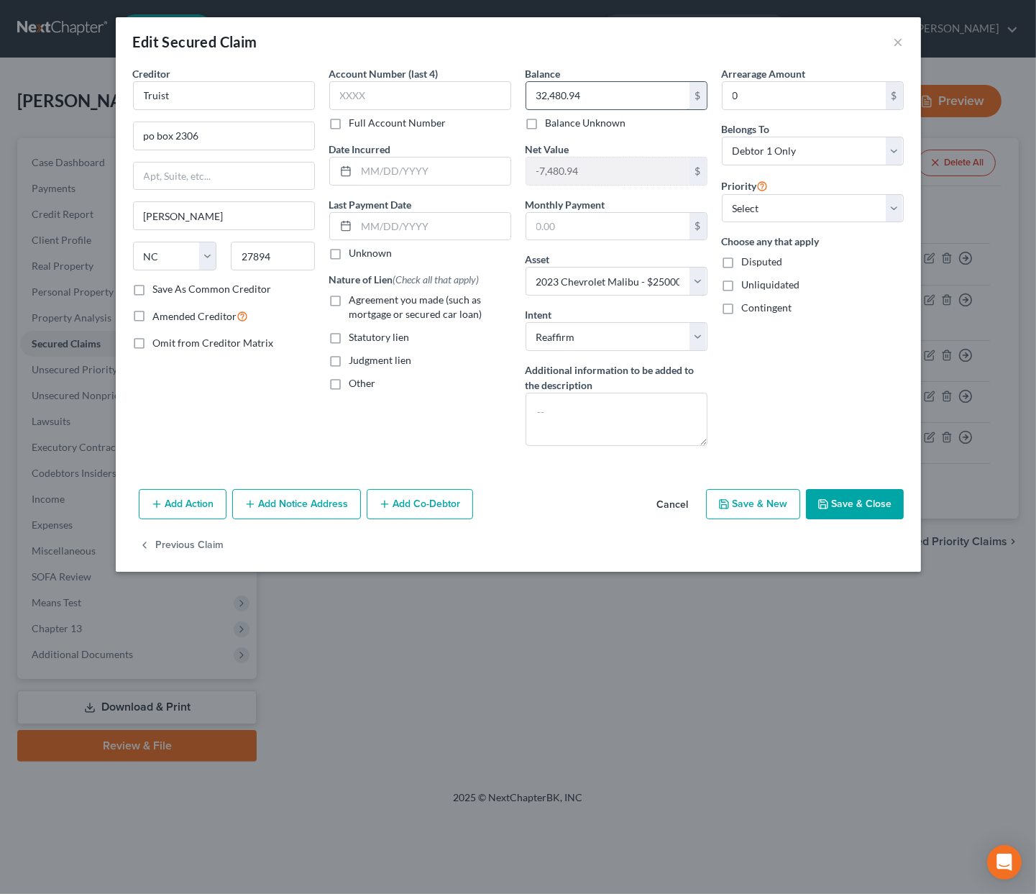
click at [595, 98] on input "32,480.94" at bounding box center [608, 95] width 163 height 27
type input "32,017.53"
click at [427, 91] on input "text" at bounding box center [420, 95] width 182 height 29
type input "2911"
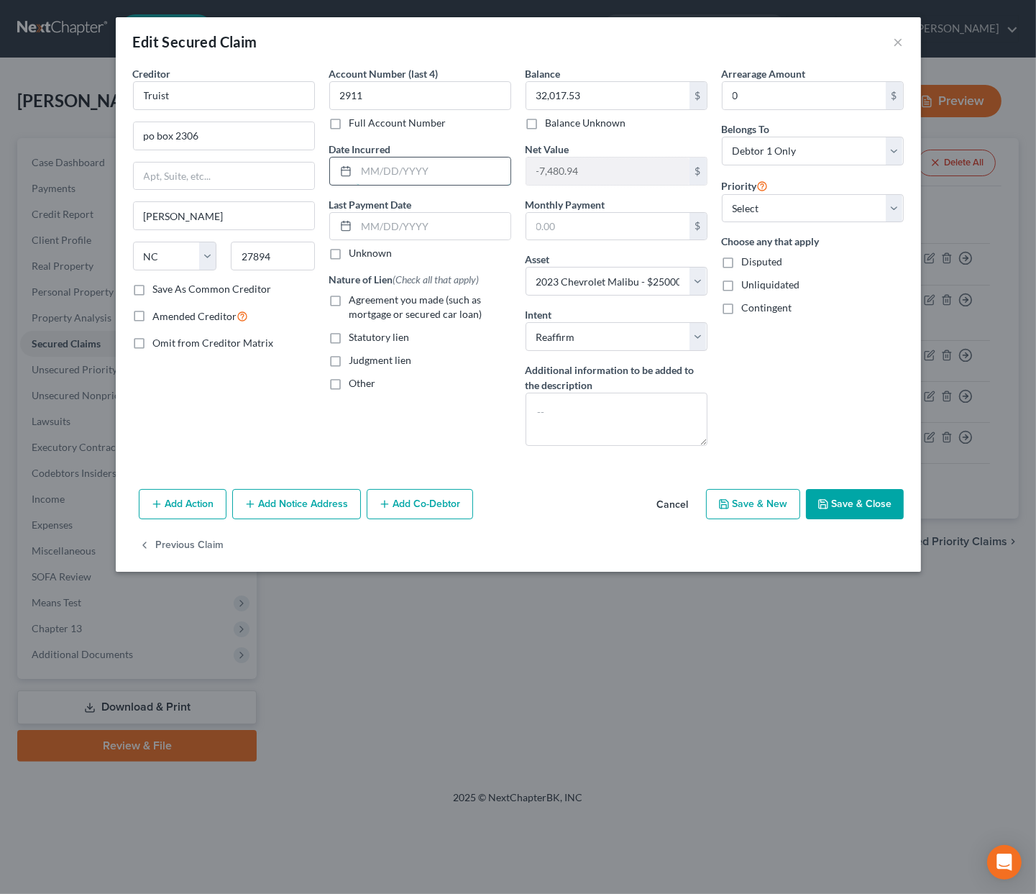
click at [442, 162] on input "text" at bounding box center [434, 171] width 154 height 27
type input "11/18/2022"
click at [875, 511] on button "Save & Close" at bounding box center [855, 504] width 98 height 30
select select
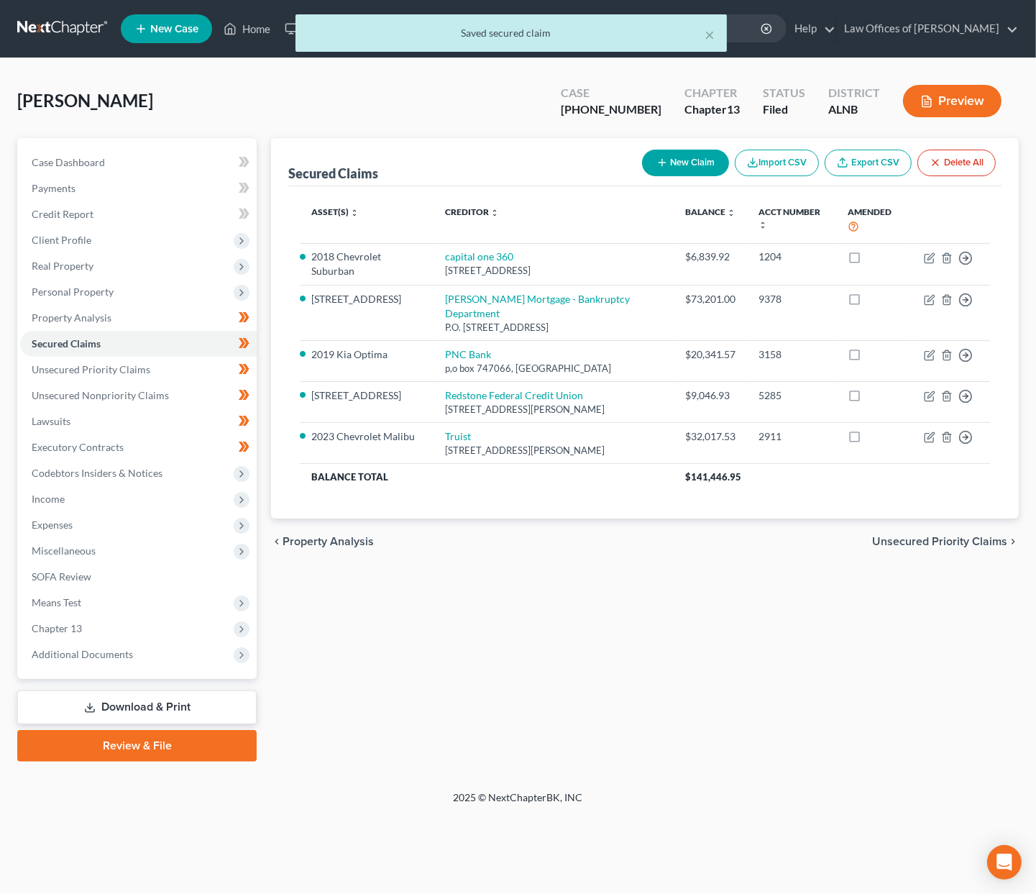
click at [59, 37] on div "× Saved secured claim" at bounding box center [511, 36] width 1036 height 45
click at [68, 32] on div "× Saved secured claim" at bounding box center [511, 36] width 1036 height 45
click at [63, 20] on div "× Saved secured claim" at bounding box center [511, 36] width 1036 height 45
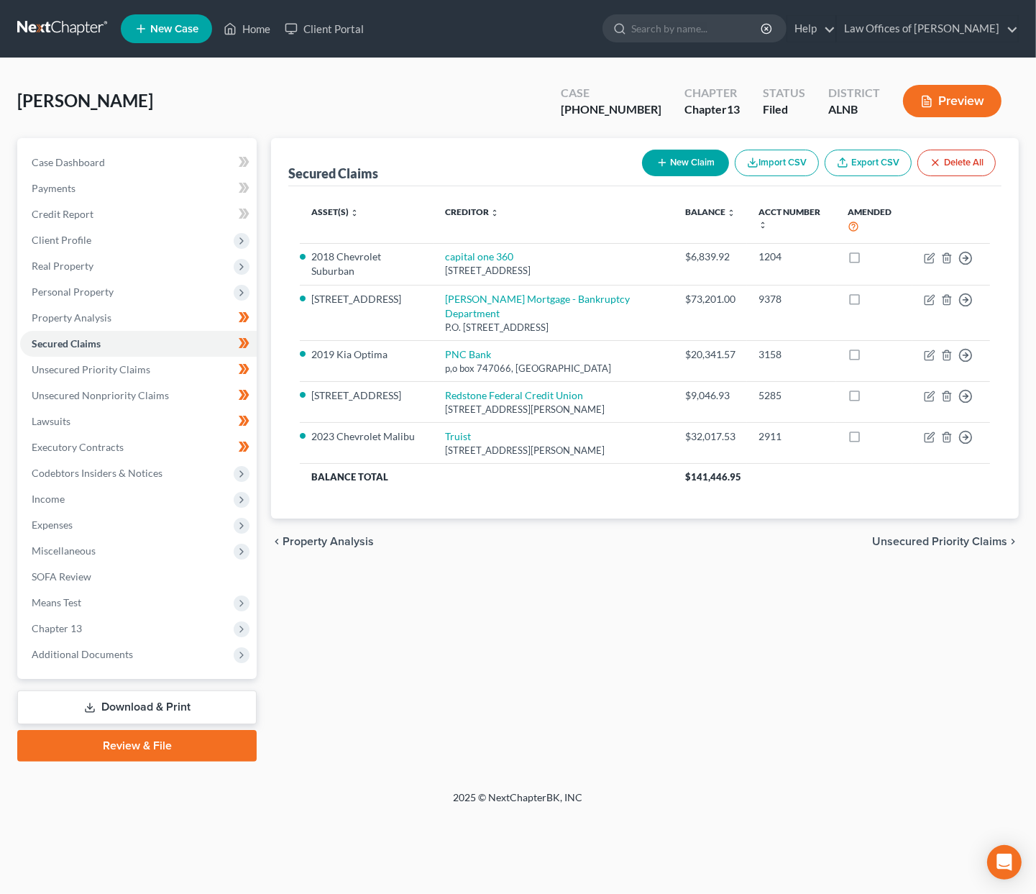
click at [32, 24] on link at bounding box center [63, 29] width 92 height 26
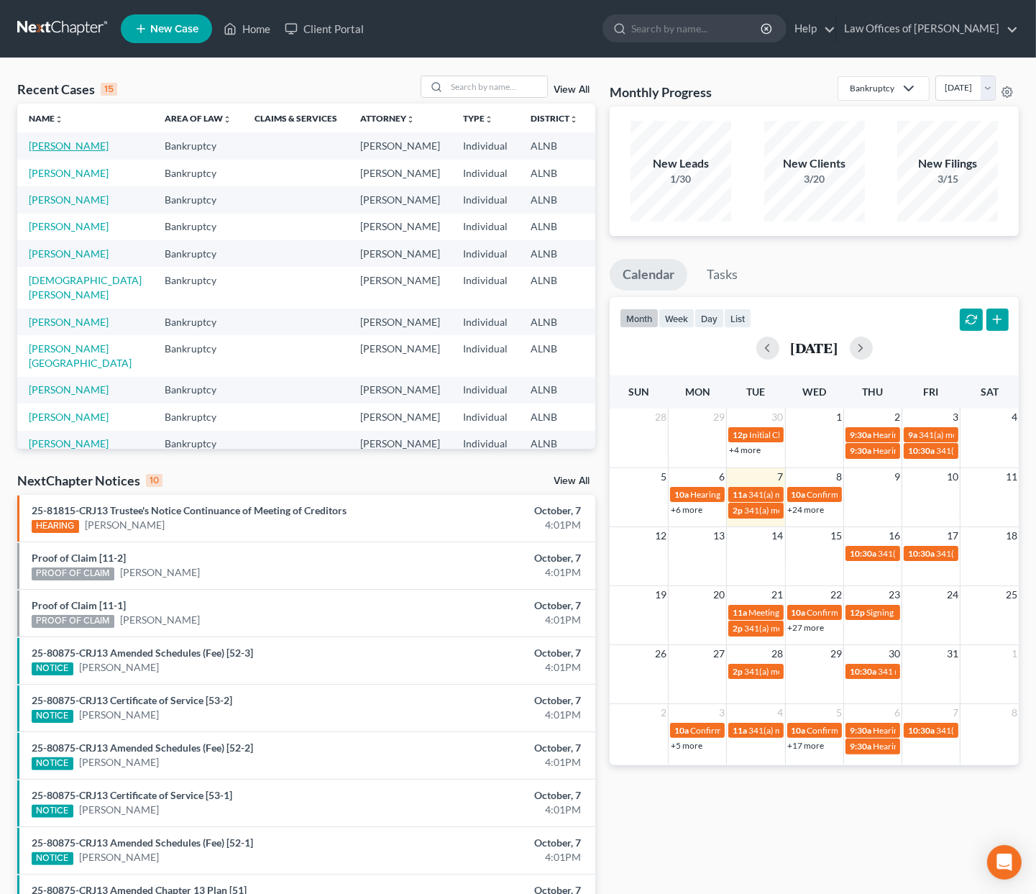
click at [58, 150] on link "[PERSON_NAME]" at bounding box center [69, 146] width 80 height 12
select select "4"
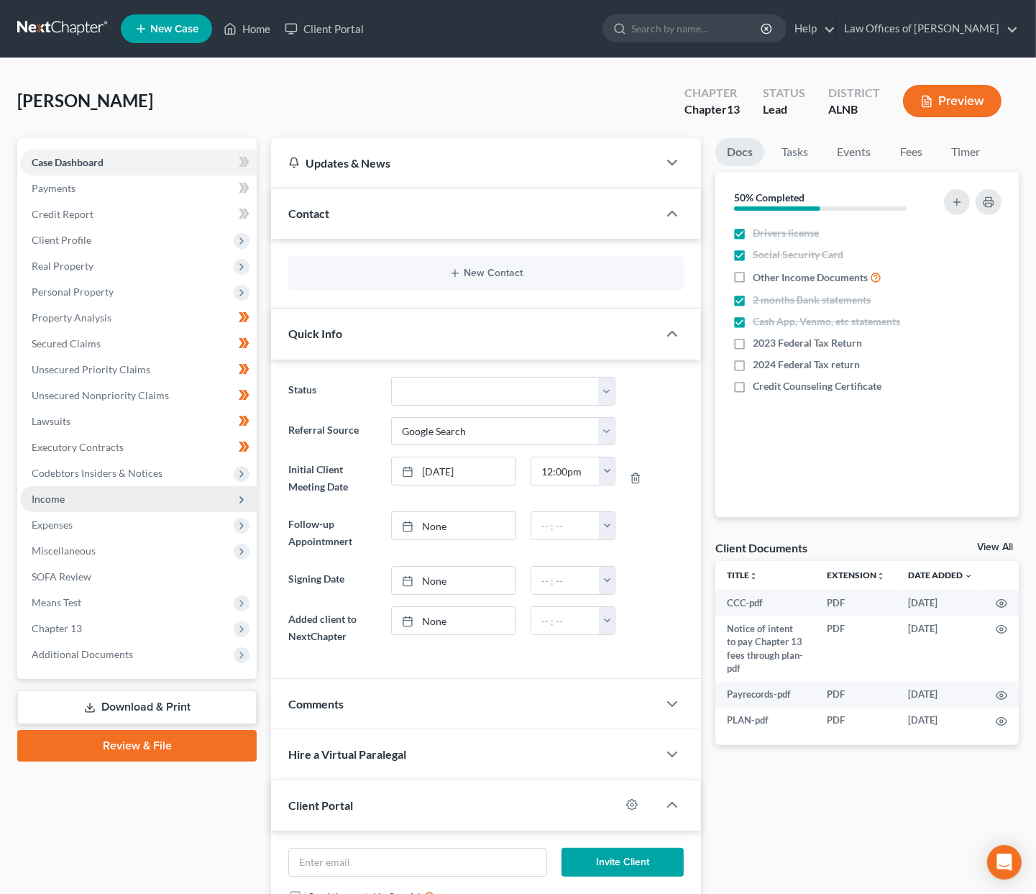
click at [65, 486] on span "Income" at bounding box center [138, 499] width 237 height 26
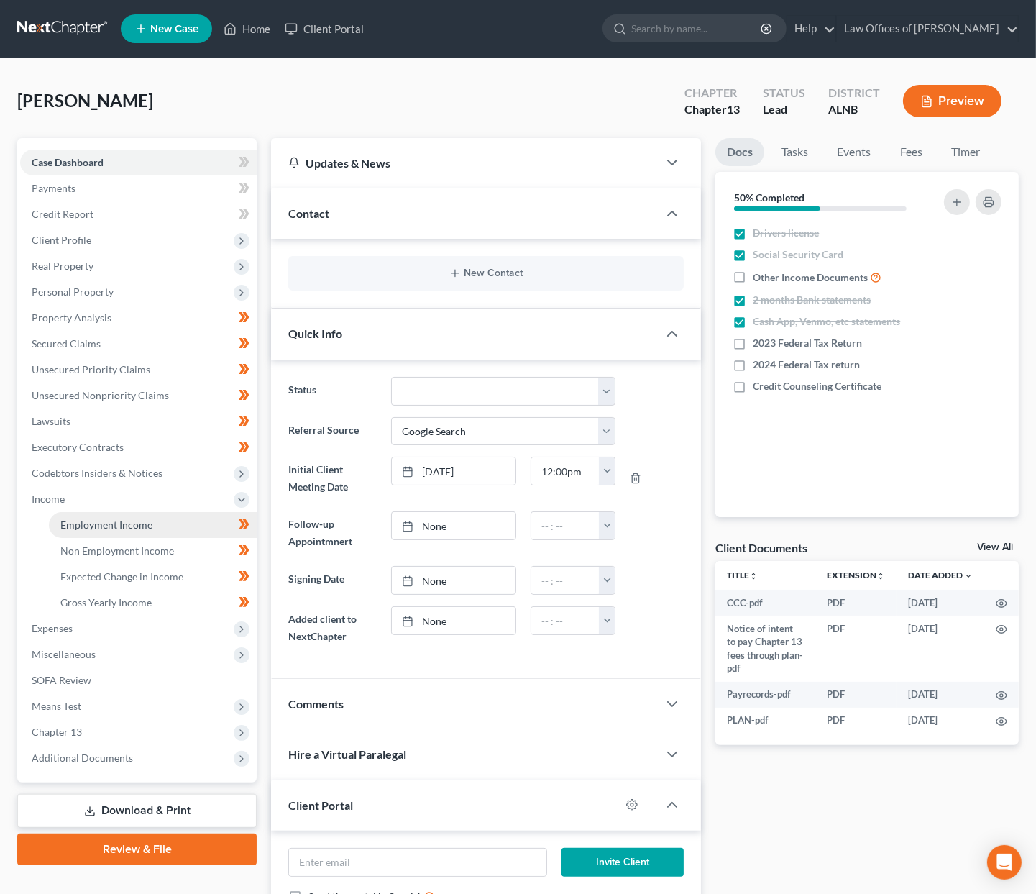
click at [81, 519] on span "Employment Income" at bounding box center [106, 525] width 92 height 12
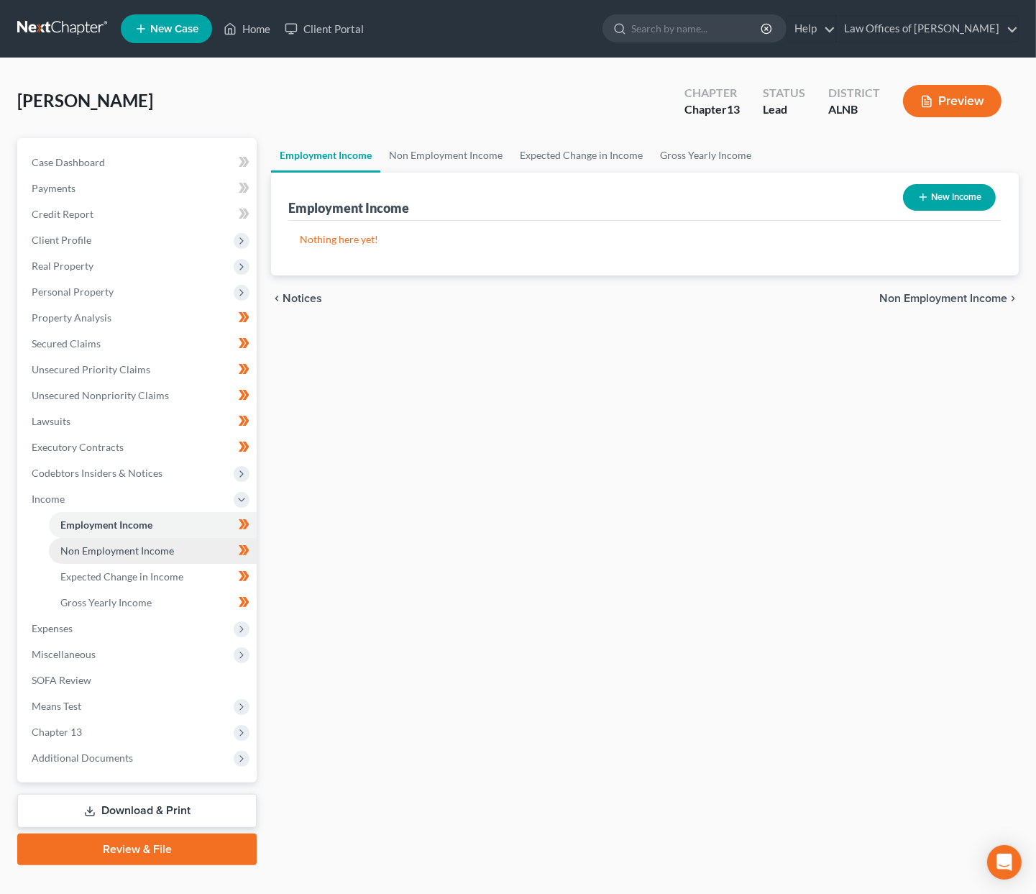
click at [122, 545] on span "Non Employment Income" at bounding box center [117, 551] width 114 height 12
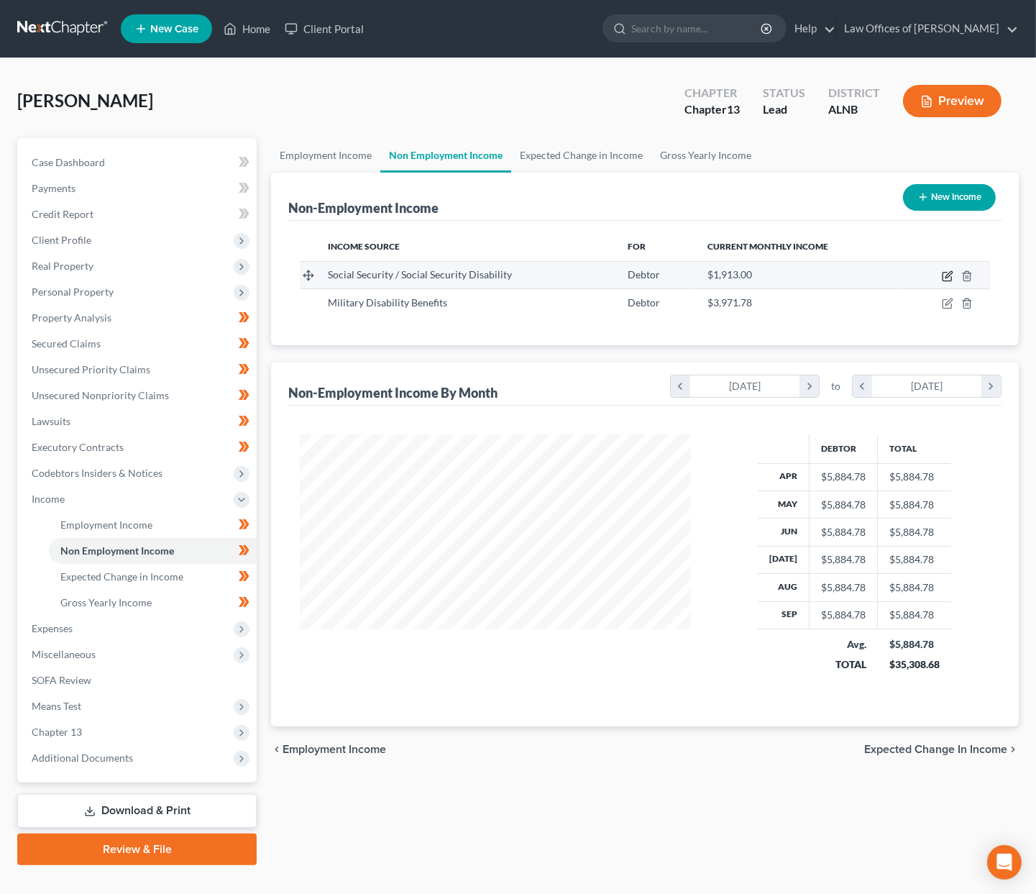
click at [947, 274] on icon "button" at bounding box center [949, 274] width 6 height 6
select select "4"
select select "0"
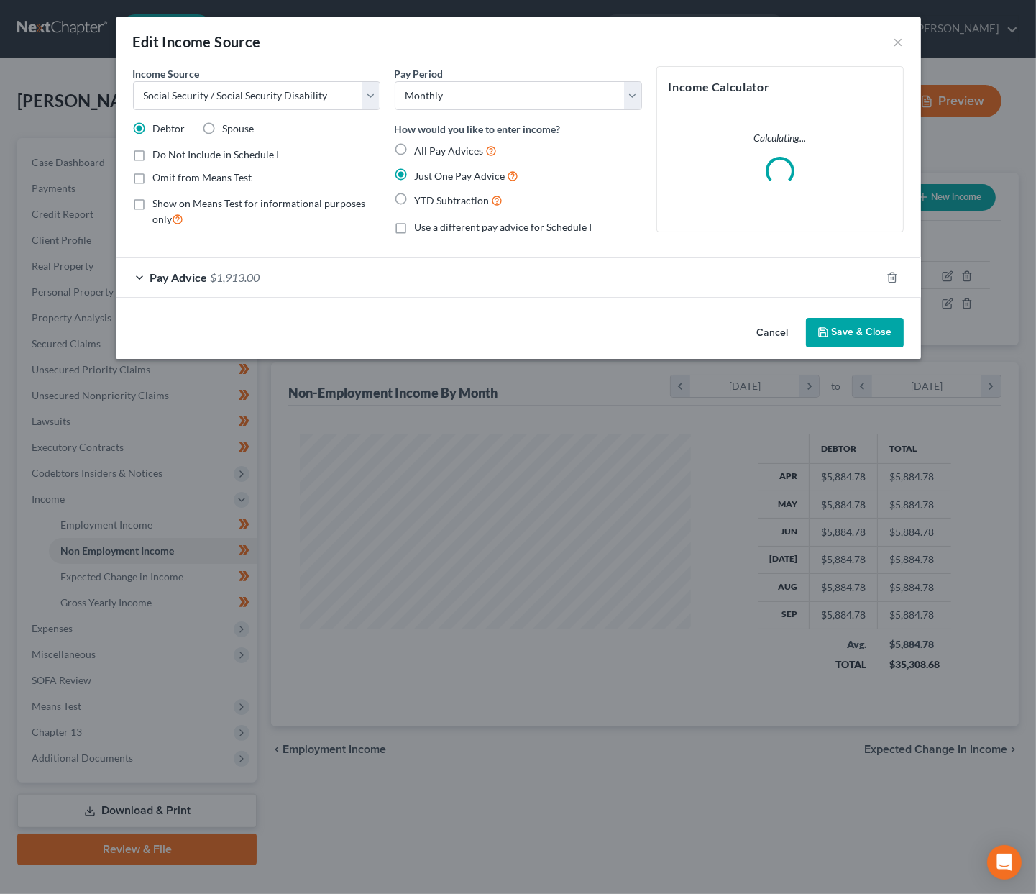
click at [265, 270] on div "Pay Advice $1,913.00" at bounding box center [498, 277] width 765 height 38
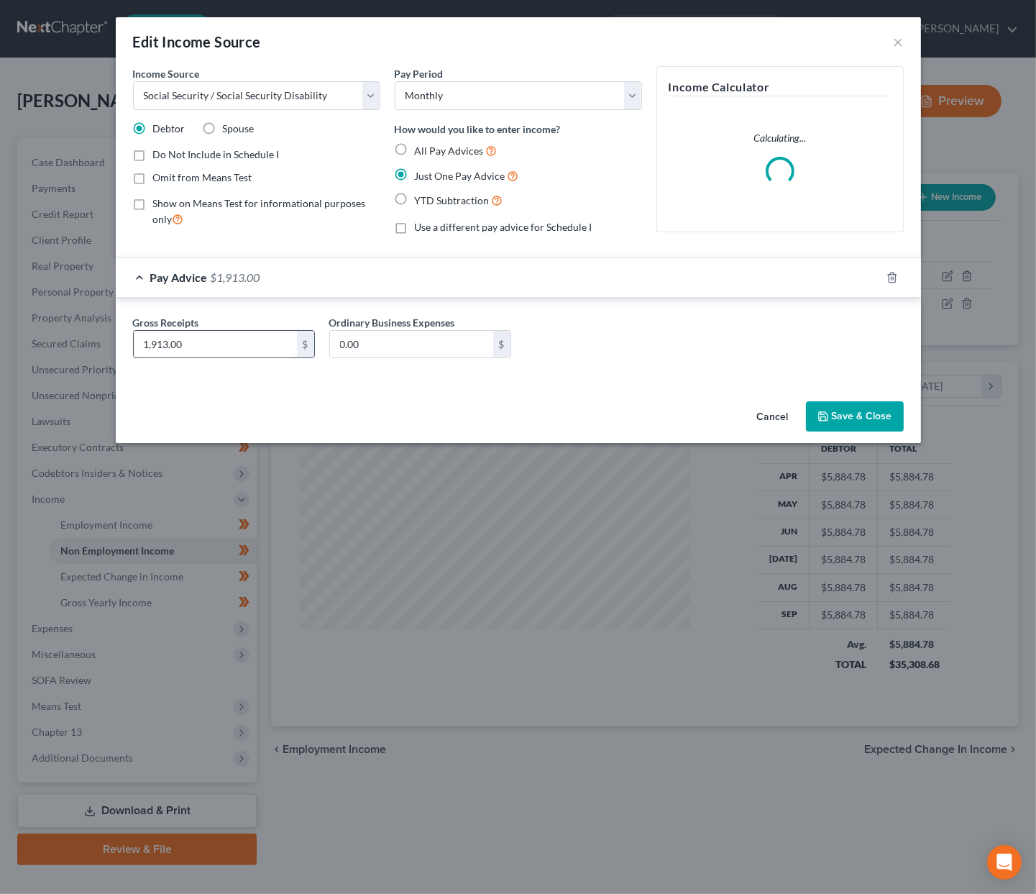
click at [193, 339] on input "1,913.00" at bounding box center [215, 344] width 163 height 27
type input "2,013"
click at [844, 406] on button "Save & Close" at bounding box center [855, 416] width 98 height 30
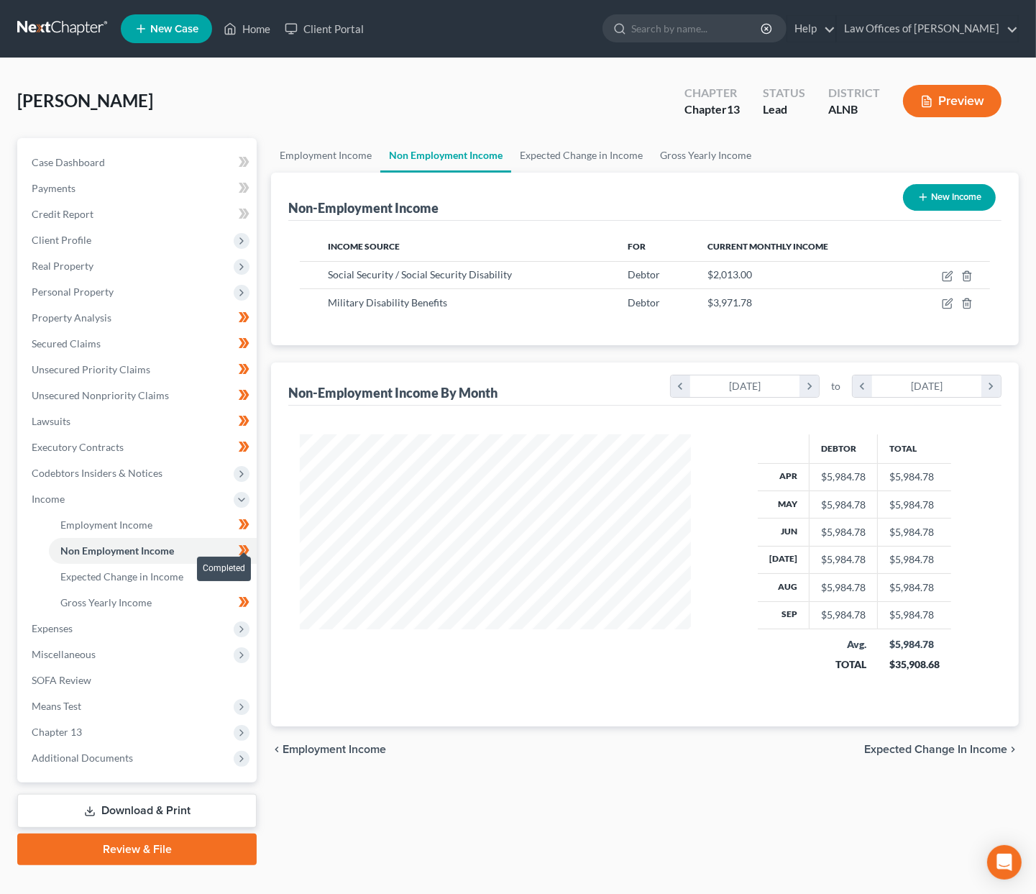
click at [247, 542] on icon at bounding box center [244, 551] width 11 height 18
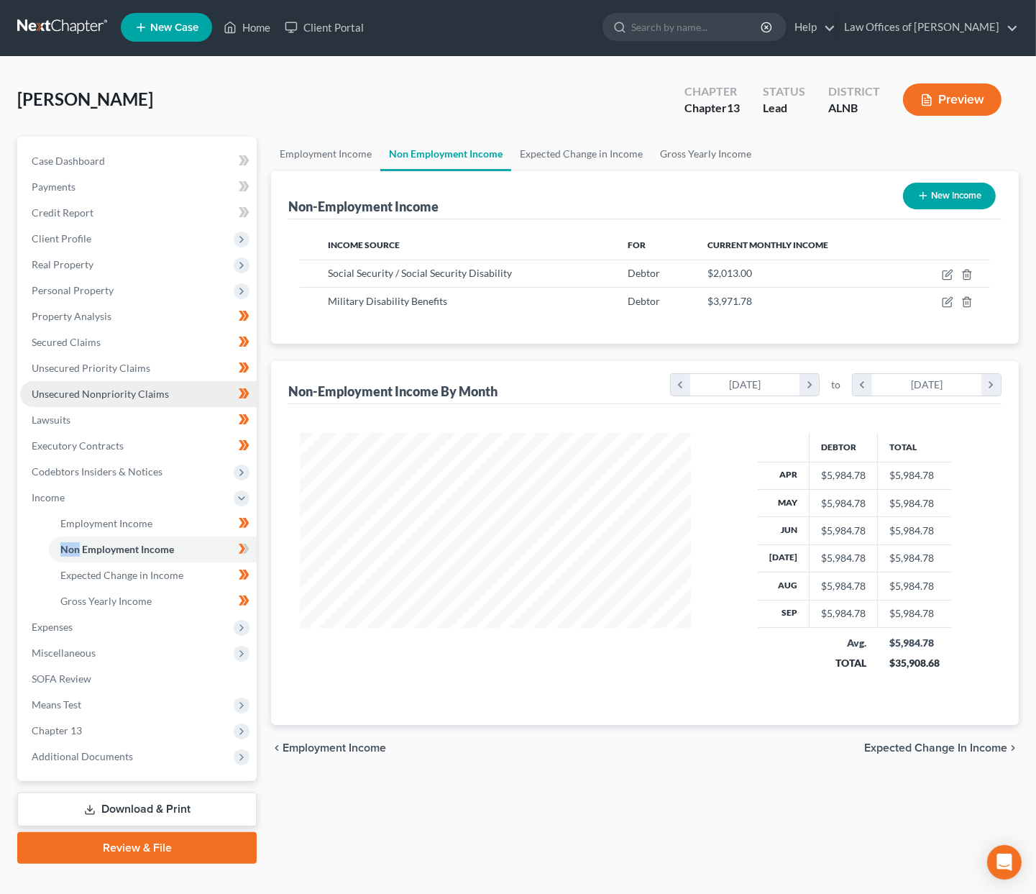
click at [100, 388] on span "Unsecured Nonpriority Claims" at bounding box center [100, 394] width 137 height 12
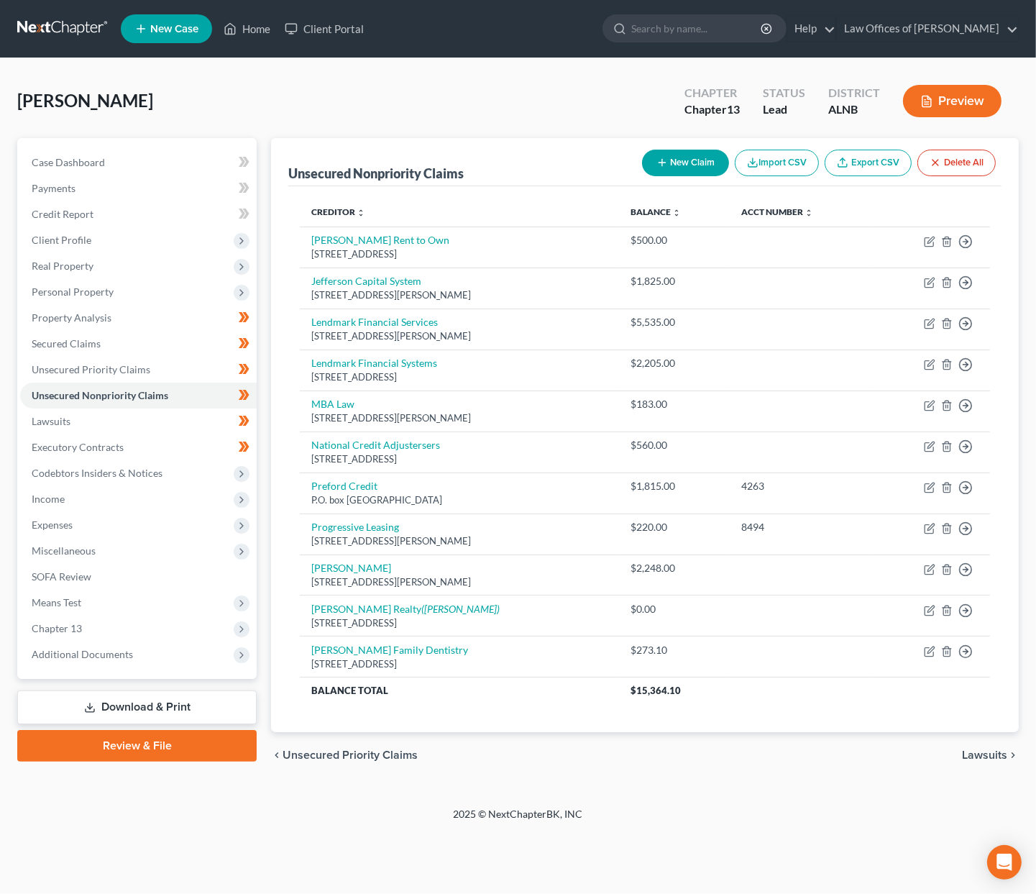
click at [684, 168] on button "New Claim" at bounding box center [685, 163] width 87 height 27
select select "0"
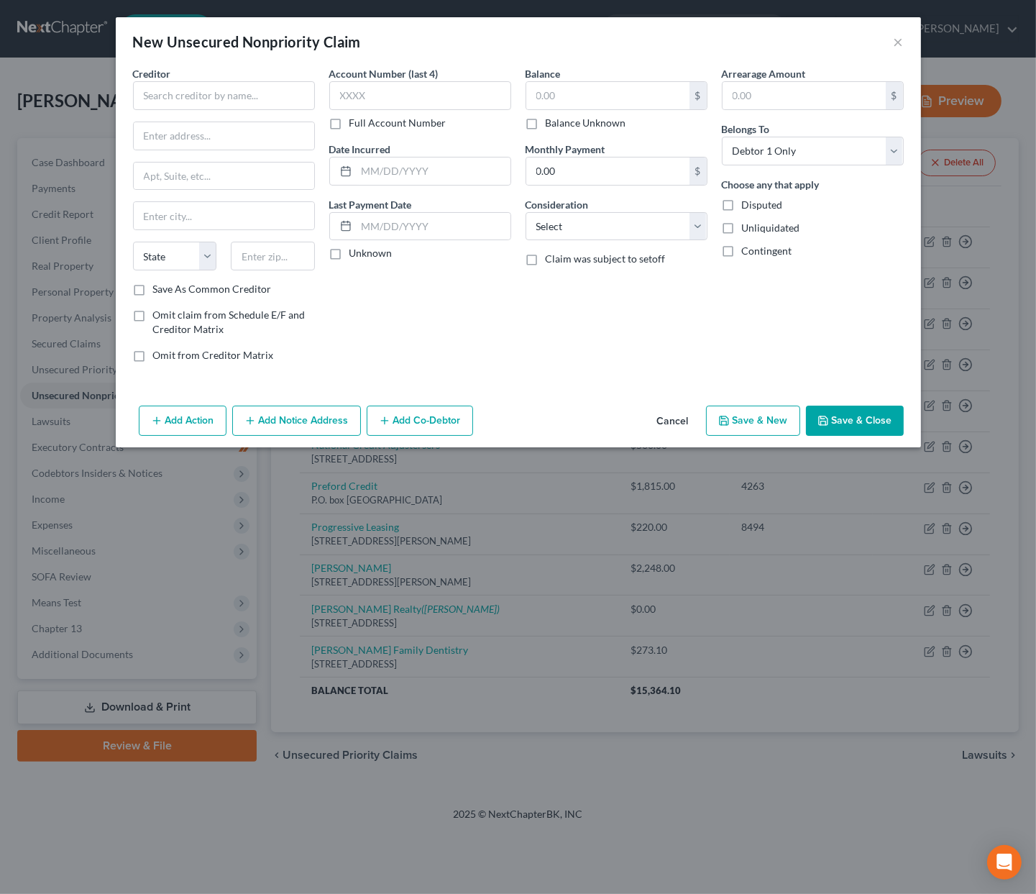
click at [669, 702] on div "New Unsecured Nonpriority Claim × Creditor * State [US_STATE] AK AR AZ [GEOGRAP…" at bounding box center [518, 447] width 1036 height 894
click at [869, 419] on button "Save & Close" at bounding box center [855, 421] width 98 height 30
click at [859, 423] on button "Save & Close" at bounding box center [855, 421] width 98 height 30
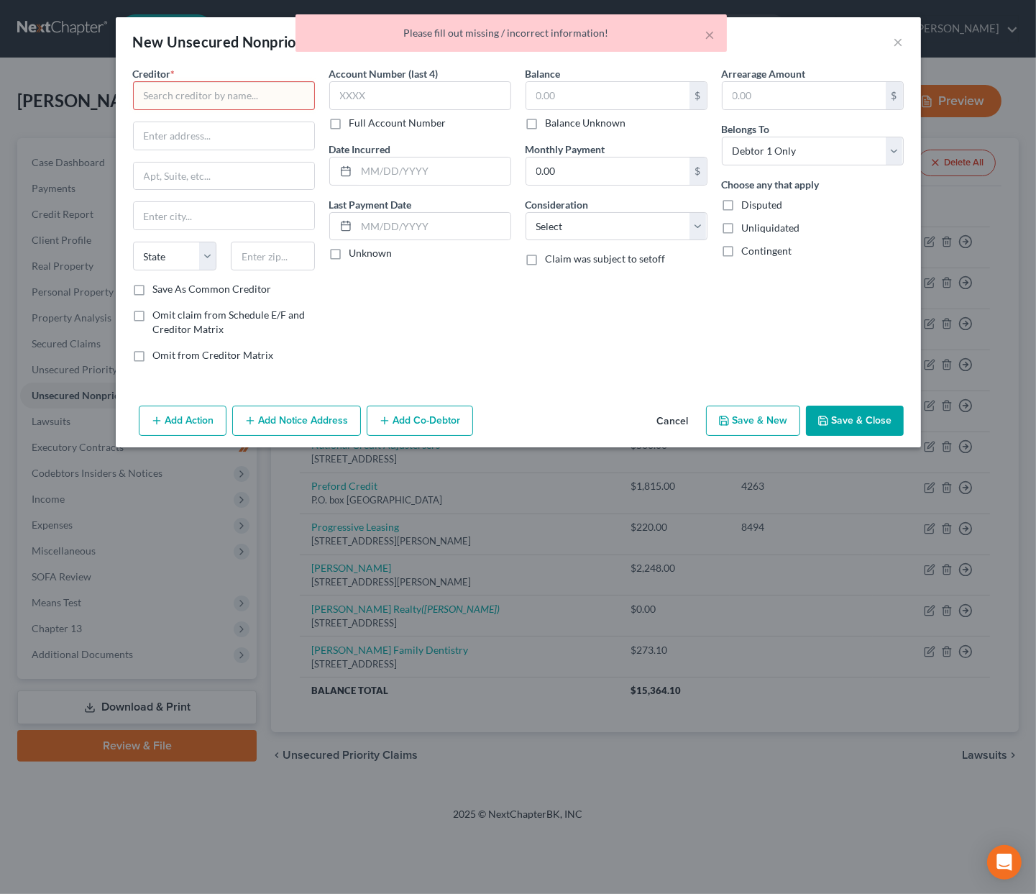
click at [664, 424] on button "Cancel" at bounding box center [673, 421] width 55 height 29
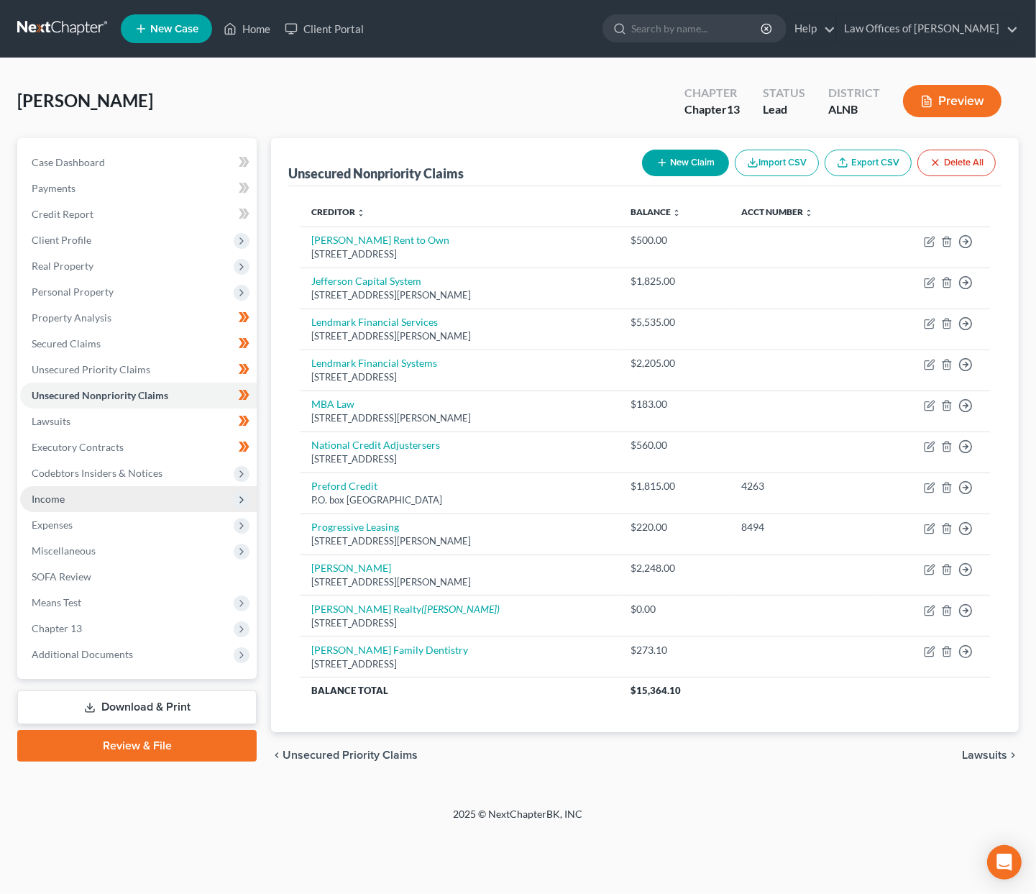
click at [85, 492] on span "Income" at bounding box center [138, 499] width 237 height 26
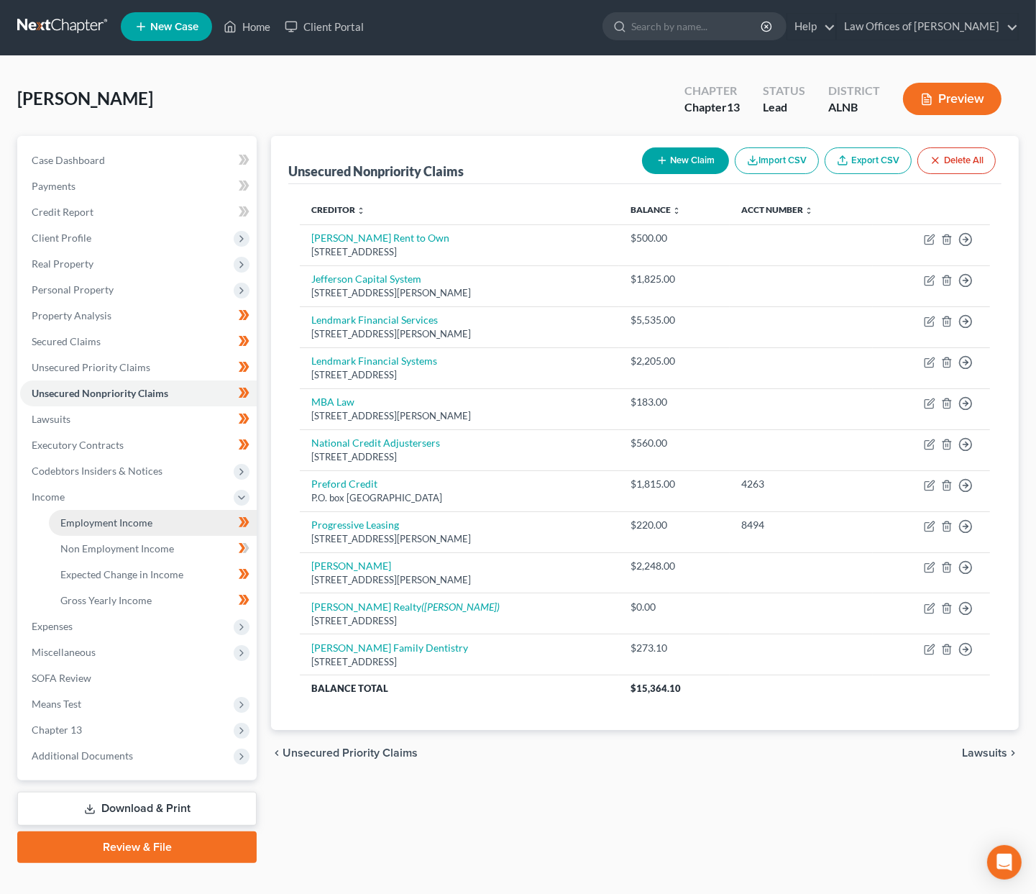
scroll to position [2, 0]
click at [141, 542] on span "Non Employment Income" at bounding box center [117, 548] width 114 height 12
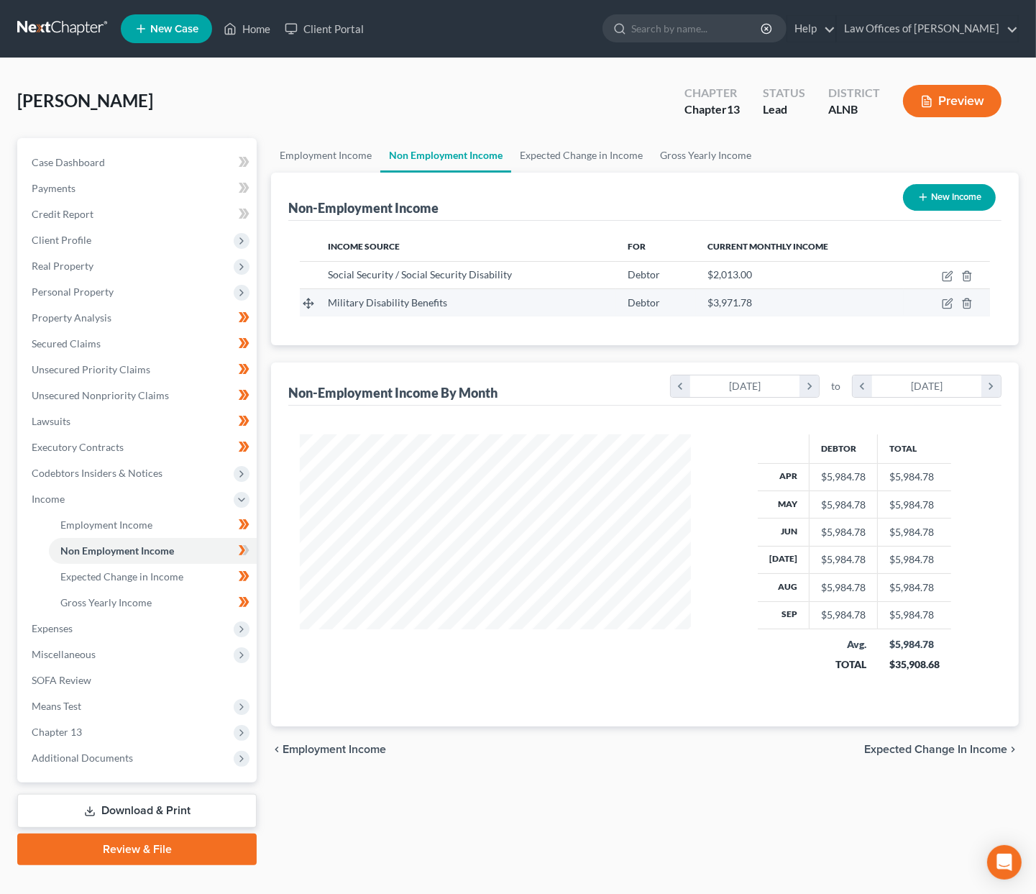
scroll to position [251, 419]
click at [951, 304] on icon "button" at bounding box center [948, 304] width 12 height 12
select select "12"
select select "0"
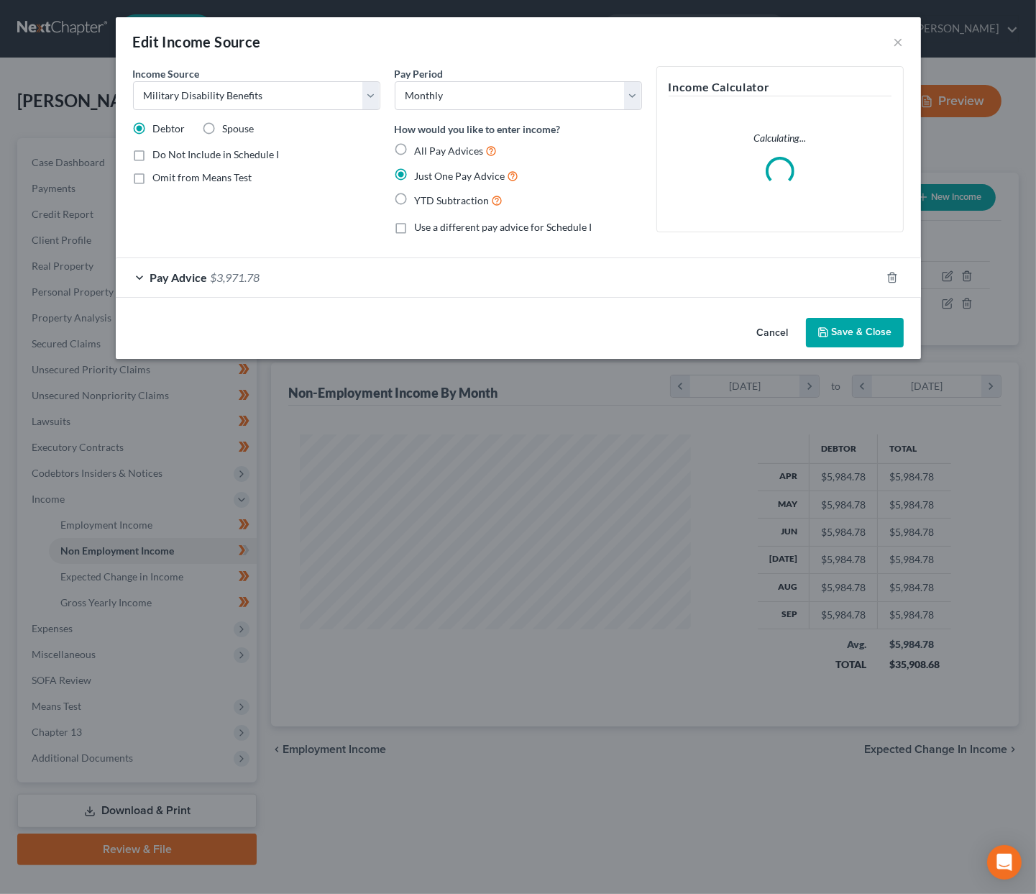
click at [215, 271] on span "$3,971.78" at bounding box center [236, 277] width 50 height 14
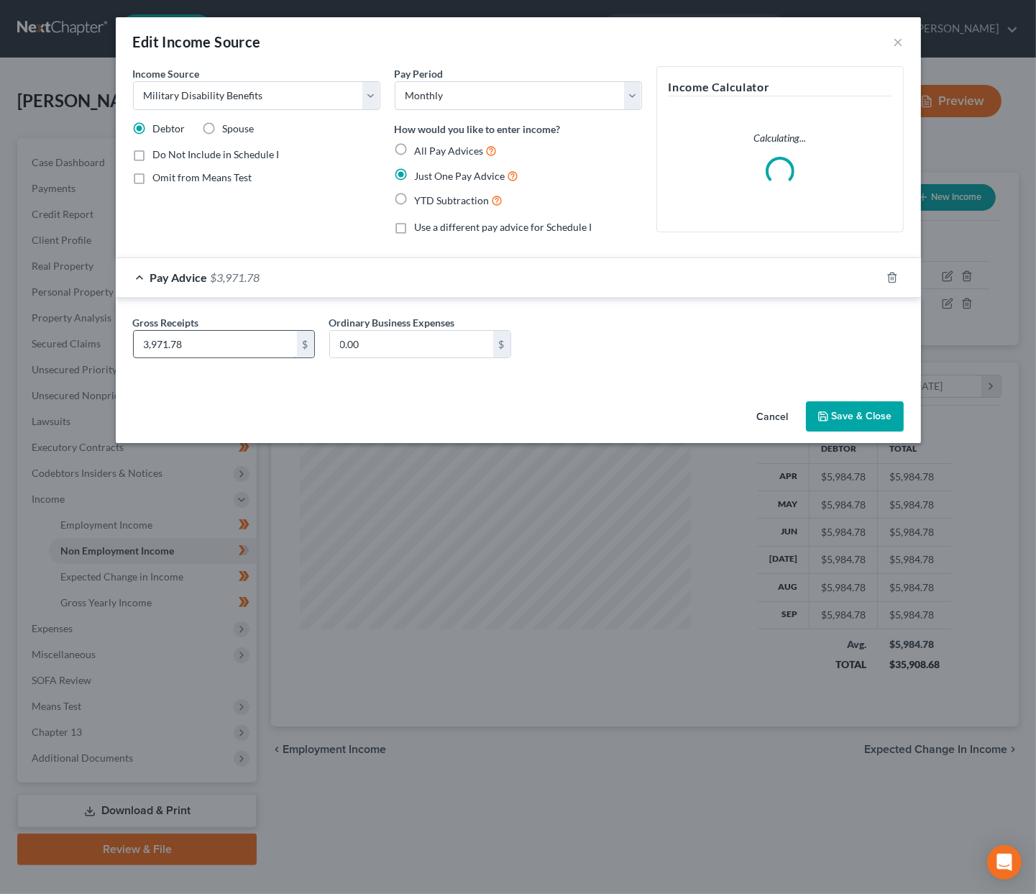
click at [208, 339] on input "3,971.78" at bounding box center [215, 344] width 163 height 27
type input "3,994"
click at [898, 420] on button "Save & Close" at bounding box center [855, 416] width 98 height 30
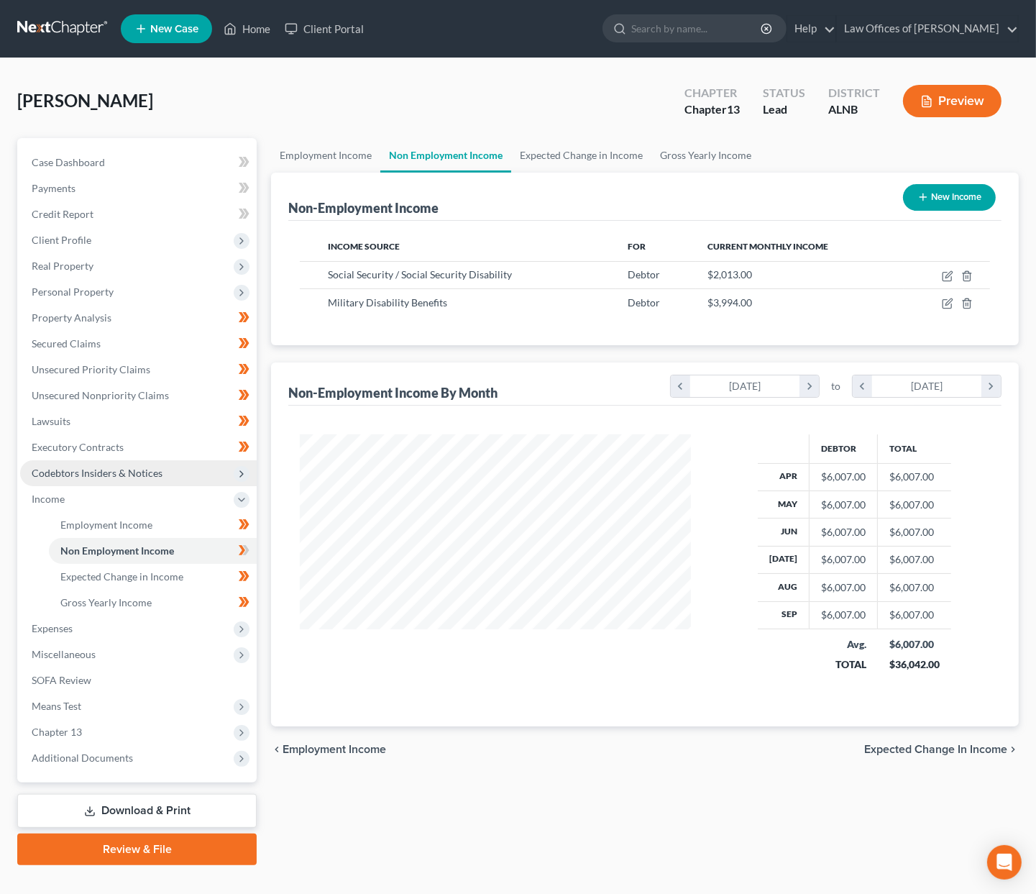
scroll to position [0, 0]
drag, startPoint x: 237, startPoint y: 534, endPoint x: 223, endPoint y: 542, distance: 16.8
click at [237, 542] on span at bounding box center [244, 553] width 25 height 22
click at [184, 564] on link "Expected Change in Income" at bounding box center [153, 577] width 208 height 26
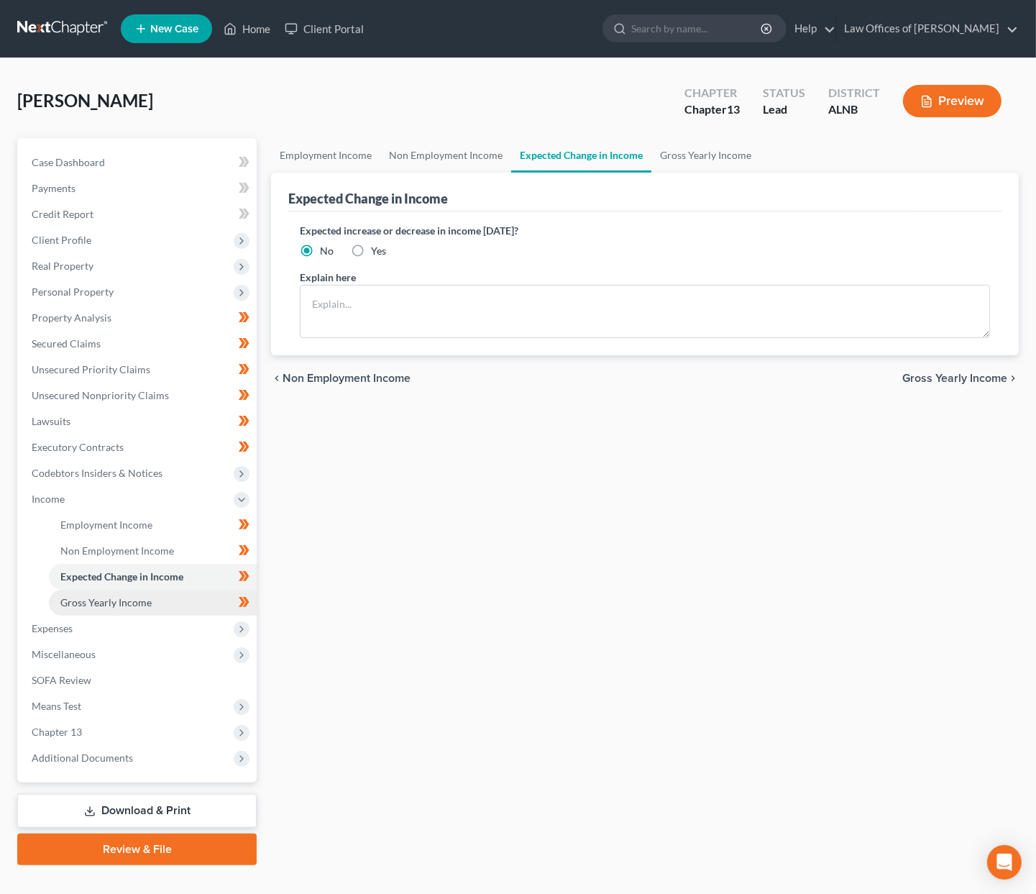
click at [150, 590] on link "Gross Yearly Income" at bounding box center [153, 603] width 208 height 26
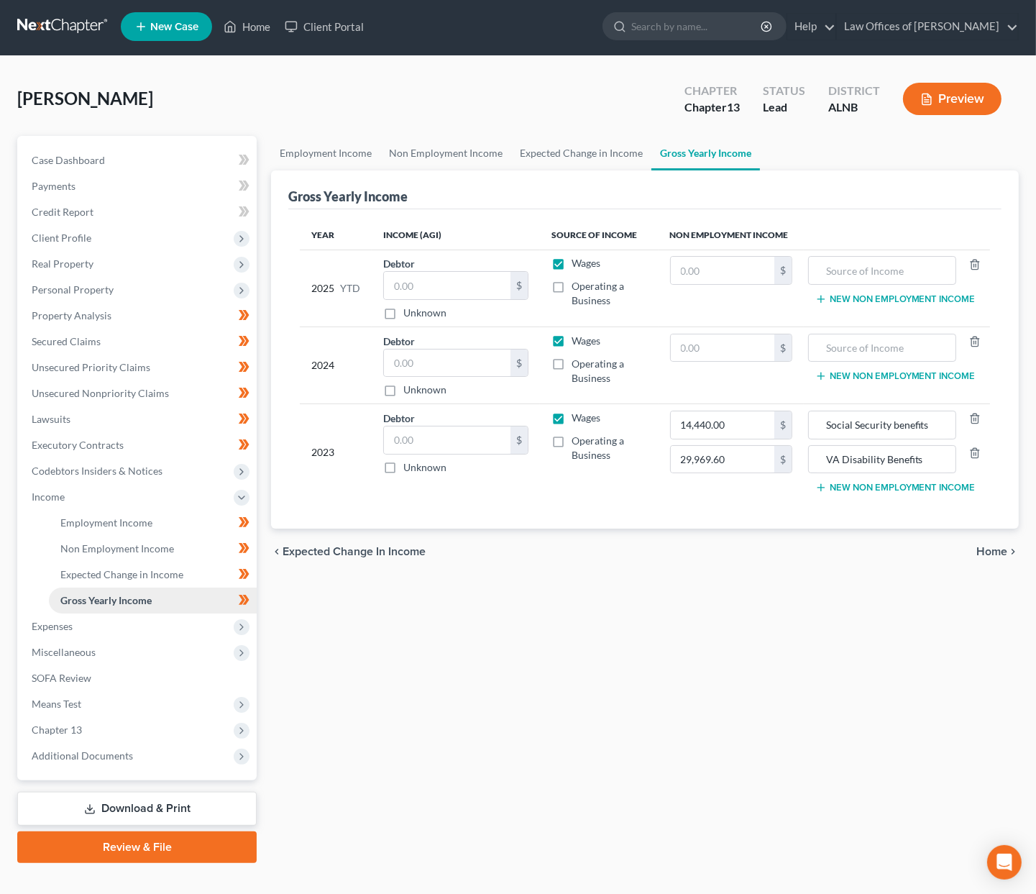
scroll to position [3, 0]
click at [73, 614] on span "Expenses" at bounding box center [138, 627] width 237 height 26
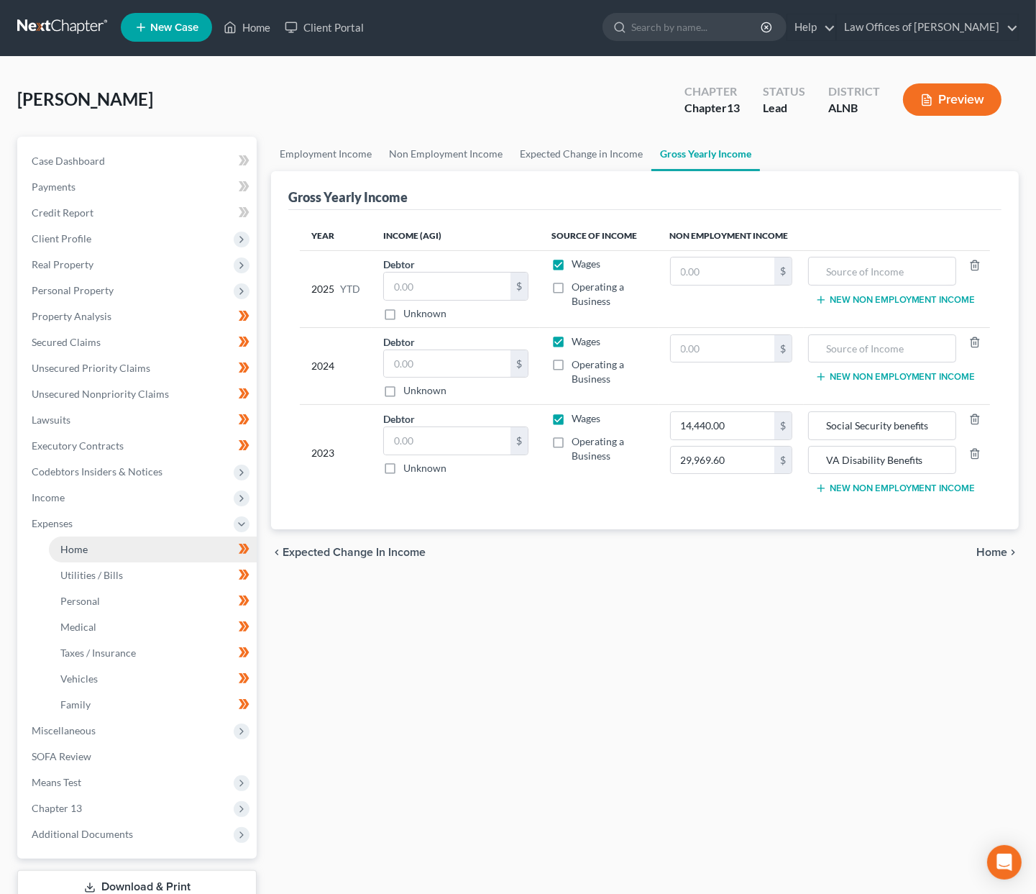
scroll to position [0, 0]
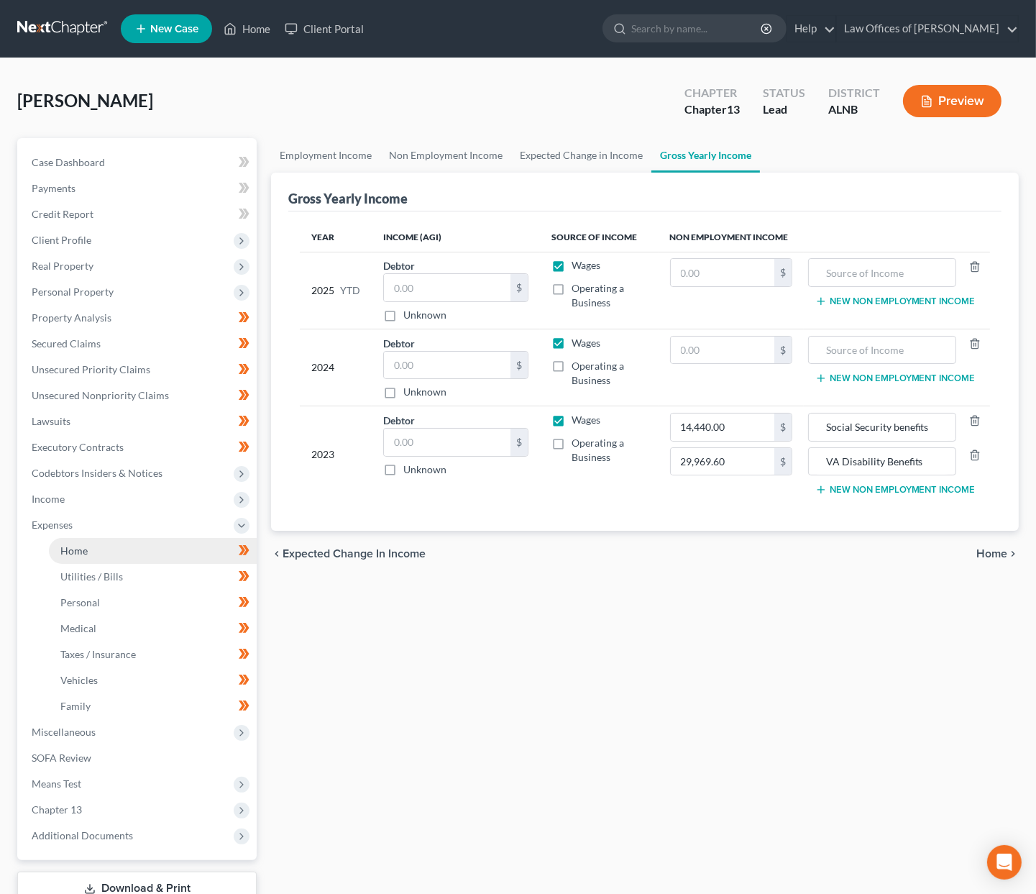
click at [95, 539] on link "Home" at bounding box center [153, 551] width 208 height 26
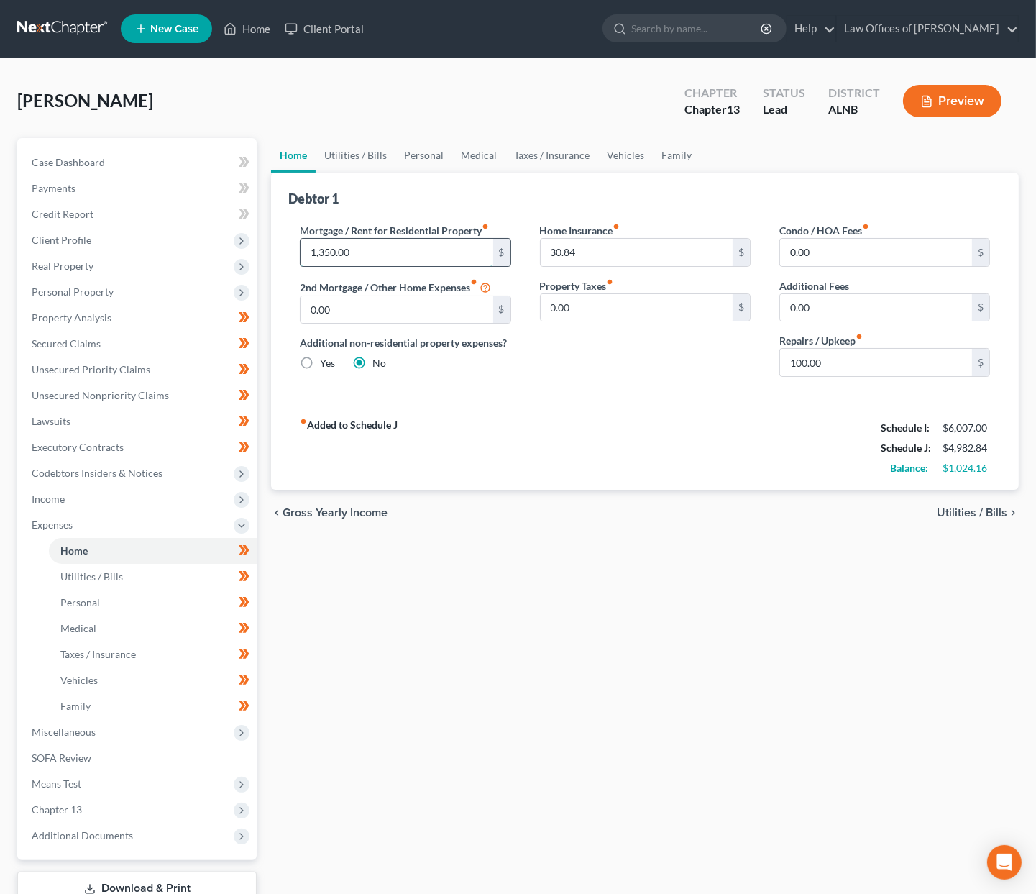
click at [332, 261] on input "1,350.00" at bounding box center [397, 252] width 192 height 27
type input "1,650"
click at [355, 150] on link "Utilities / Bills" at bounding box center [356, 155] width 80 height 35
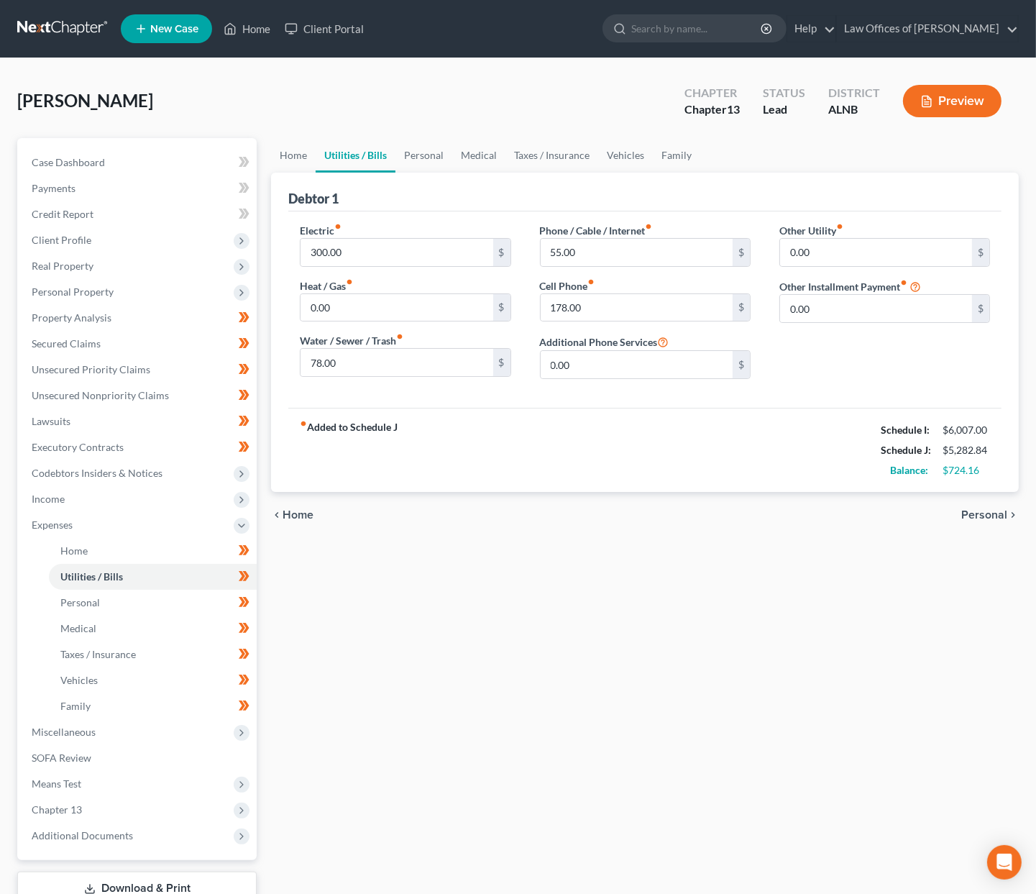
scroll to position [10, 0]
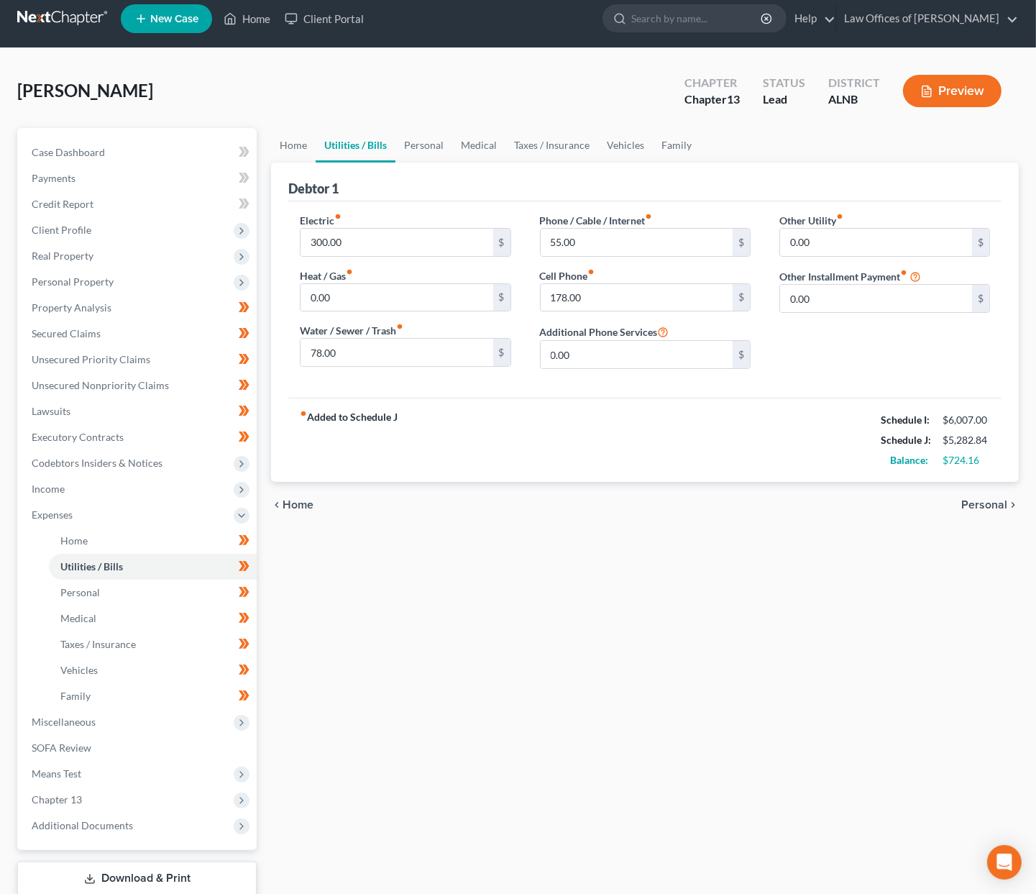
click at [389, 365] on div "Electric fiber_manual_record 300.00 $ Heat / Gas fiber_manual_record 0.00 $ Wat…" at bounding box center [406, 297] width 240 height 168
click at [391, 358] on input "78.00" at bounding box center [397, 352] width 192 height 27
type input "80"
type input "125"
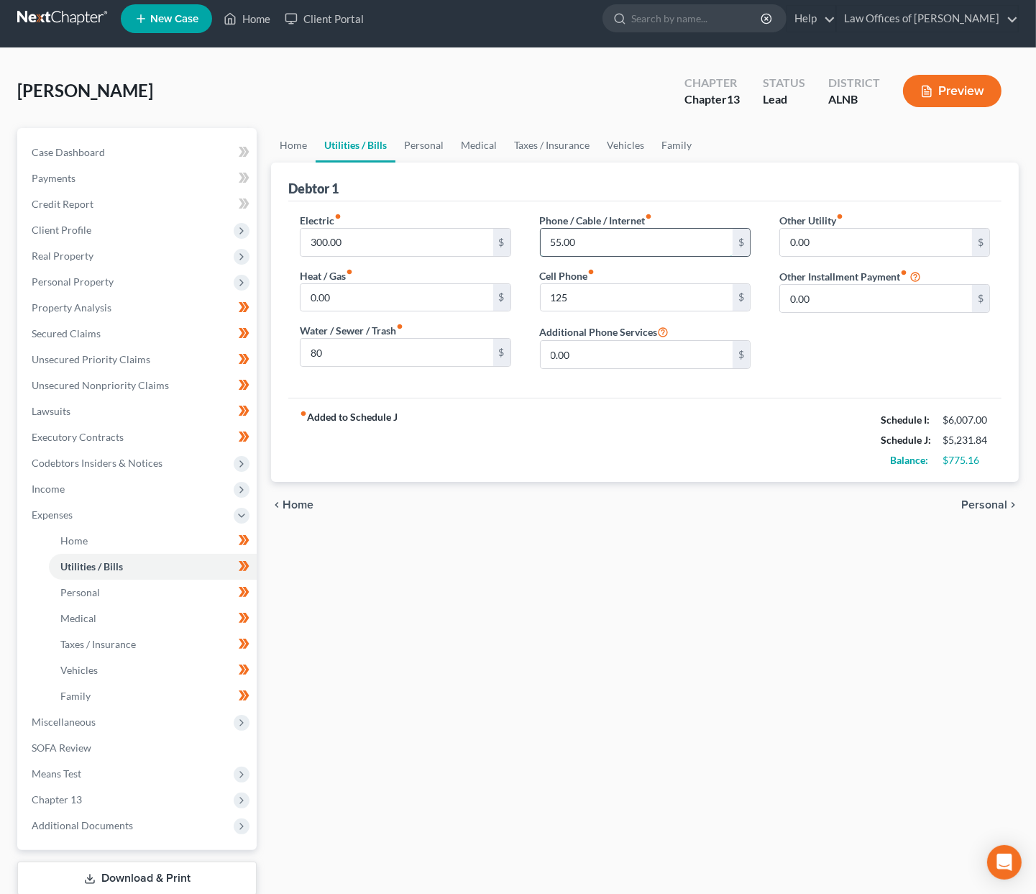
click at [621, 232] on input "55.00" at bounding box center [637, 242] width 192 height 27
type input "150"
click at [903, 291] on input "0.00" at bounding box center [876, 298] width 192 height 27
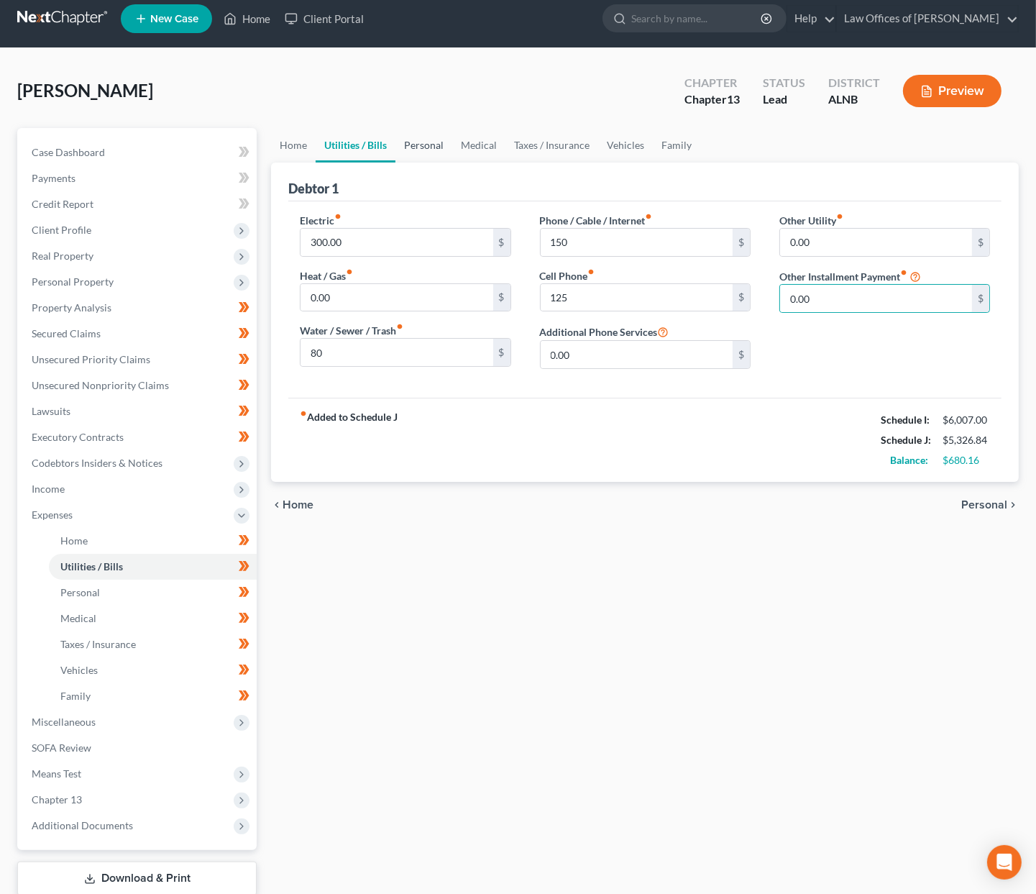
click at [447, 149] on link "Personal" at bounding box center [424, 145] width 57 height 35
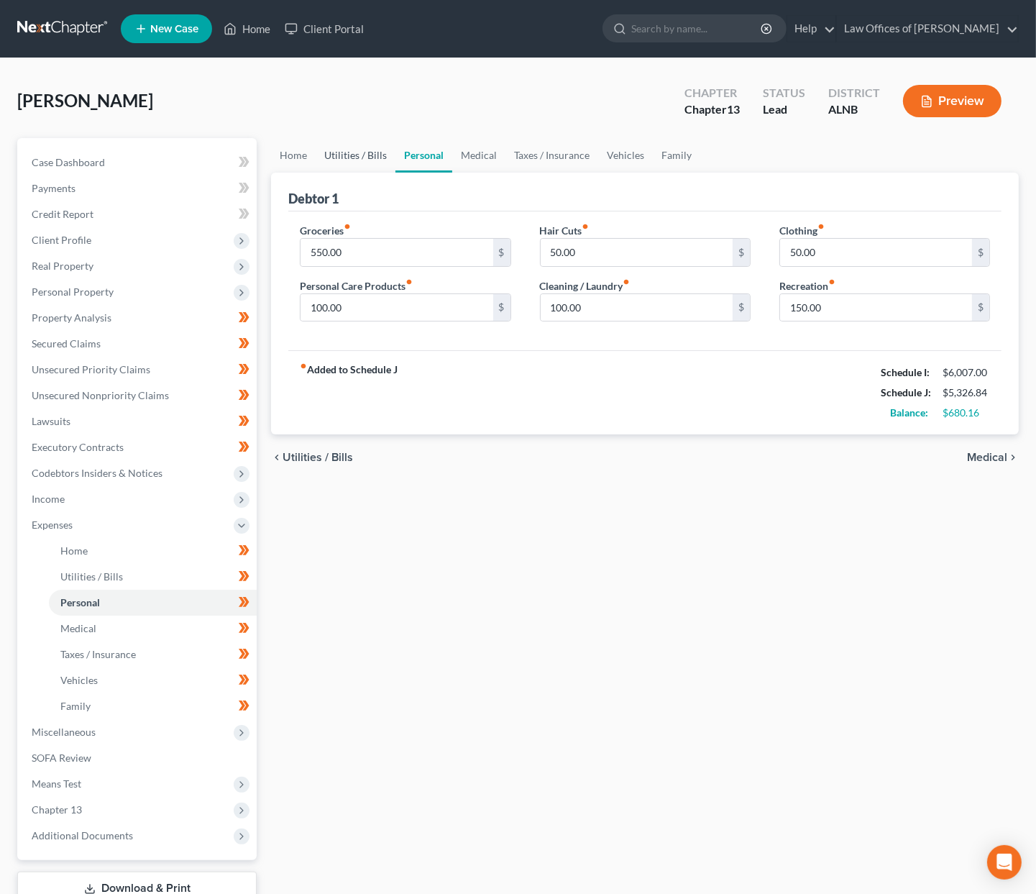
click at [378, 151] on link "Utilities / Bills" at bounding box center [356, 155] width 80 height 35
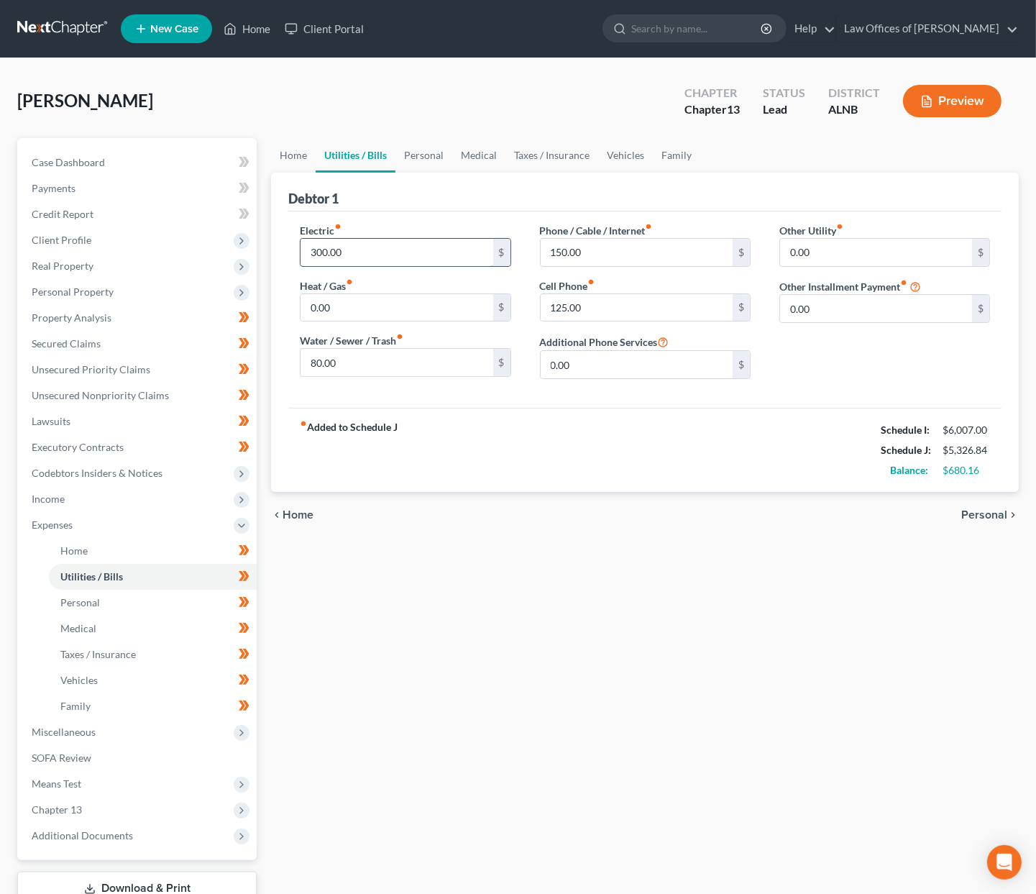
click at [337, 255] on input "300.00" at bounding box center [397, 252] width 192 height 27
type input "0,200"
type input "75"
click at [330, 255] on input "0,200" at bounding box center [397, 252] width 192 height 27
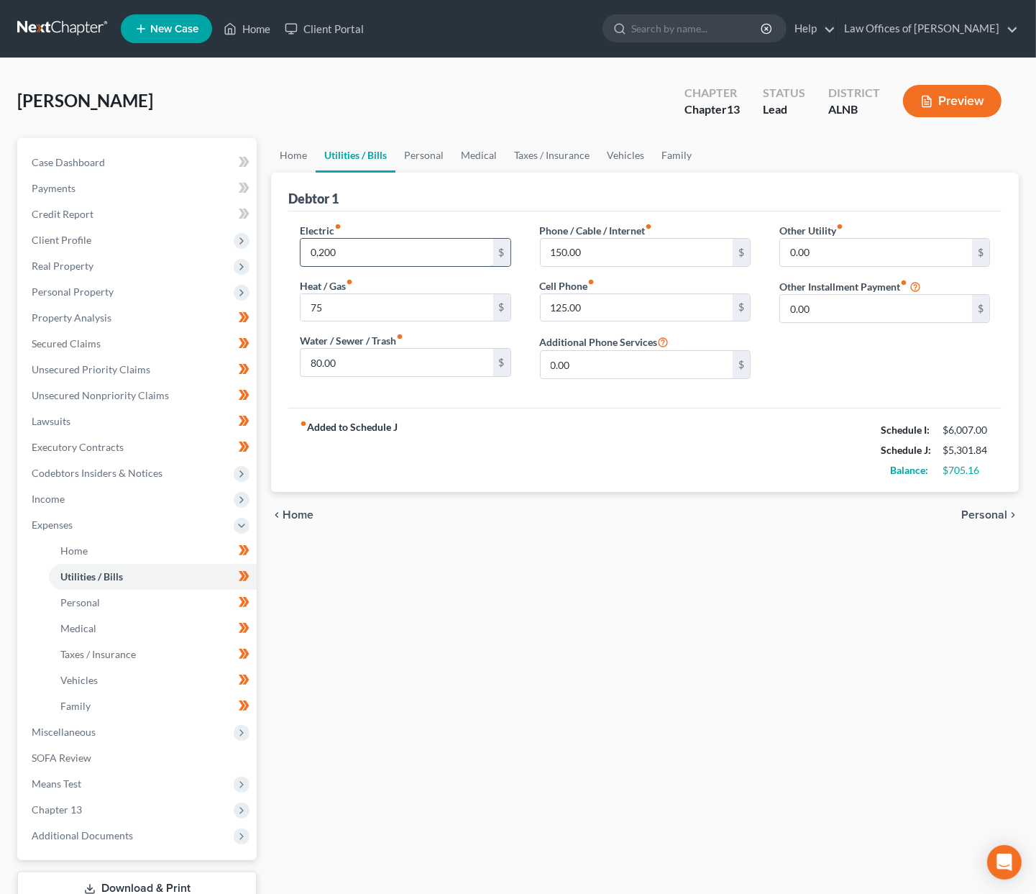
click at [330, 255] on input "0,200" at bounding box center [397, 252] width 192 height 27
type input "200"
click at [426, 154] on link "Personal" at bounding box center [424, 155] width 57 height 35
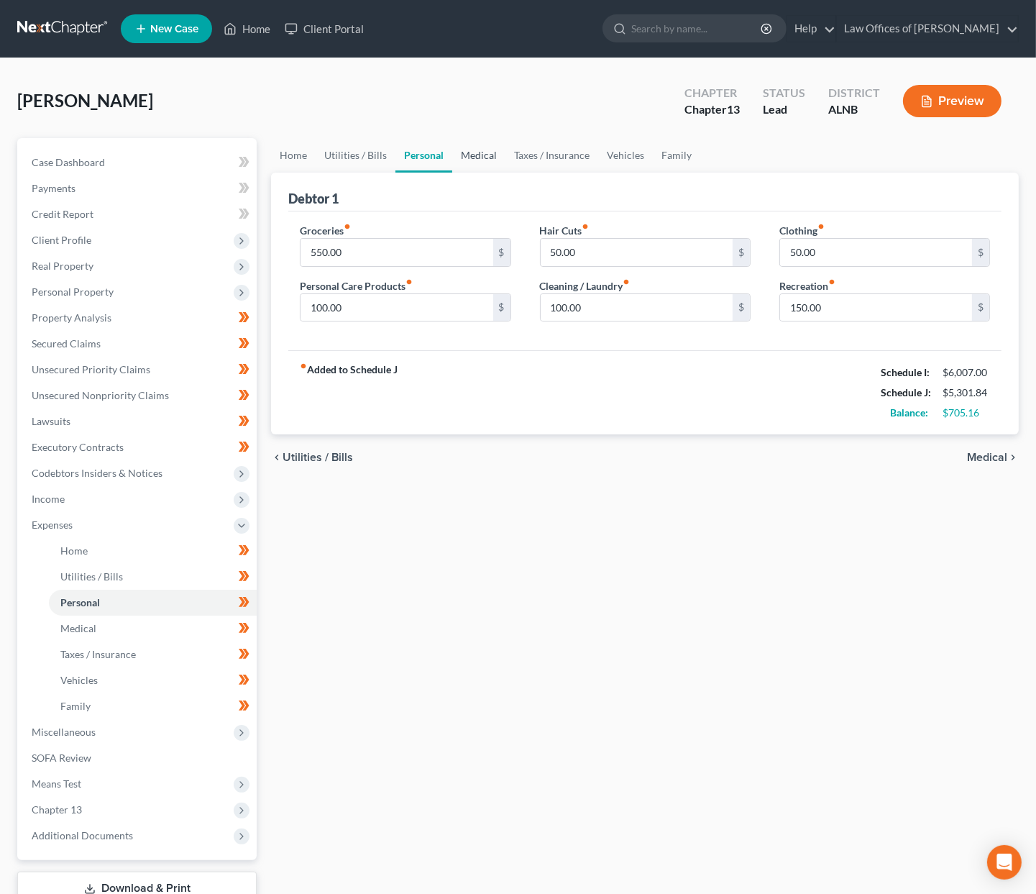
click at [492, 151] on link "Medical" at bounding box center [478, 155] width 53 height 35
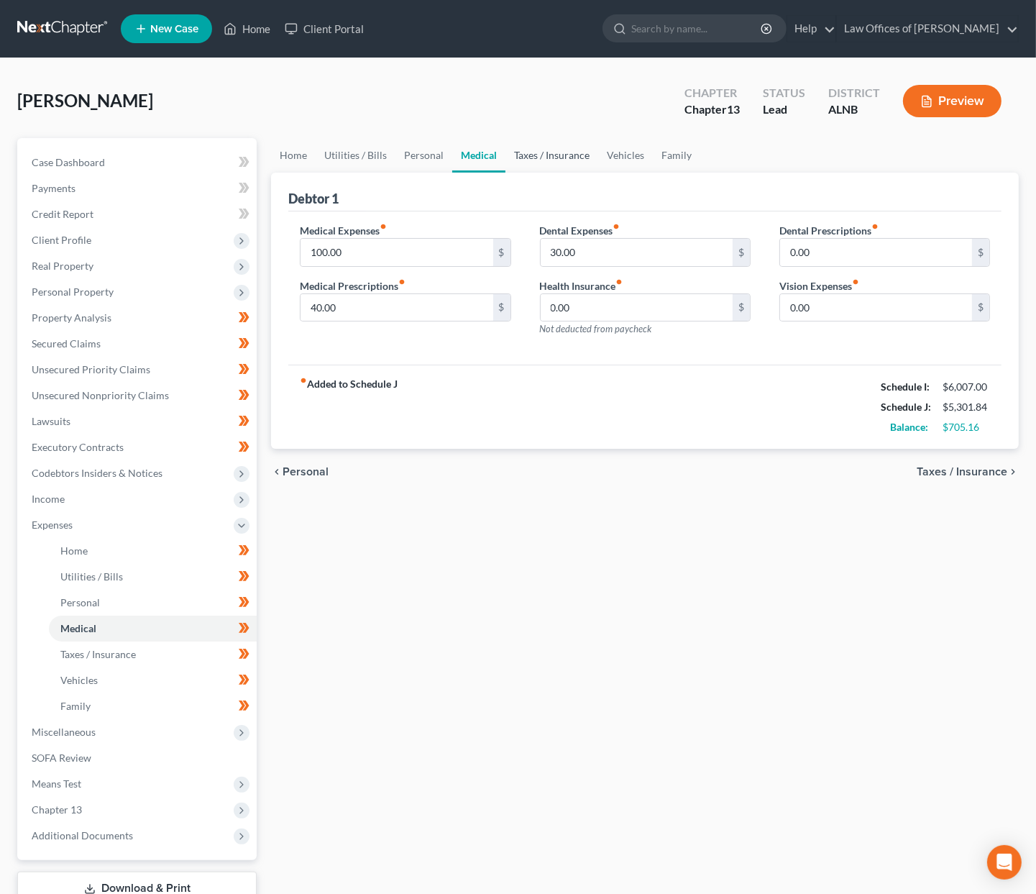
click at [560, 160] on link "Taxes / Insurance" at bounding box center [552, 155] width 93 height 35
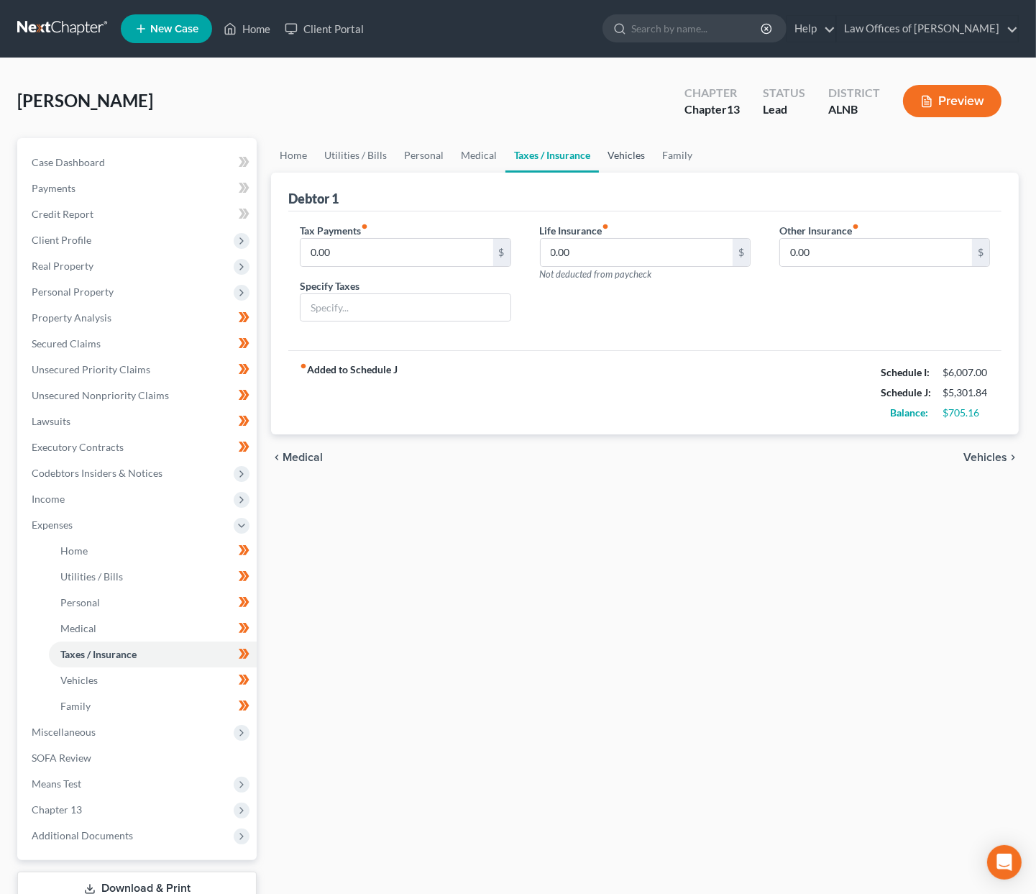
click at [641, 152] on link "Vehicles" at bounding box center [626, 155] width 55 height 35
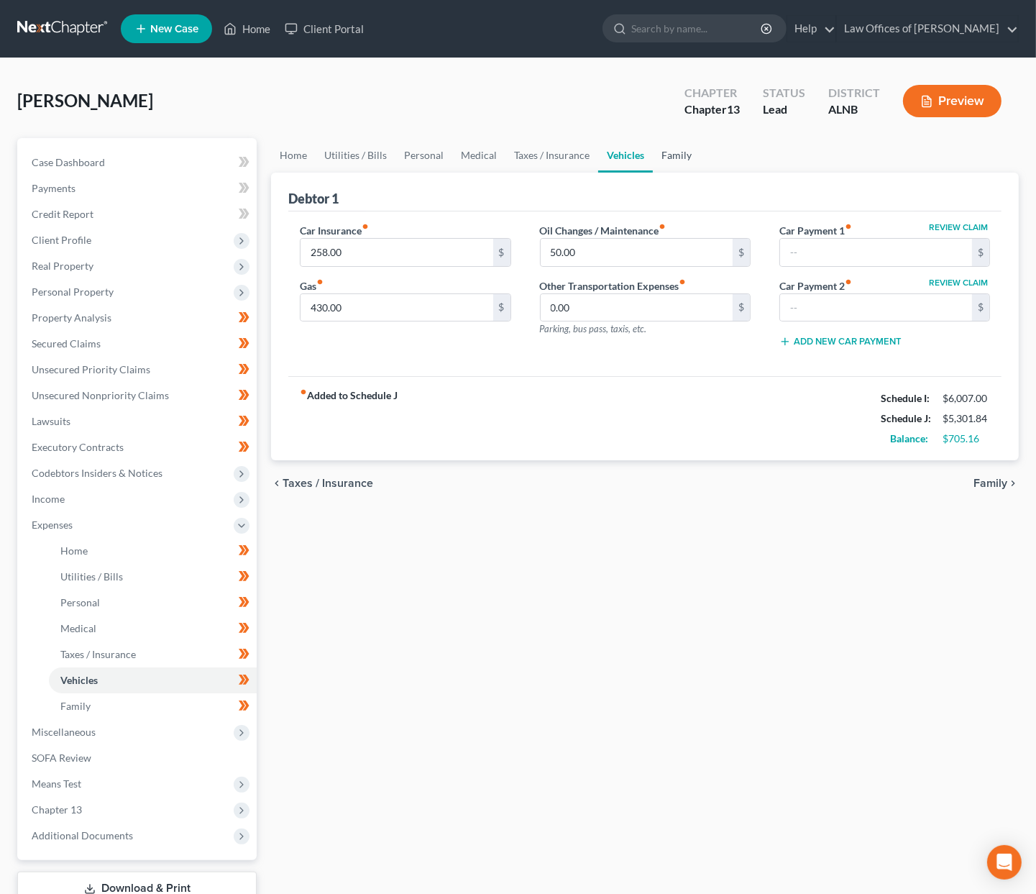
click at [681, 152] on link "Family" at bounding box center [676, 155] width 47 height 35
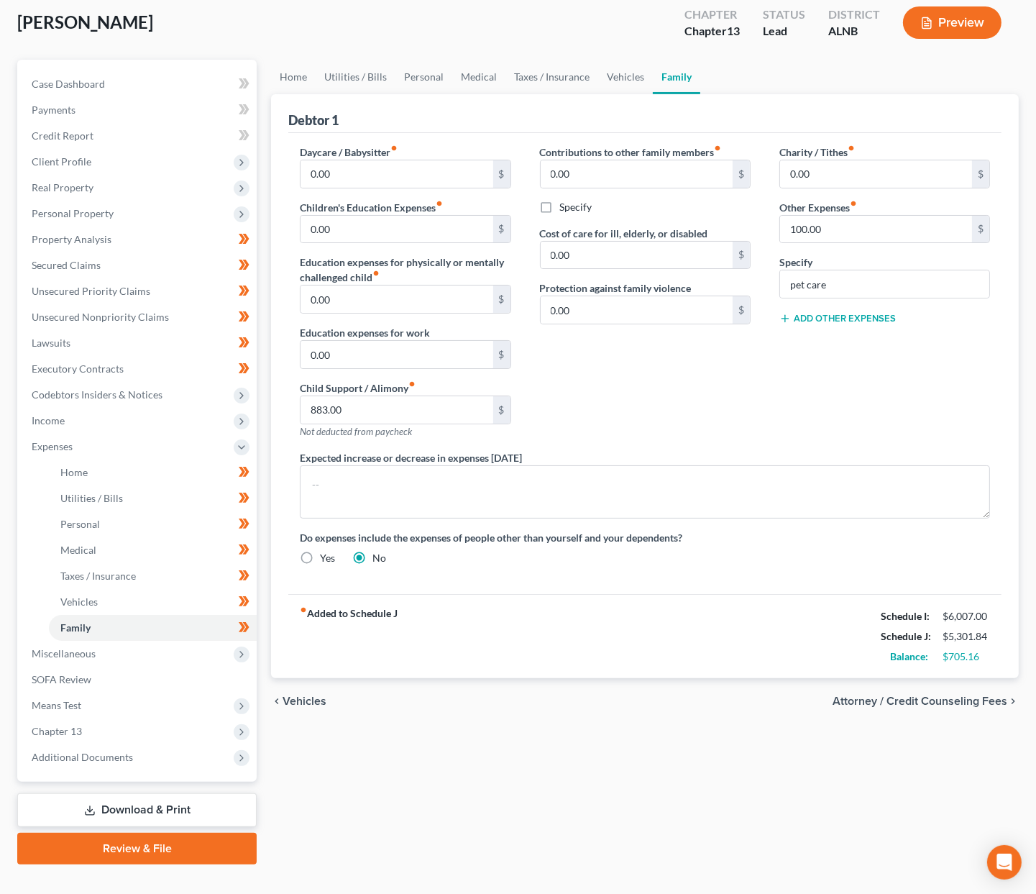
scroll to position [78, 0]
click at [408, 406] on input "883.00" at bounding box center [397, 410] width 192 height 27
type input "515"
click at [421, 78] on link "Personal" at bounding box center [424, 77] width 57 height 35
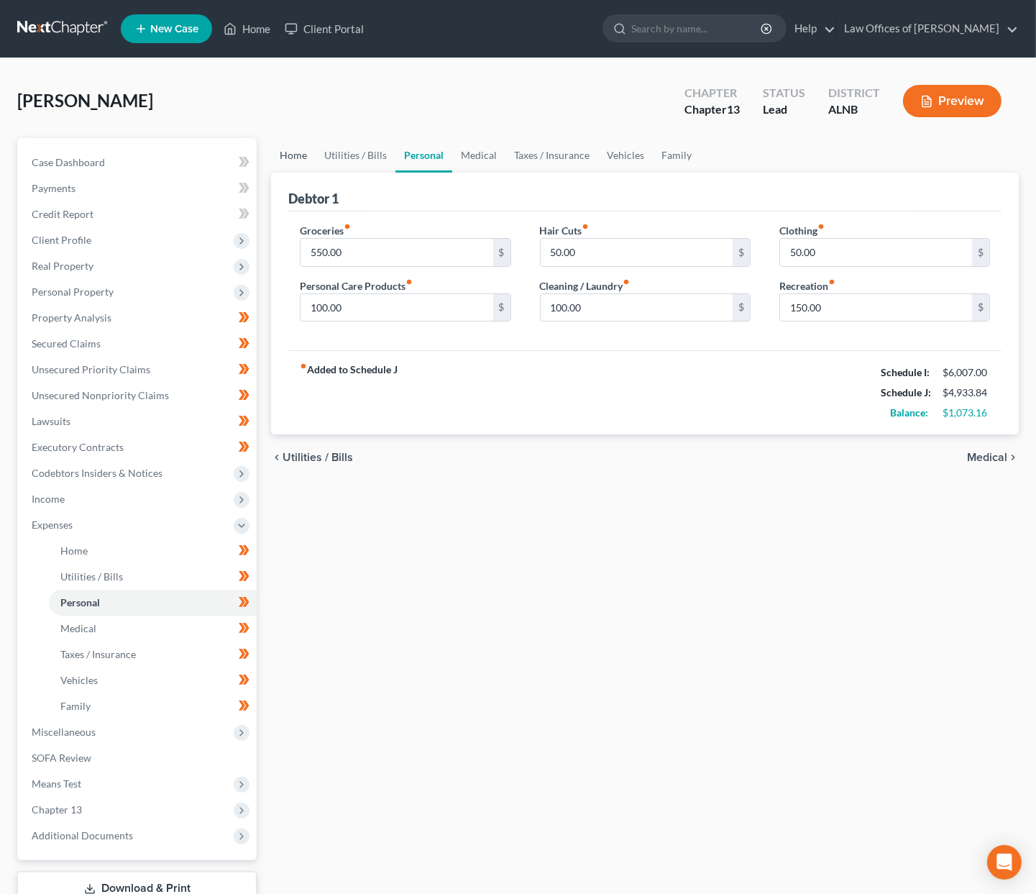
click at [296, 155] on link "Home" at bounding box center [293, 155] width 45 height 35
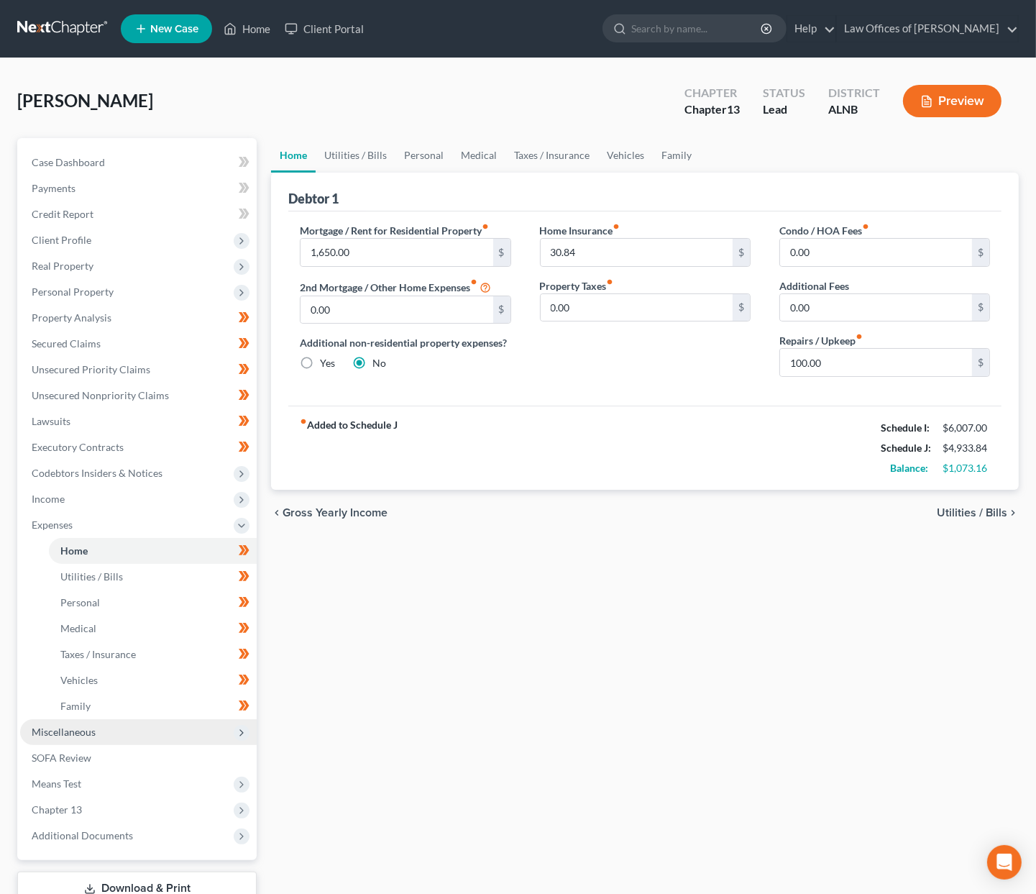
click at [137, 719] on span "Miscellaneous" at bounding box center [138, 732] width 237 height 26
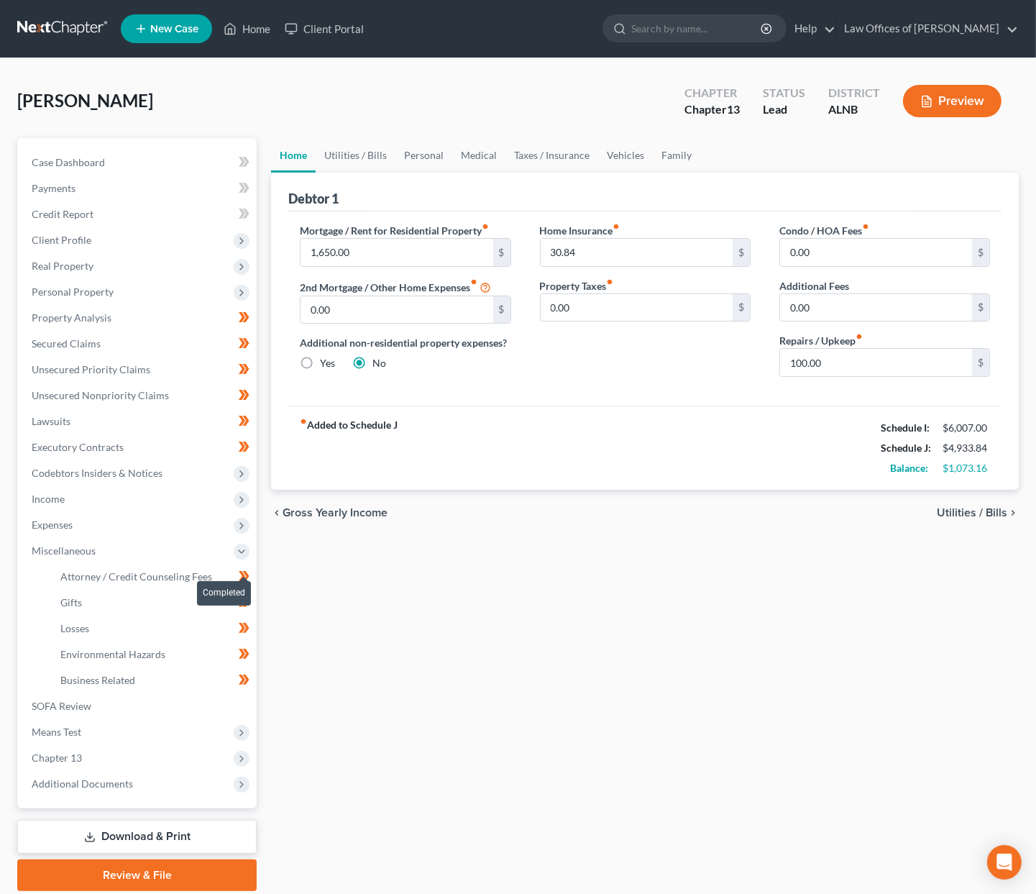
click at [243, 571] on icon at bounding box center [242, 576] width 6 height 10
click at [199, 570] on span "Attorney / Credit Counseling Fees" at bounding box center [136, 576] width 152 height 12
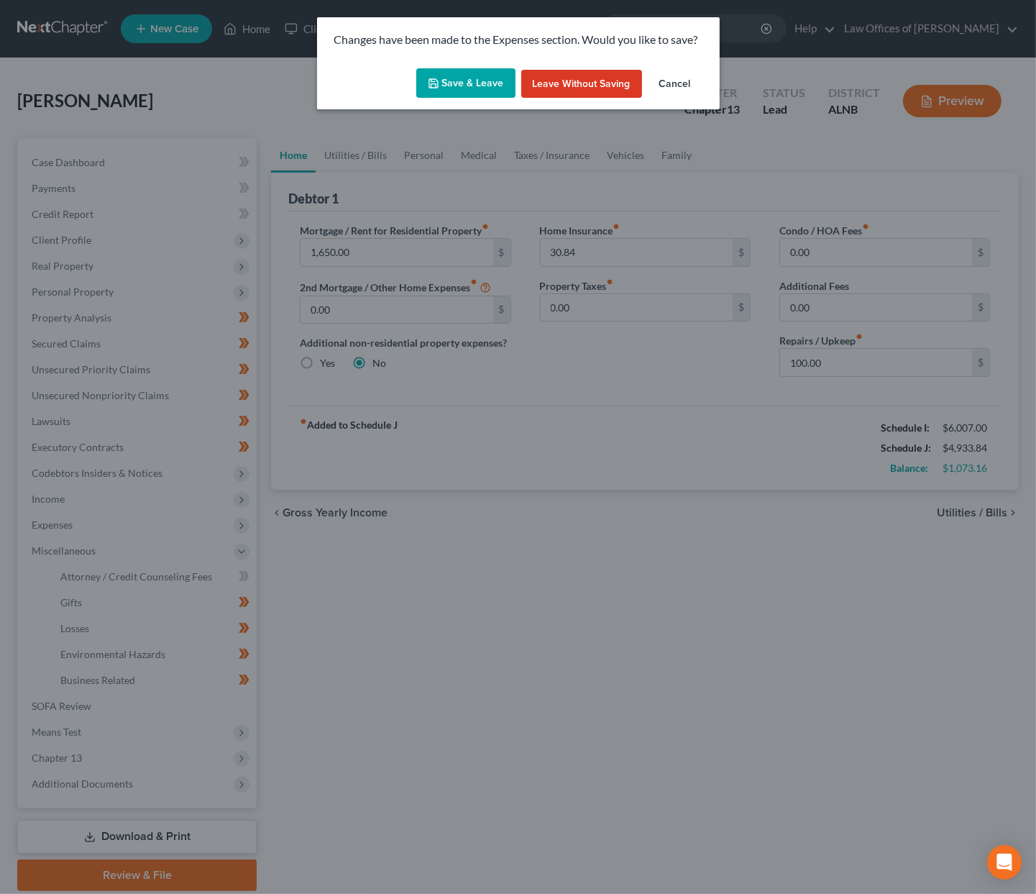
click at [472, 89] on button "Save & Leave" at bounding box center [465, 83] width 99 height 30
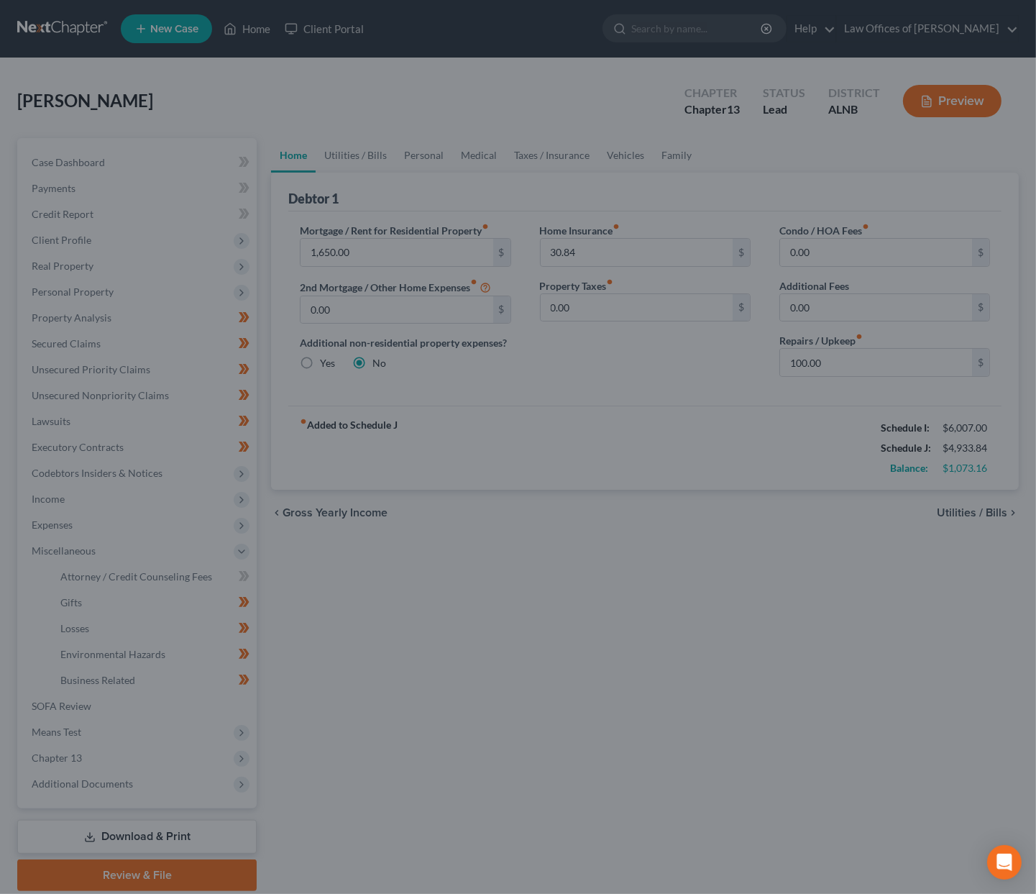
select select "0"
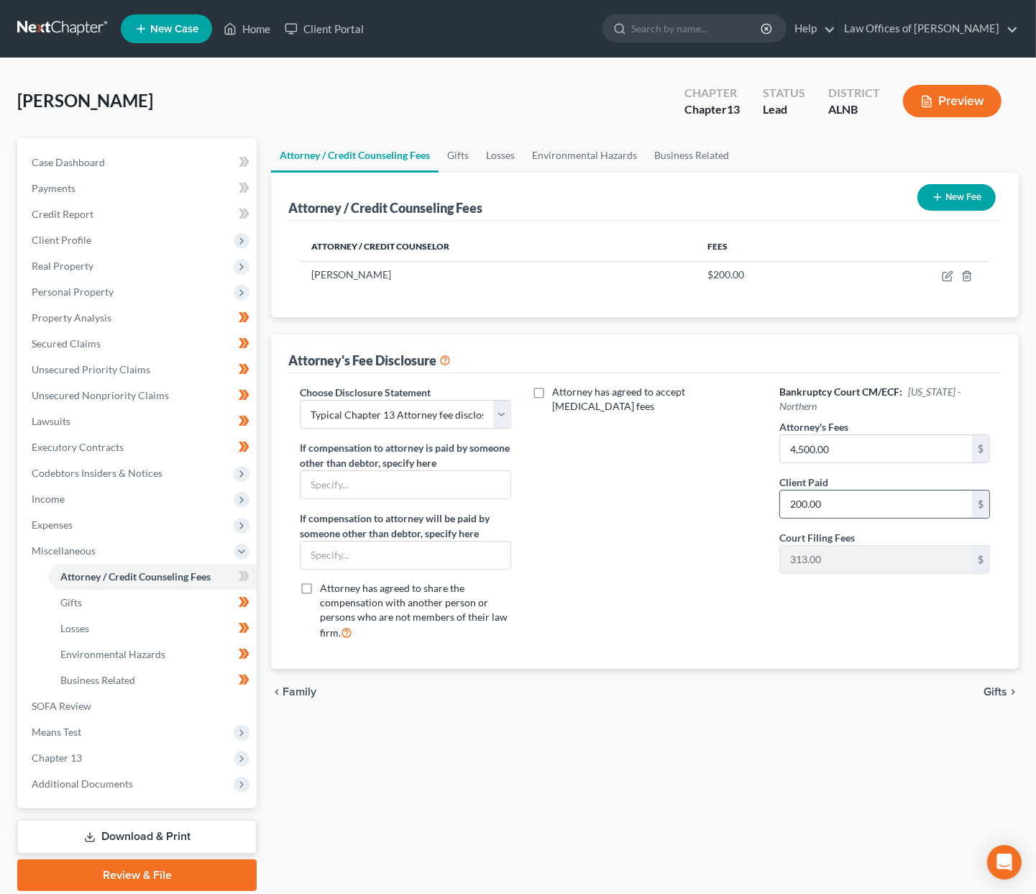
click at [834, 500] on input "200.00" at bounding box center [876, 504] width 192 height 27
type input "500"
click at [948, 273] on icon "button" at bounding box center [949, 274] width 6 height 6
select select "0"
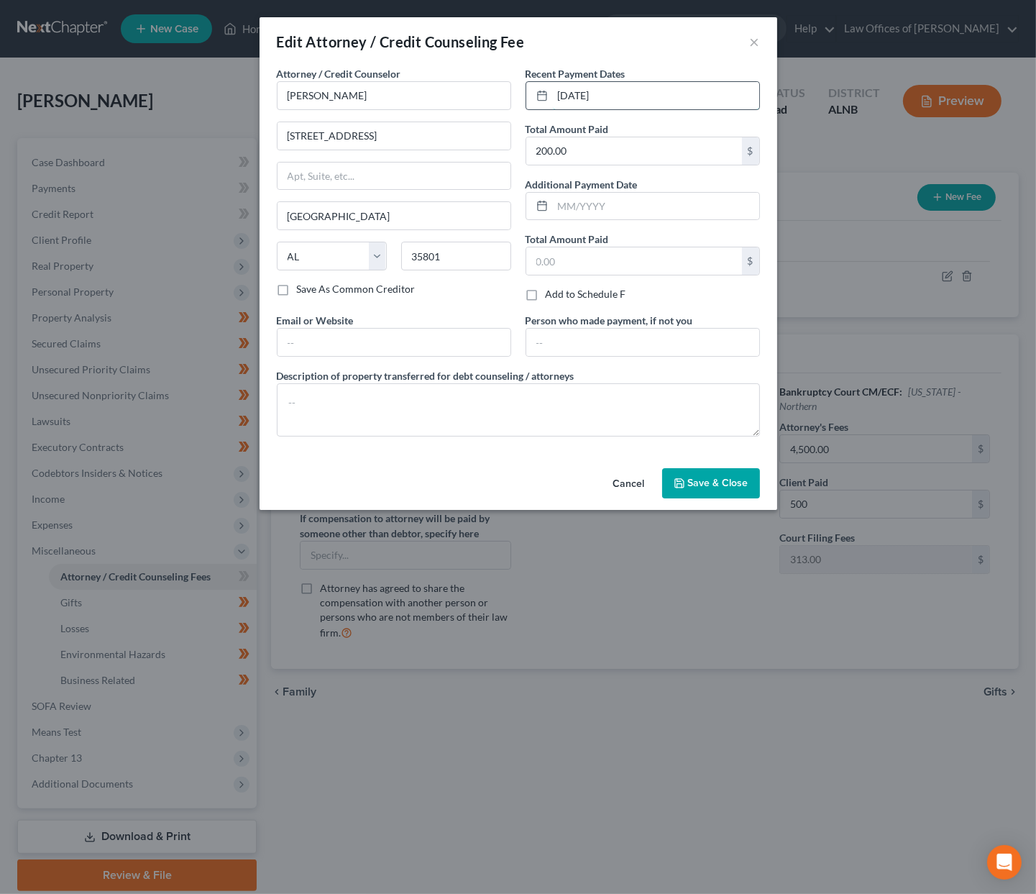
click at [624, 88] on input "[DATE]" at bounding box center [656, 95] width 206 height 27
type input "[DATE]"
click at [611, 147] on input "200.00" at bounding box center [635, 150] width 216 height 27
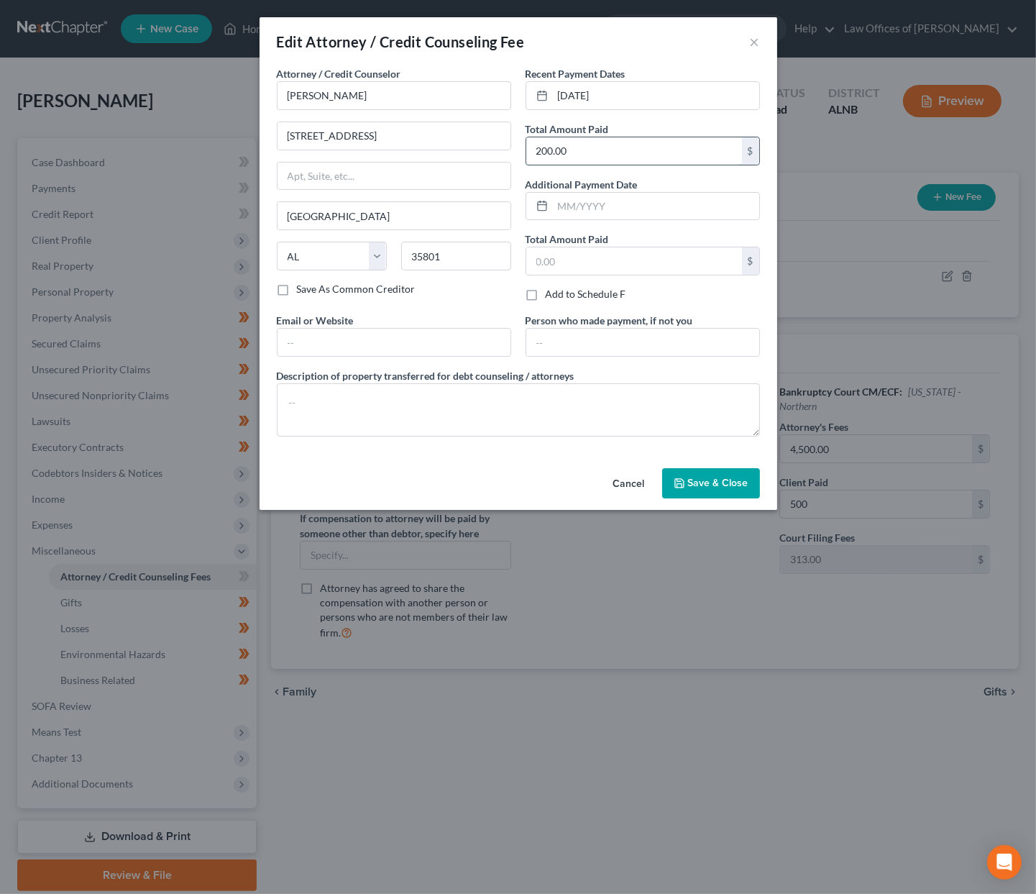
click at [611, 147] on input "200.00" at bounding box center [635, 150] width 216 height 27
type input "500"
click at [706, 477] on span "Save & Close" at bounding box center [718, 483] width 60 height 12
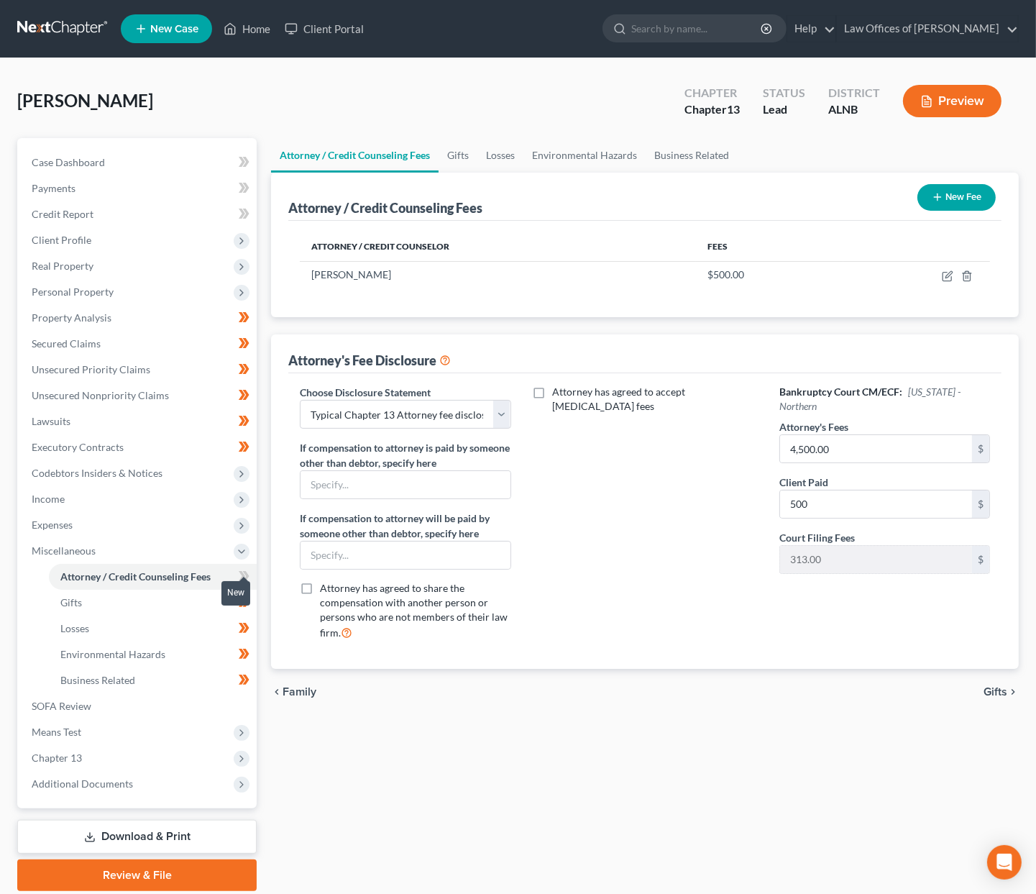
click at [241, 568] on icon at bounding box center [244, 577] width 11 height 18
click at [136, 491] on span "Income" at bounding box center [138, 499] width 237 height 26
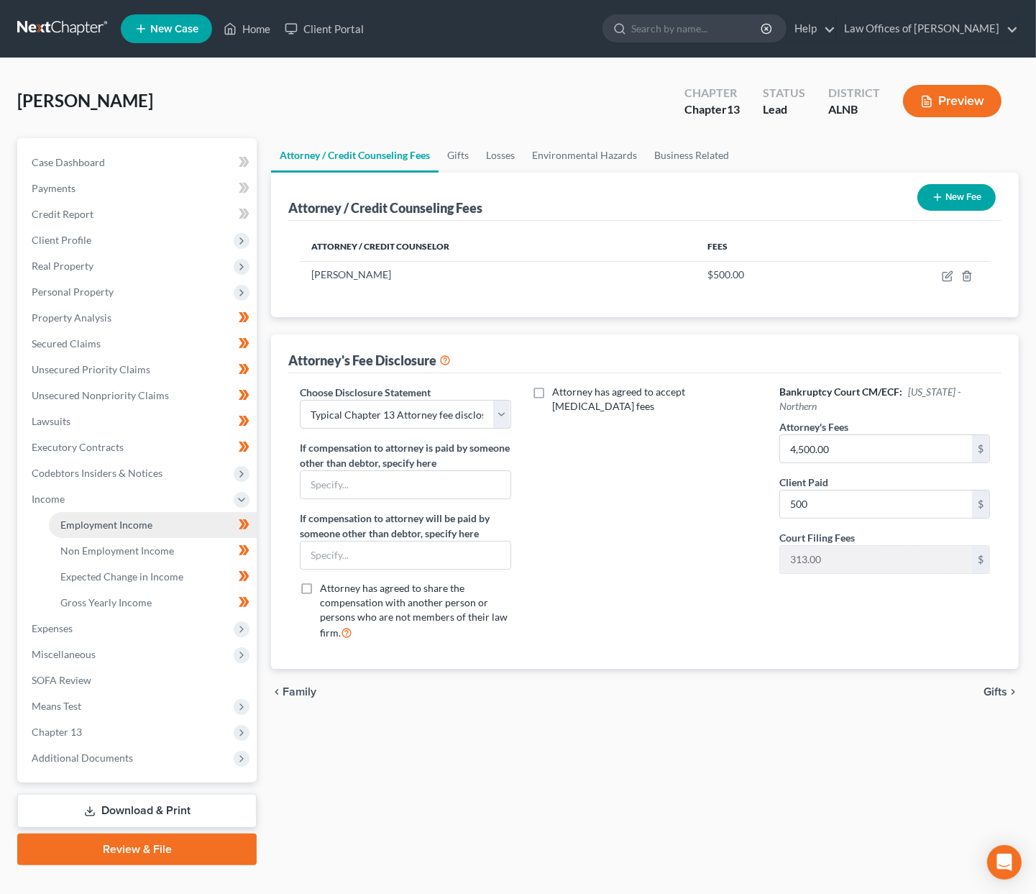
click at [120, 519] on span "Employment Income" at bounding box center [106, 525] width 92 height 12
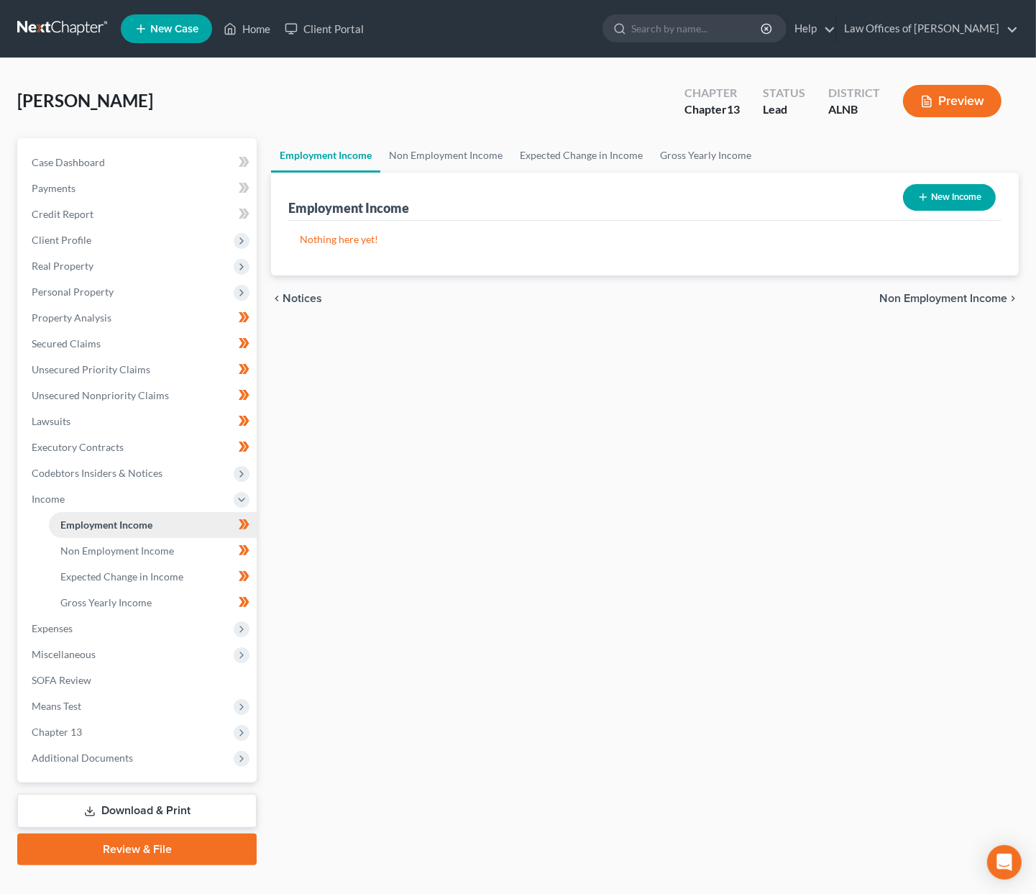
scroll to position [1, 0]
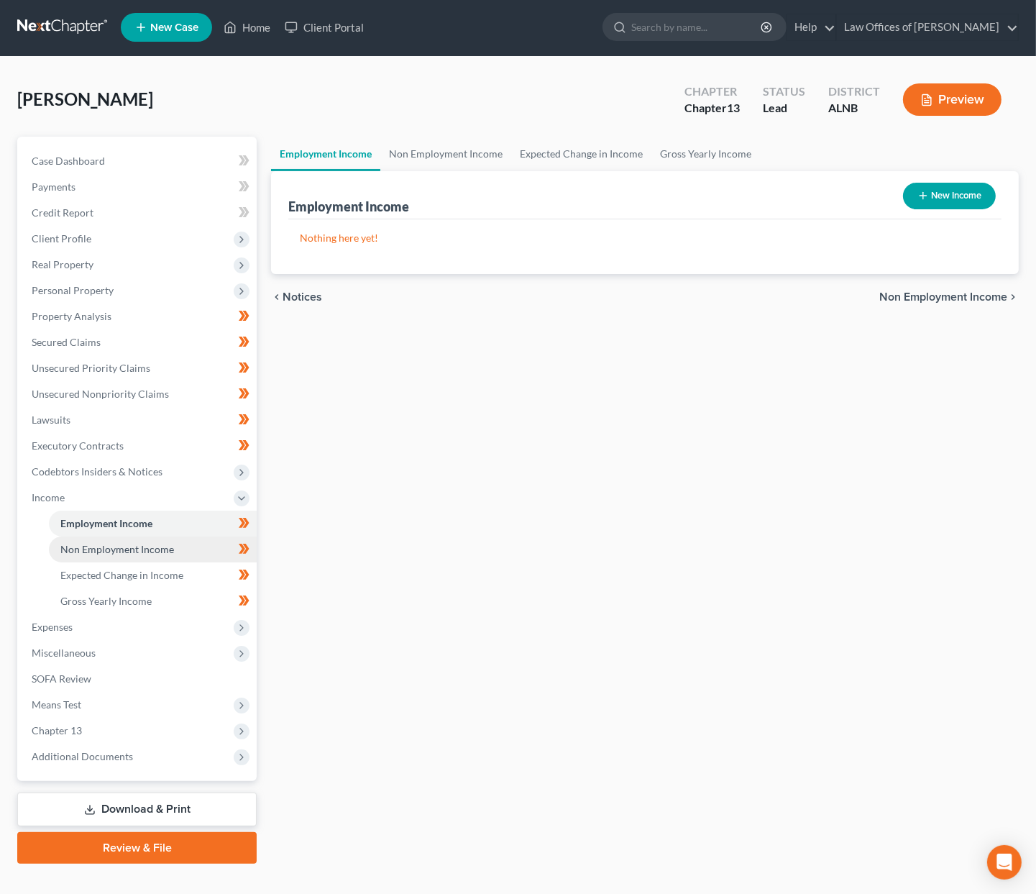
click at [143, 543] on span "Non Employment Income" at bounding box center [117, 549] width 114 height 12
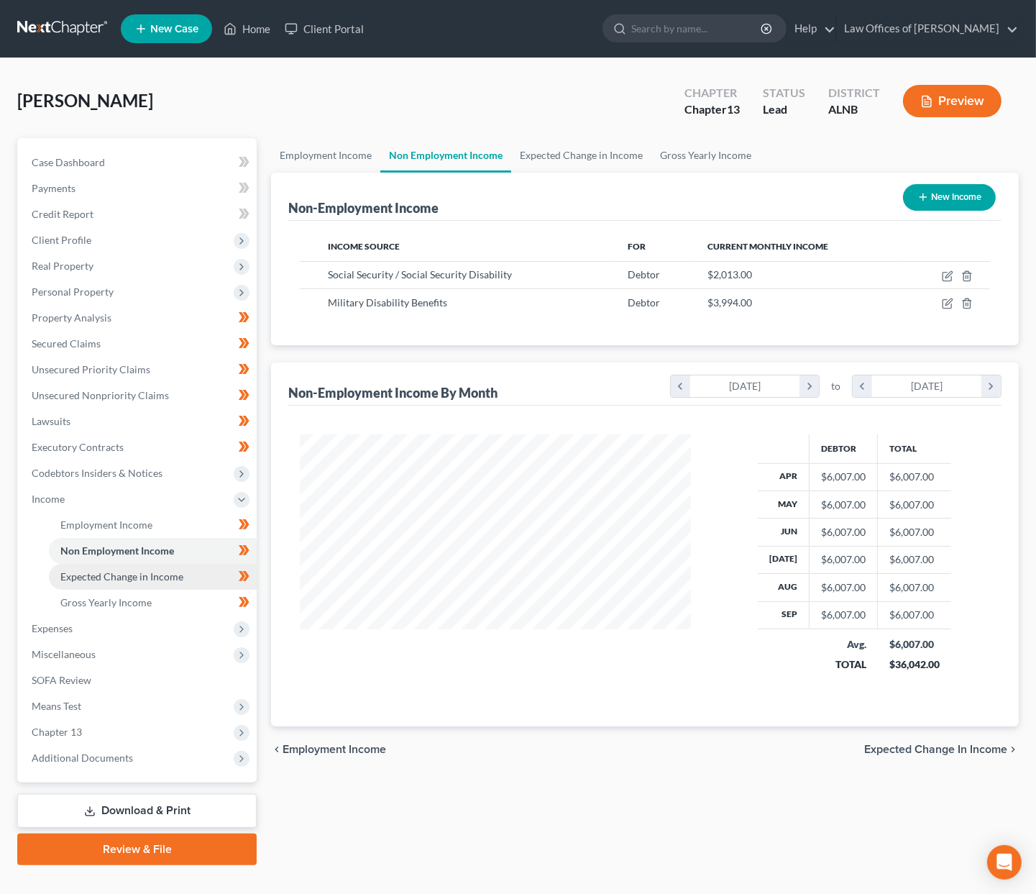
scroll to position [251, 419]
click at [147, 590] on link "Gross Yearly Income" at bounding box center [153, 603] width 208 height 26
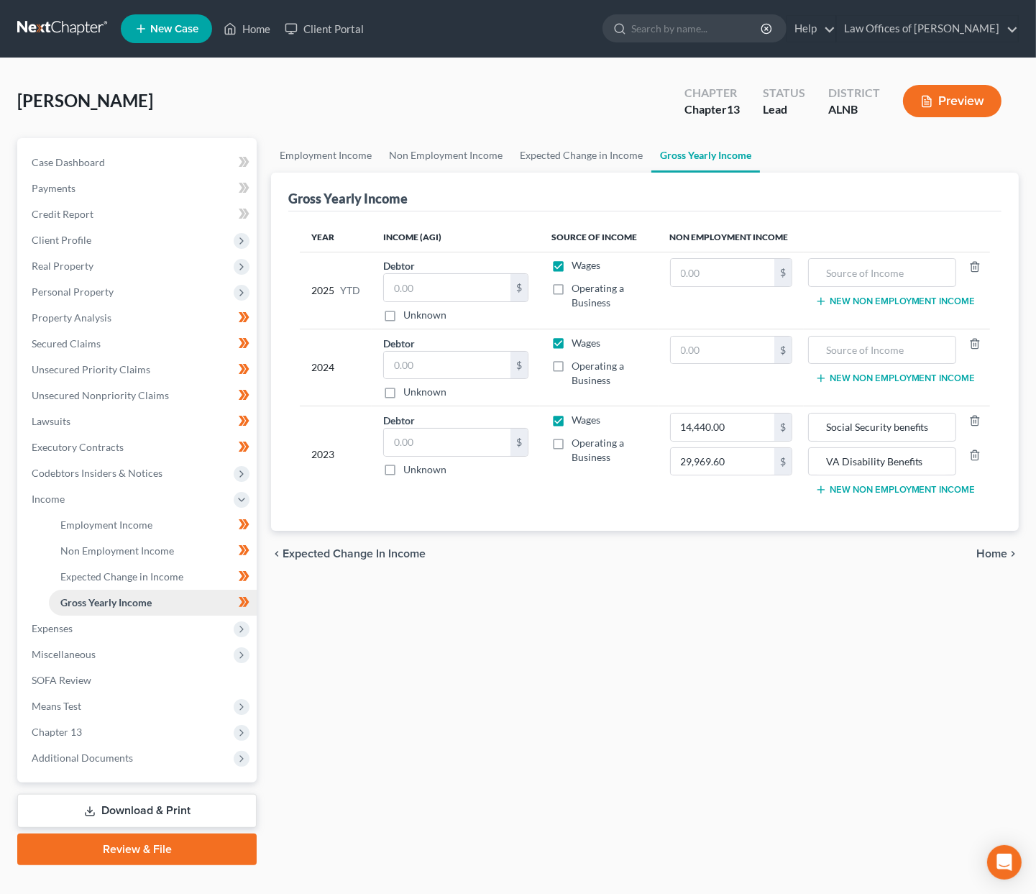
scroll to position [2, 0]
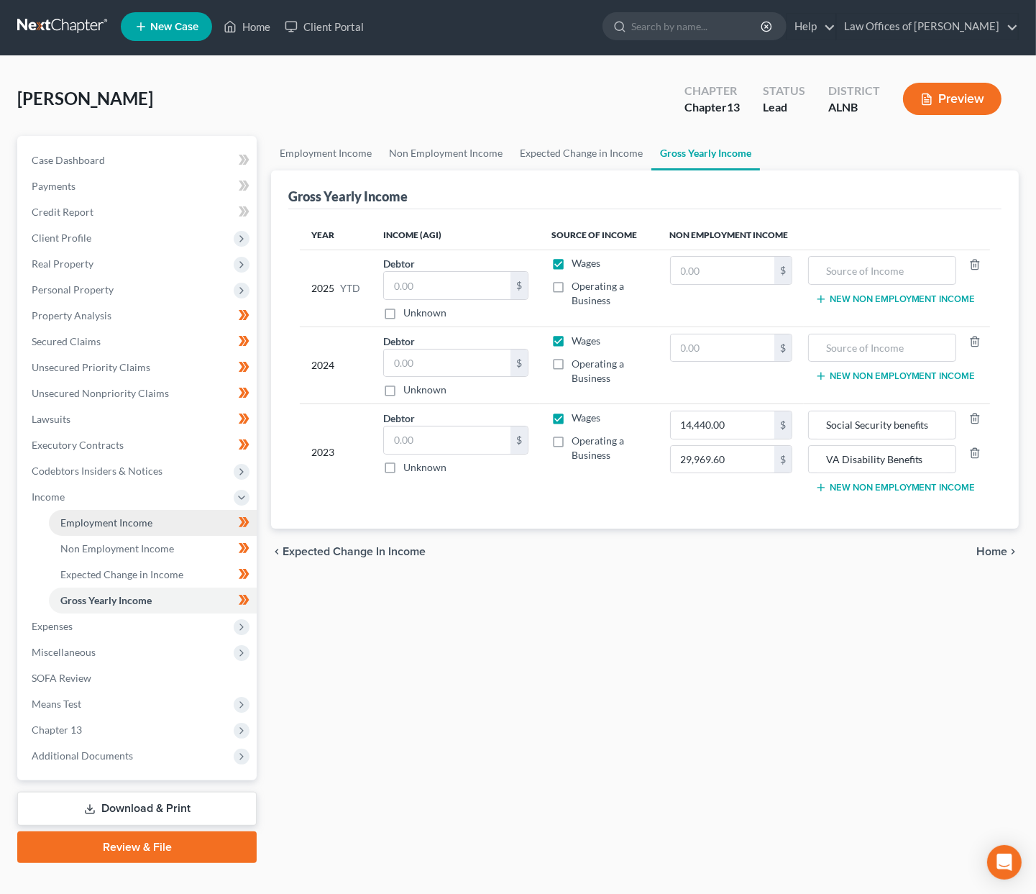
click at [145, 516] on span "Employment Income" at bounding box center [106, 522] width 92 height 12
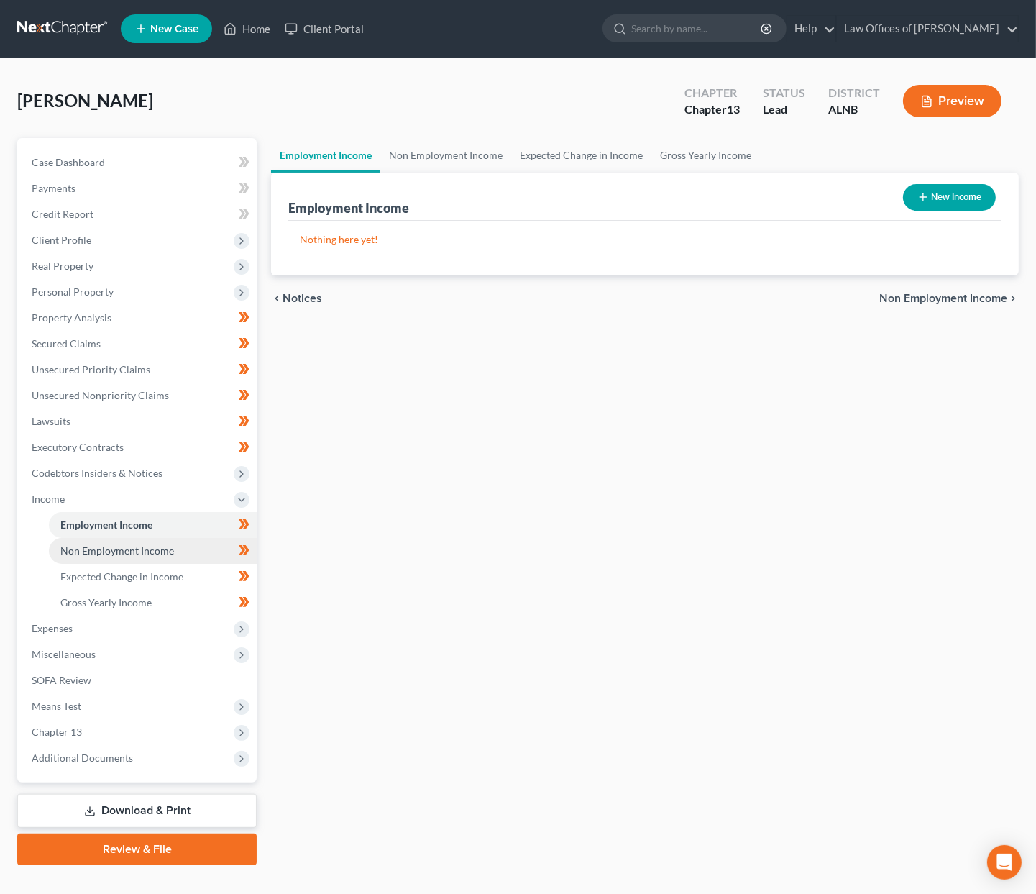
click at [161, 545] on span "Non Employment Income" at bounding box center [117, 551] width 114 height 12
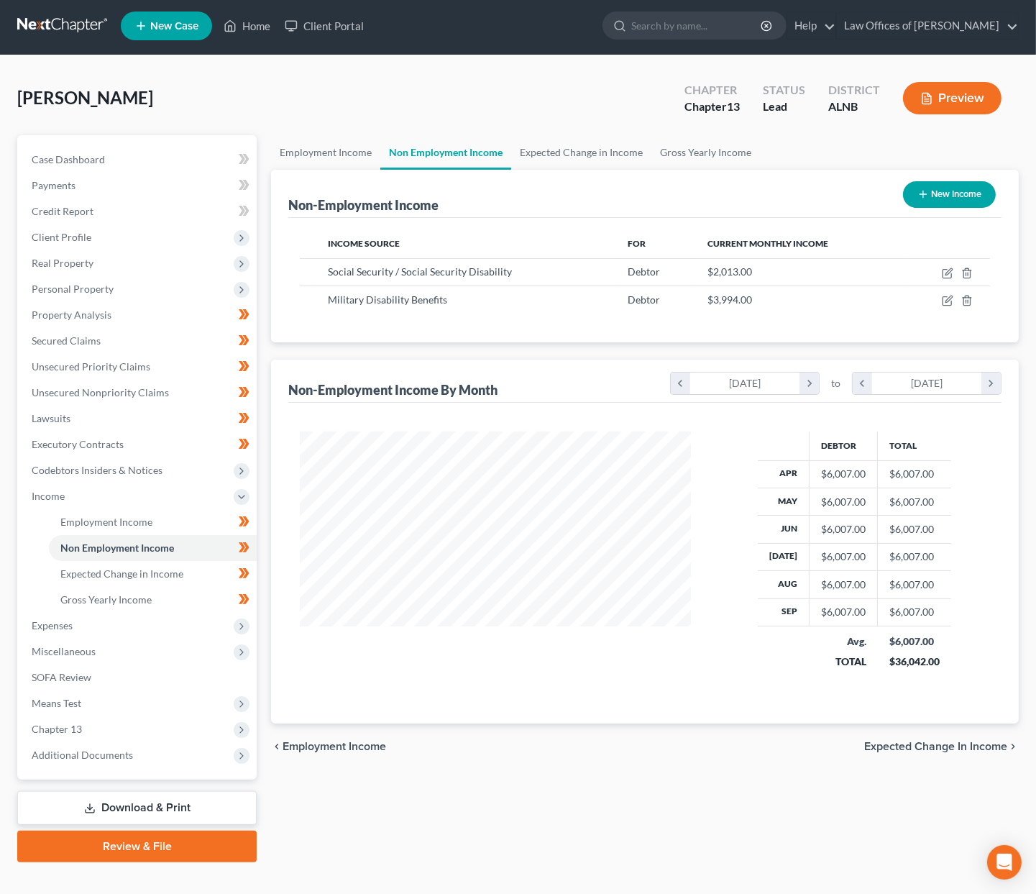
scroll to position [2, 0]
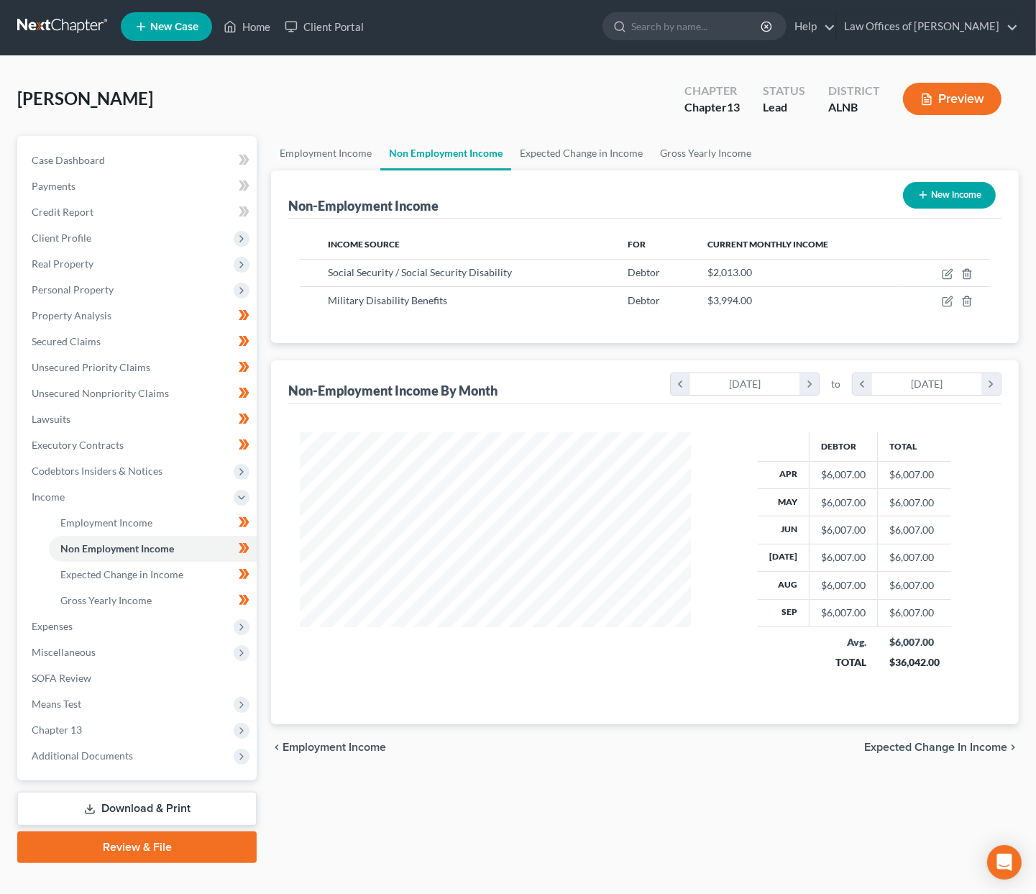
click at [152, 792] on link "Download & Print" at bounding box center [137, 809] width 240 height 34
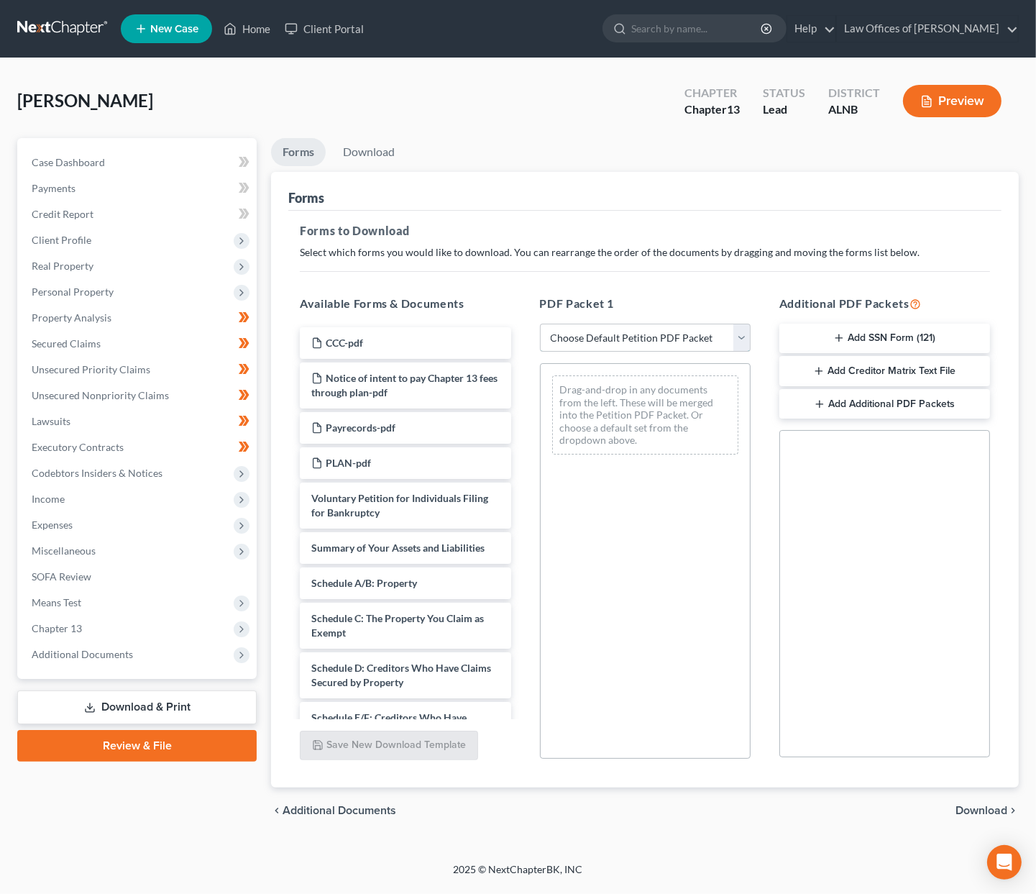
select select "2"
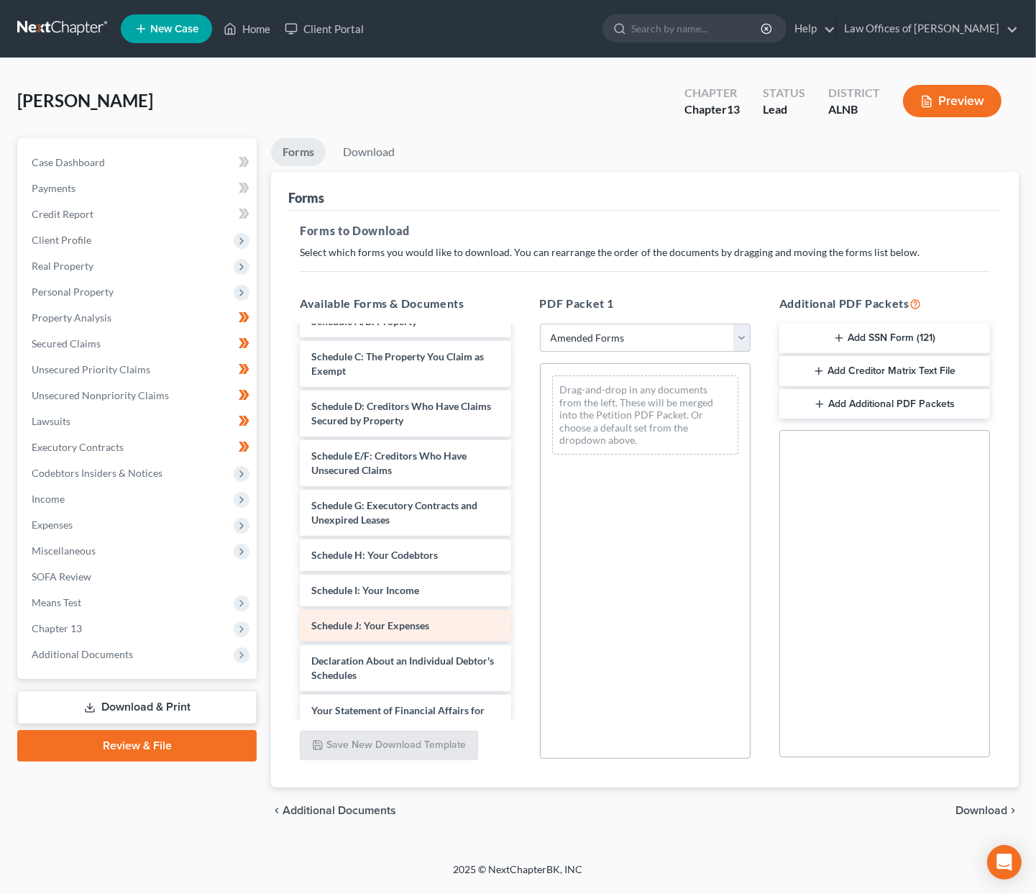
scroll to position [115, 0]
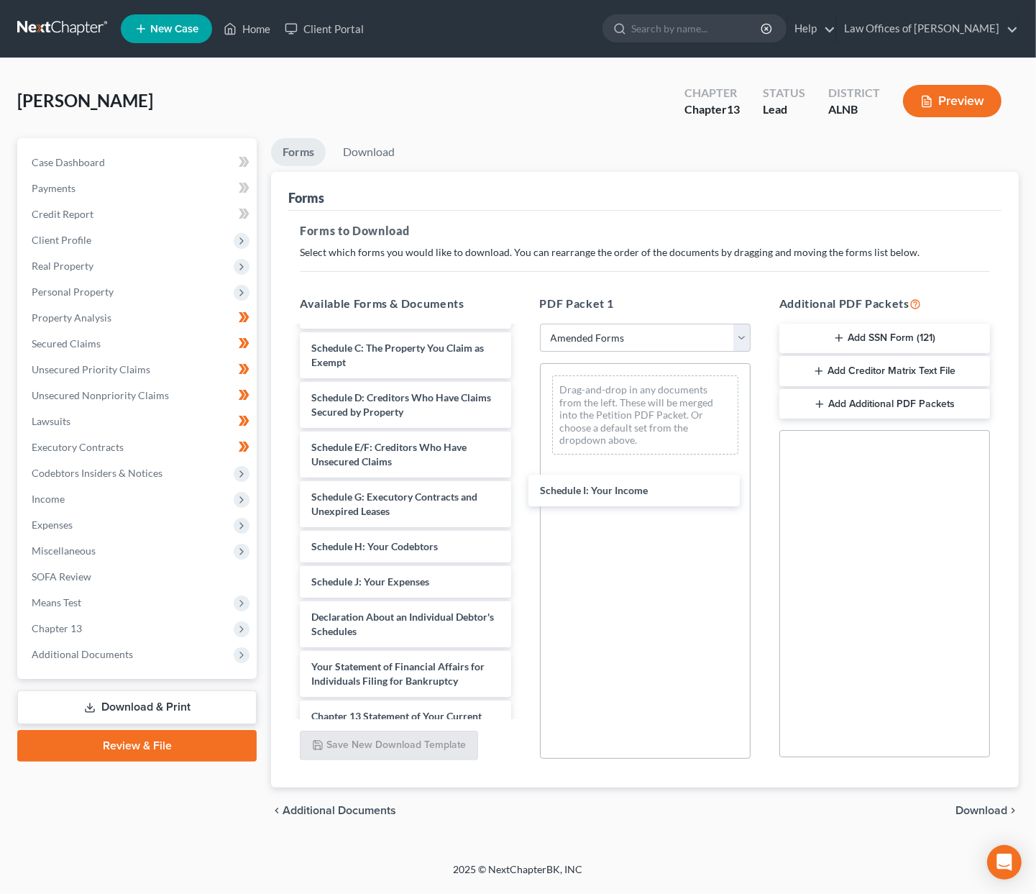
drag, startPoint x: 382, startPoint y: 565, endPoint x: 595, endPoint y: 497, distance: 223.4
click at [522, 487] on div "Schedule I: Your Income Voluntary Petition for Individuals Filing for Bankruptc…" at bounding box center [405, 557] width 234 height 690
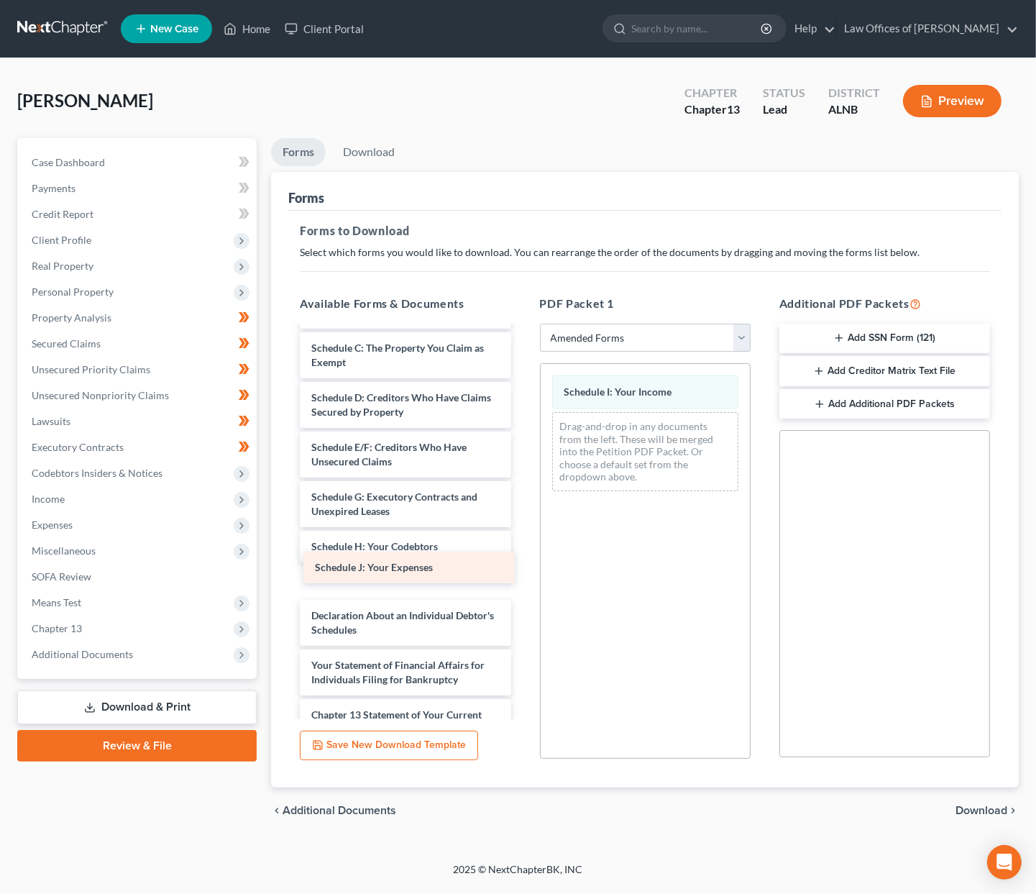
drag, startPoint x: 373, startPoint y: 568, endPoint x: 605, endPoint y: 524, distance: 235.6
click at [522, 524] on div "Schedule J: Your Expenses Voluntary Petition for Individuals Filing for Bankrup…" at bounding box center [405, 556] width 234 height 689
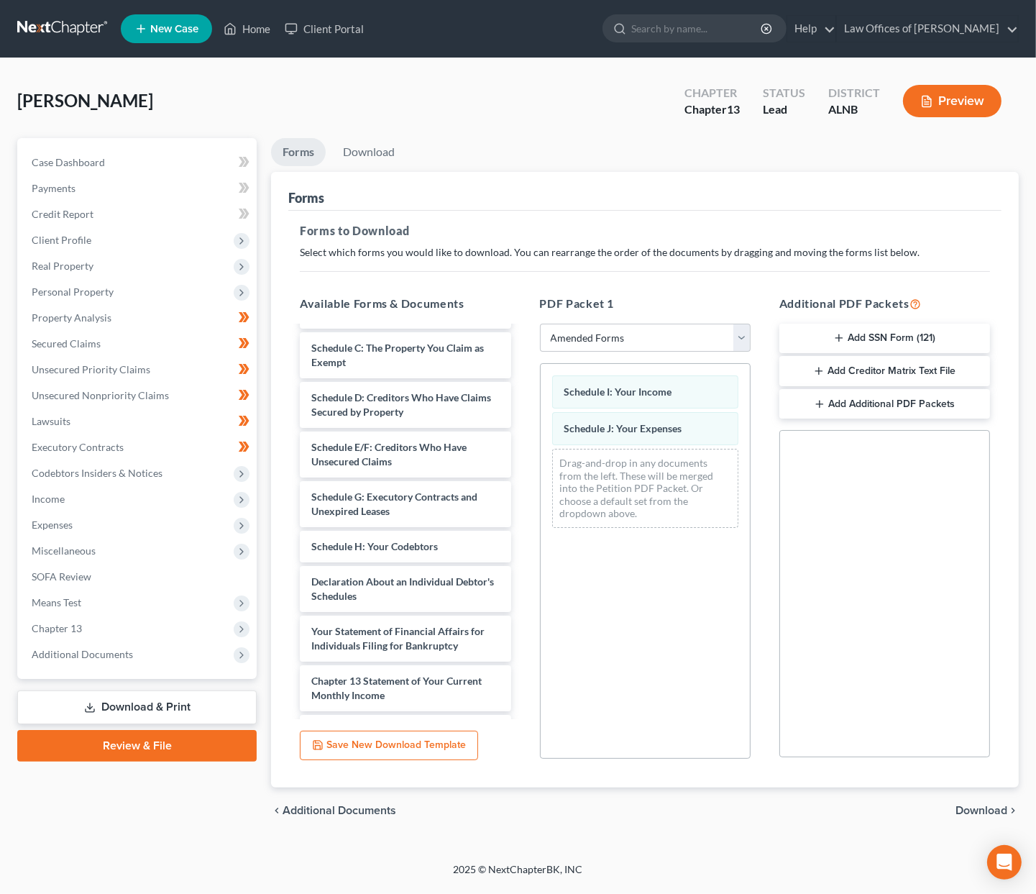
click at [977, 805] on span "Download" at bounding box center [982, 811] width 52 height 12
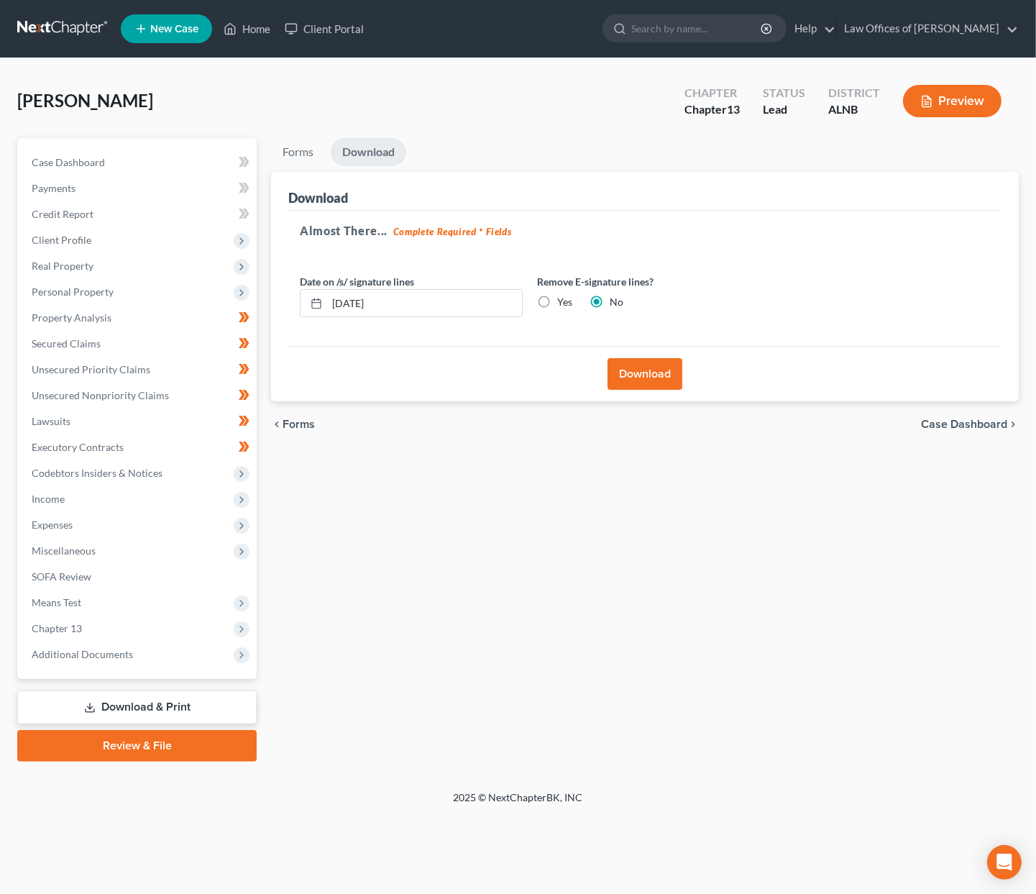
click at [660, 375] on button "Download" at bounding box center [645, 374] width 75 height 32
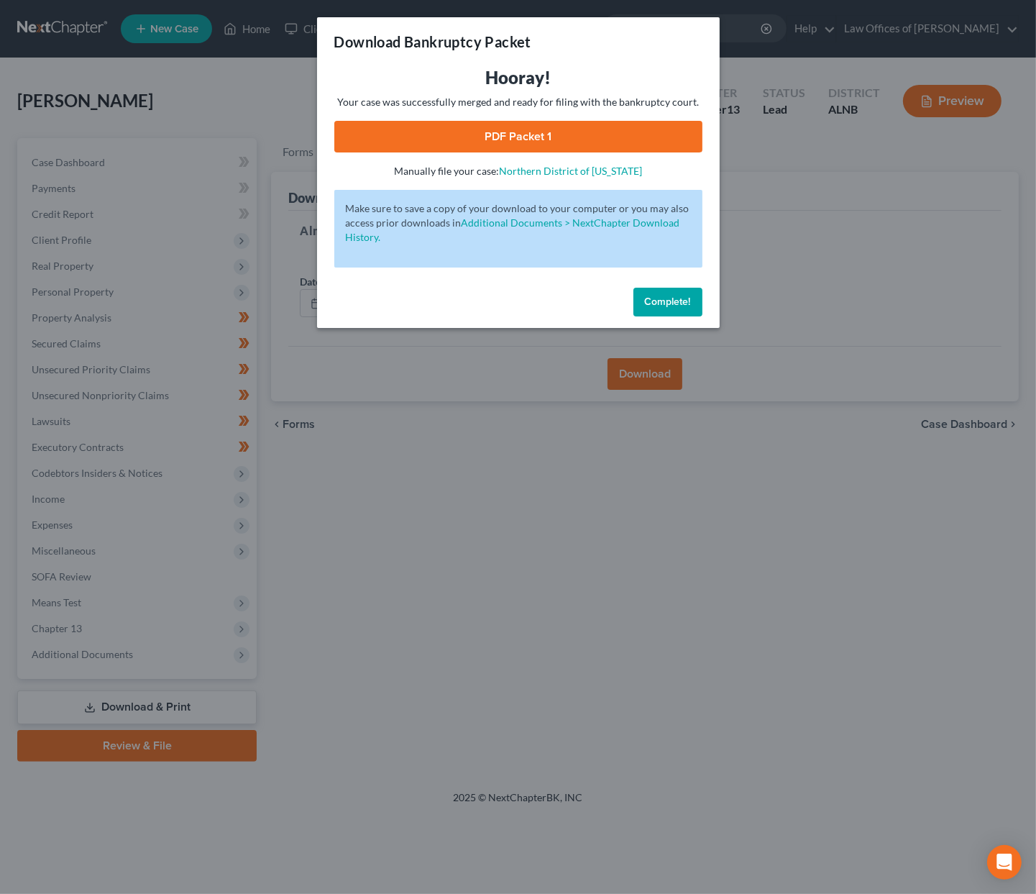
click at [514, 124] on link "PDF Packet 1" at bounding box center [518, 137] width 368 height 32
